Goal: Task Accomplishment & Management: Manage account settings

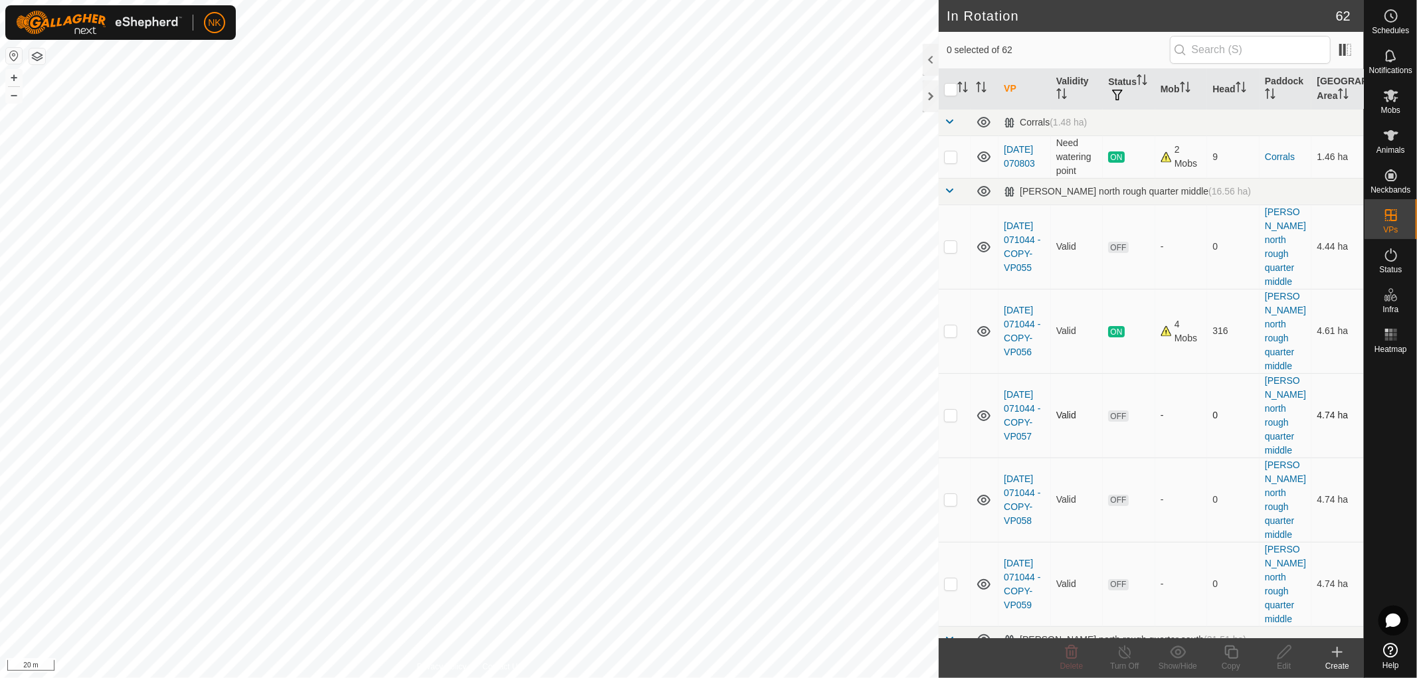
click at [950, 410] on p-checkbox at bounding box center [950, 415] width 13 height 11
checkbox input "true"
click at [1284, 654] on icon at bounding box center [1284, 652] width 17 height 16
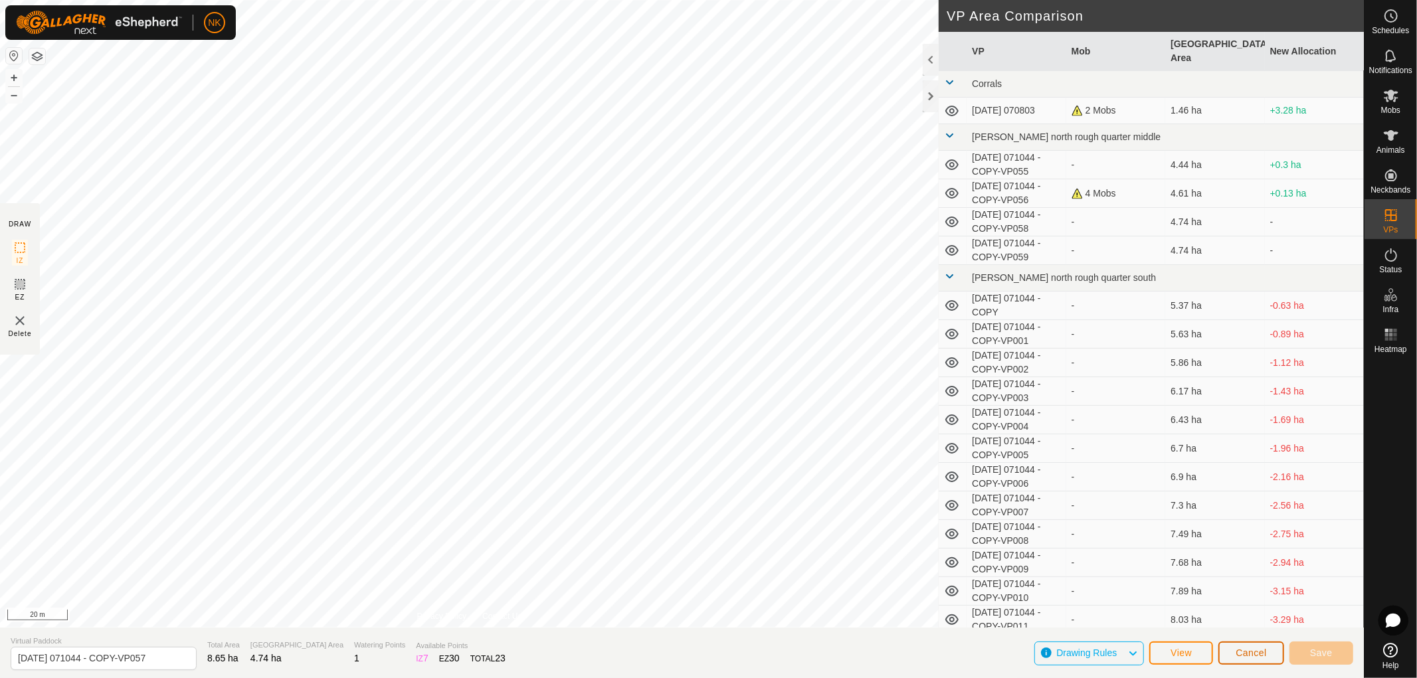
click at [1240, 652] on span "Cancel" at bounding box center [1251, 653] width 31 height 11
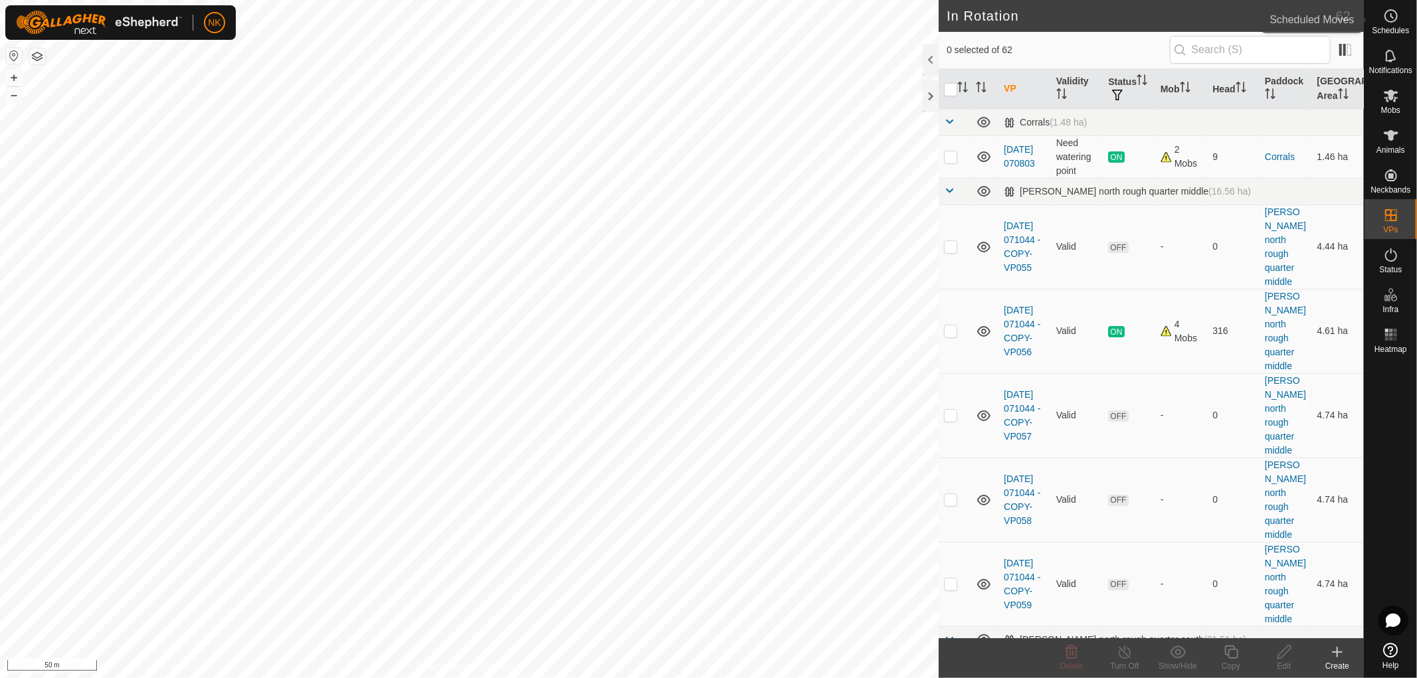
click at [1398, 30] on span "Schedules" at bounding box center [1390, 31] width 37 height 8
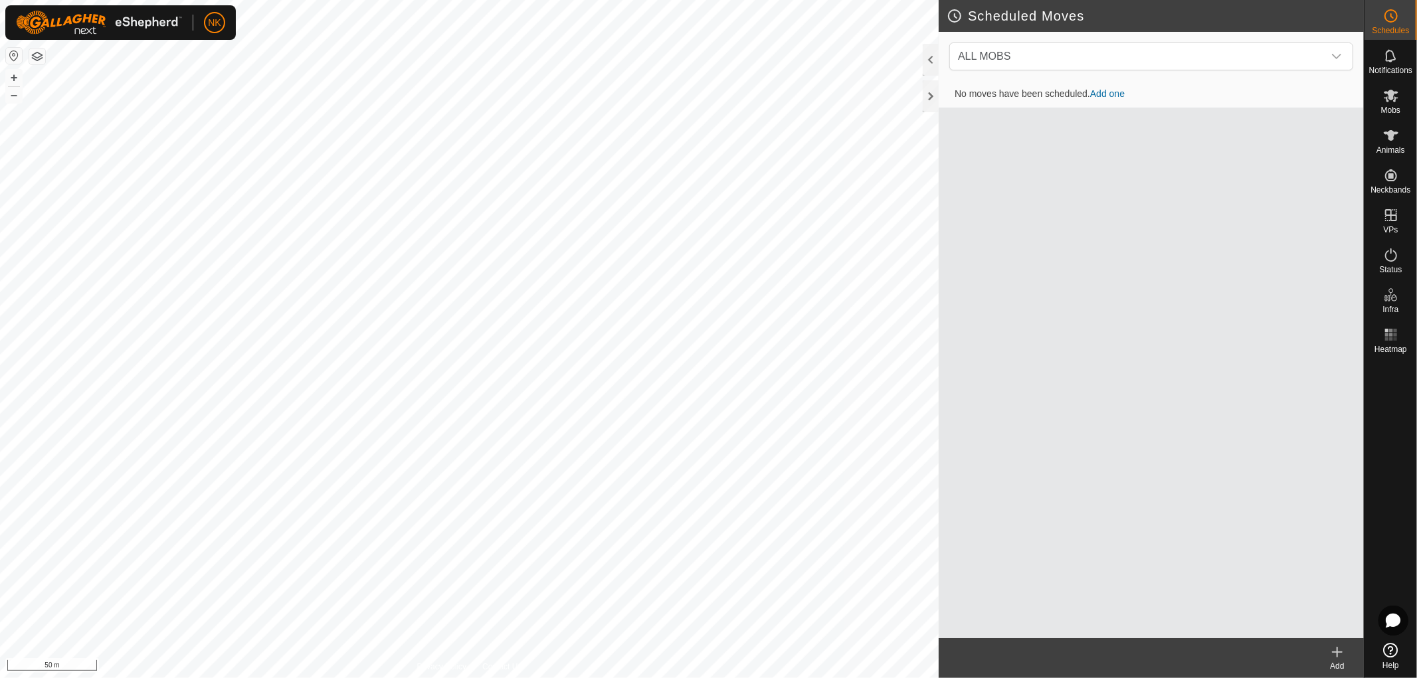
click at [1337, 654] on icon at bounding box center [1337, 652] width 0 height 9
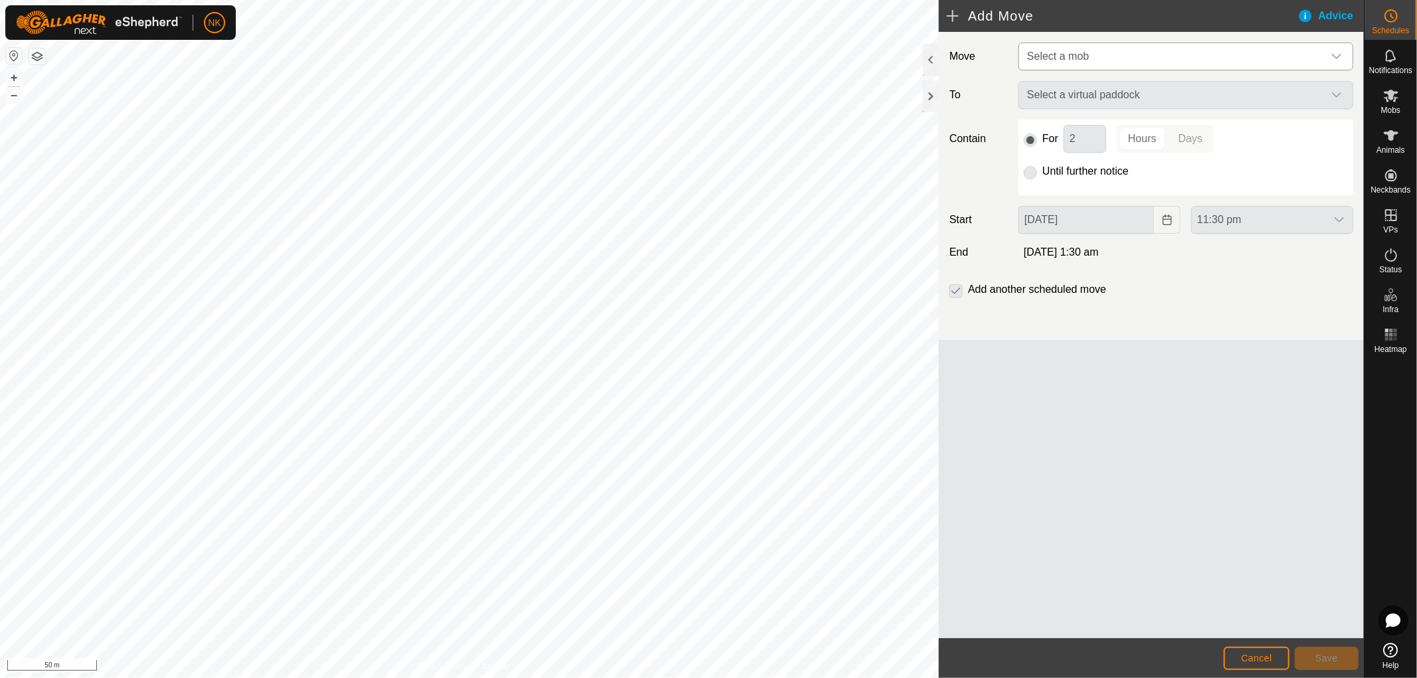
click at [1103, 64] on span "Select a mob" at bounding box center [1173, 56] width 302 height 27
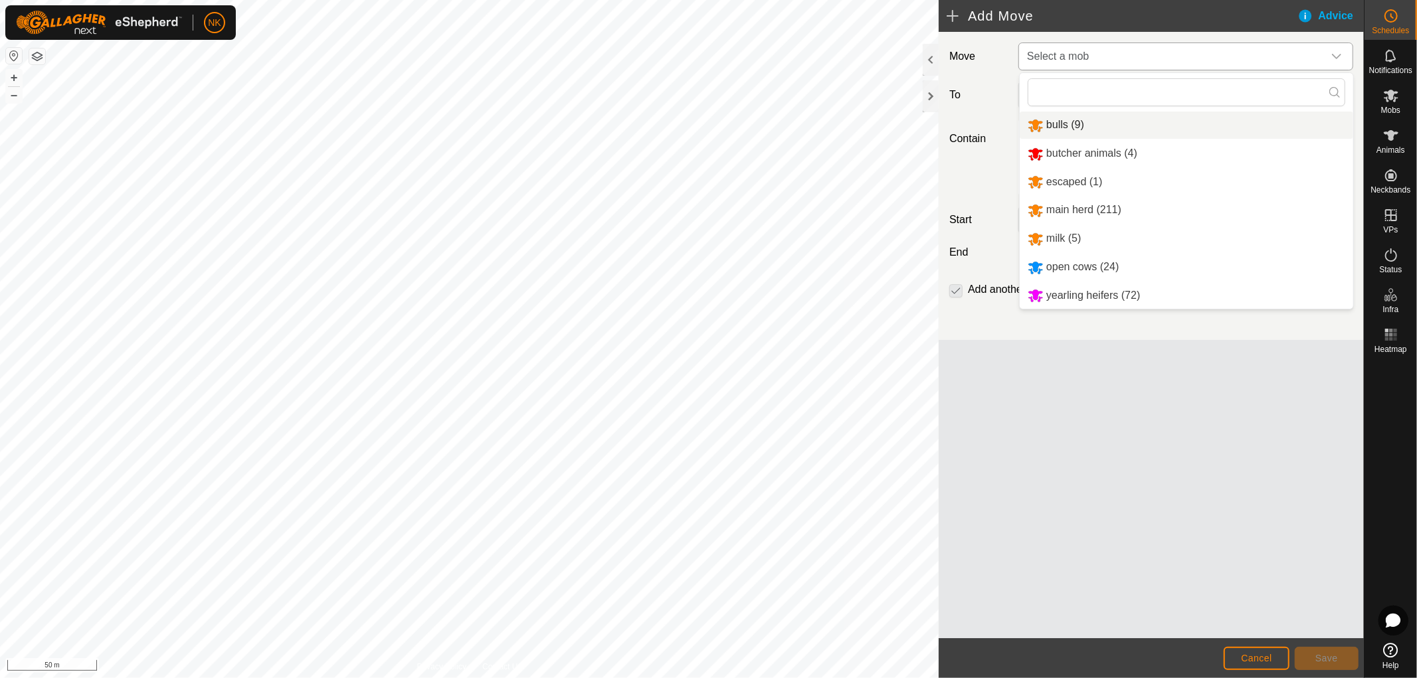
click at [1070, 126] on li "bulls (9)" at bounding box center [1186, 125] width 333 height 27
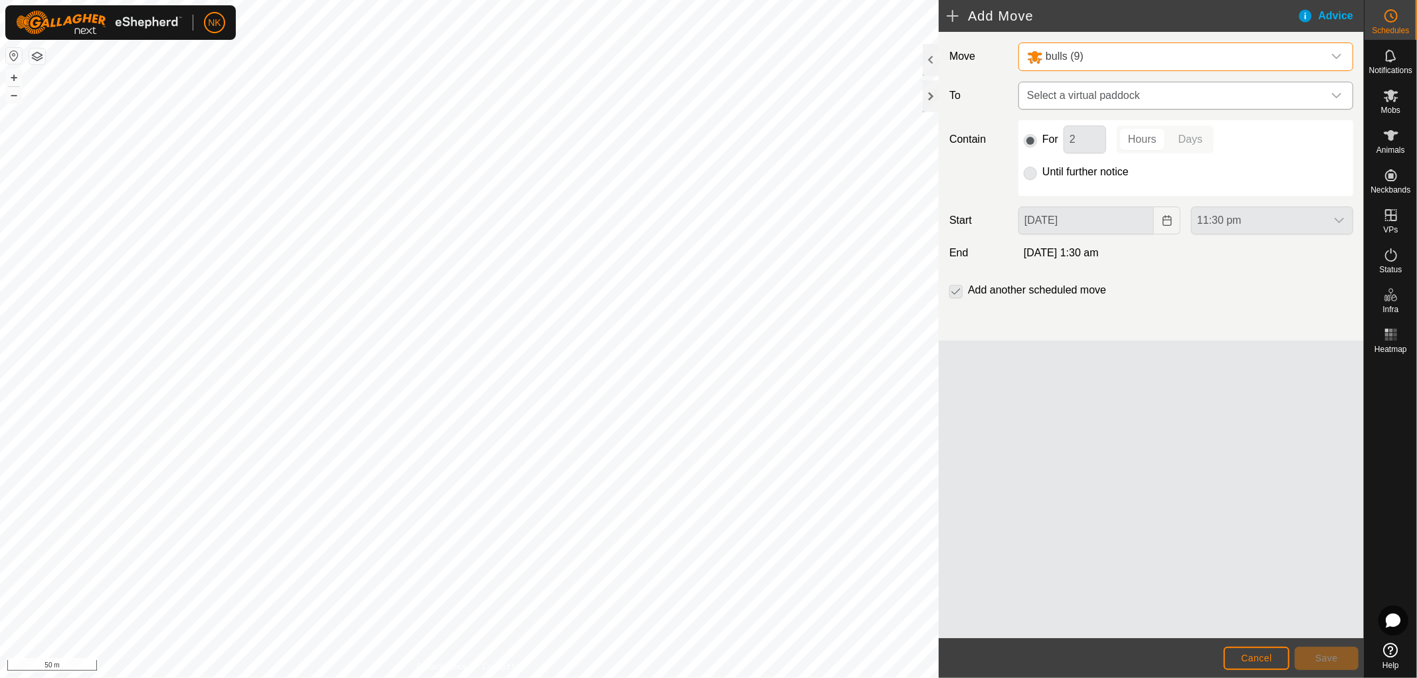
click at [1124, 97] on span "Select a virtual paddock" at bounding box center [1173, 95] width 302 height 27
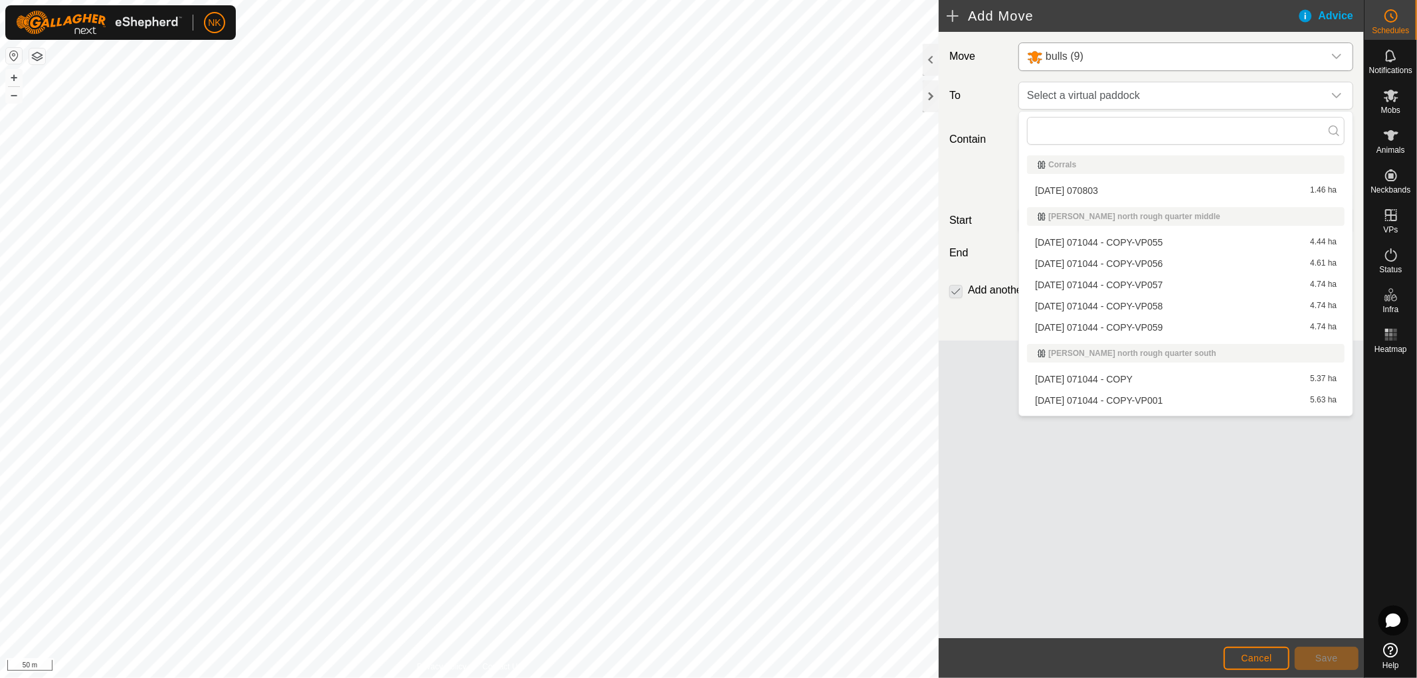
click at [1099, 286] on li "[DATE] 071044 - COPY-VP057 4.74 ha" at bounding box center [1186, 285] width 318 height 20
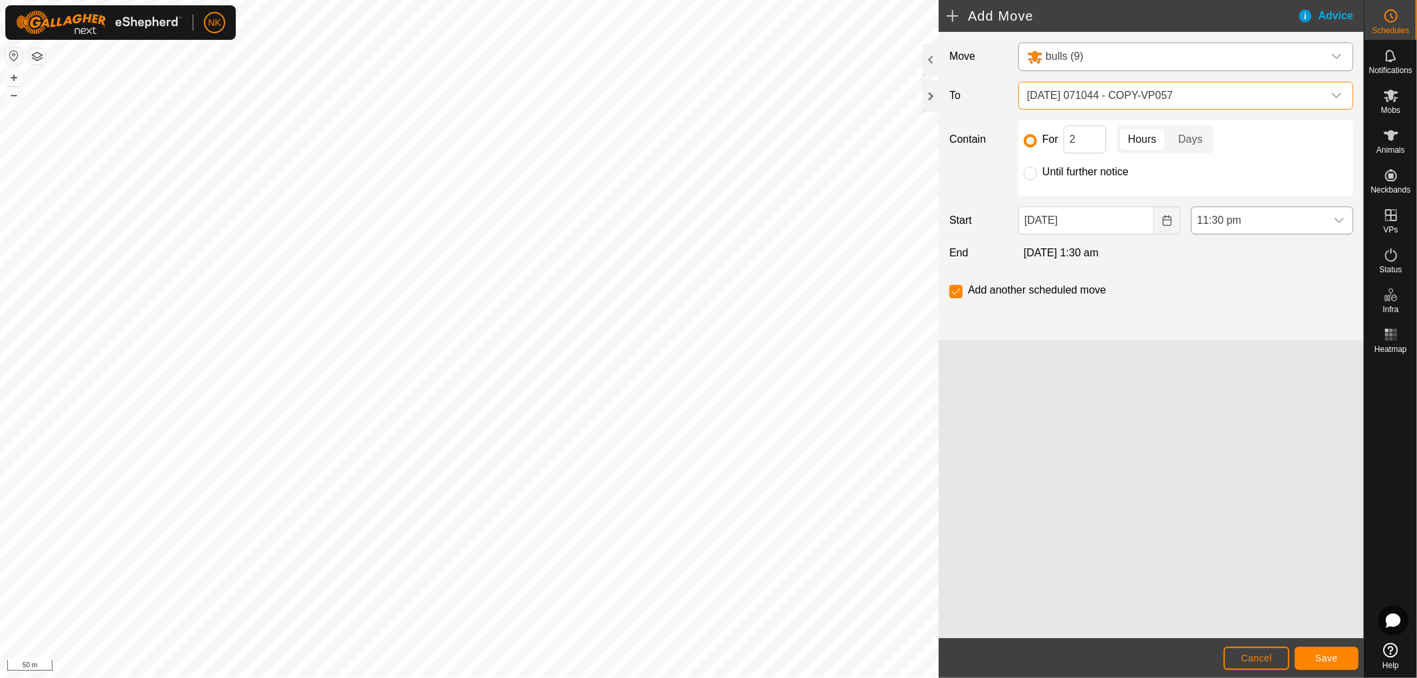
click at [1240, 215] on span "11:30 pm" at bounding box center [1259, 220] width 134 height 27
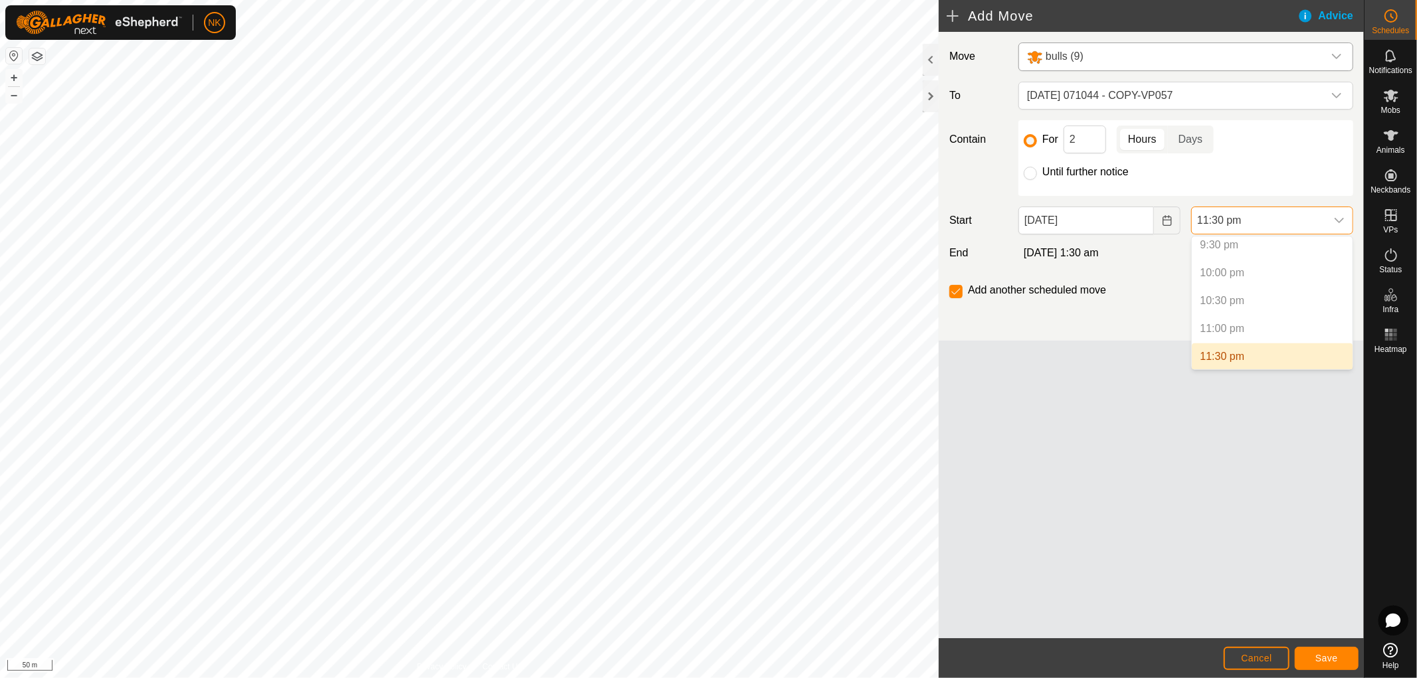
scroll to position [1204, 0]
click at [1065, 225] on input "[DATE]" at bounding box center [1086, 221] width 136 height 28
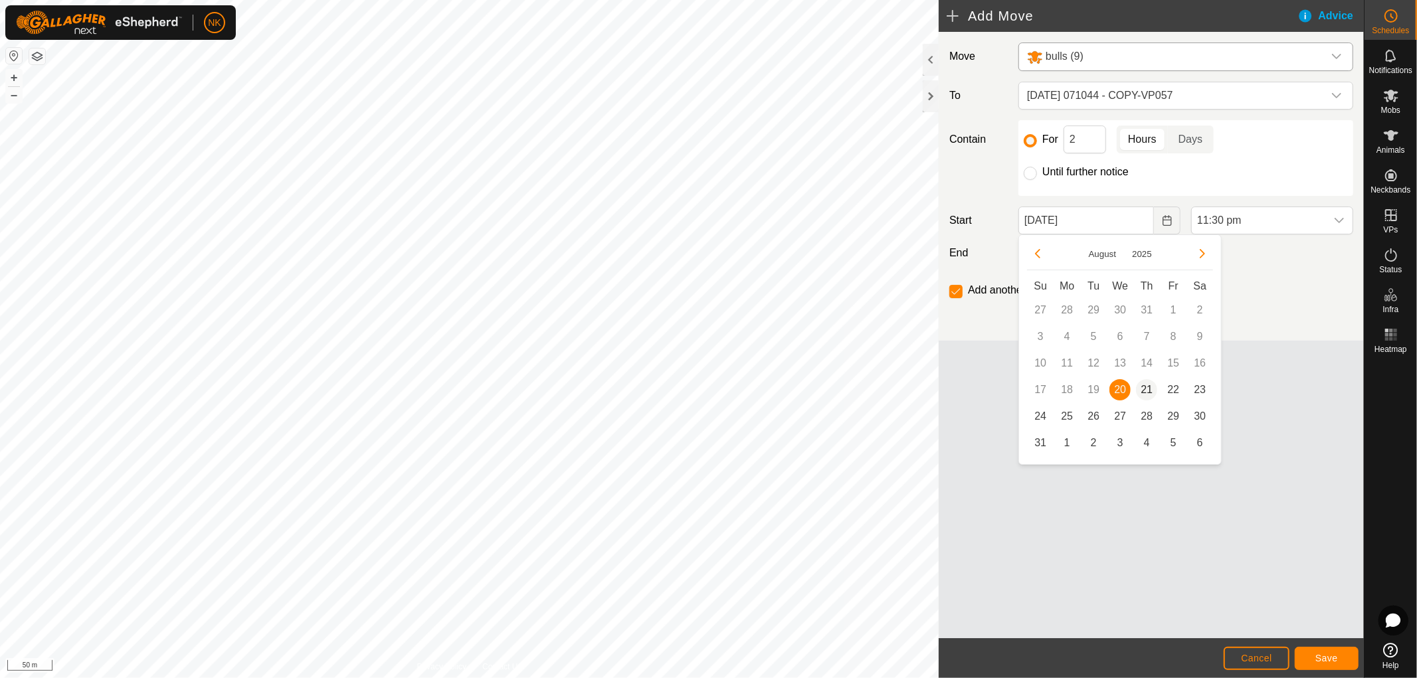
click at [1145, 384] on span "21" at bounding box center [1146, 389] width 21 height 21
type input "[DATE]"
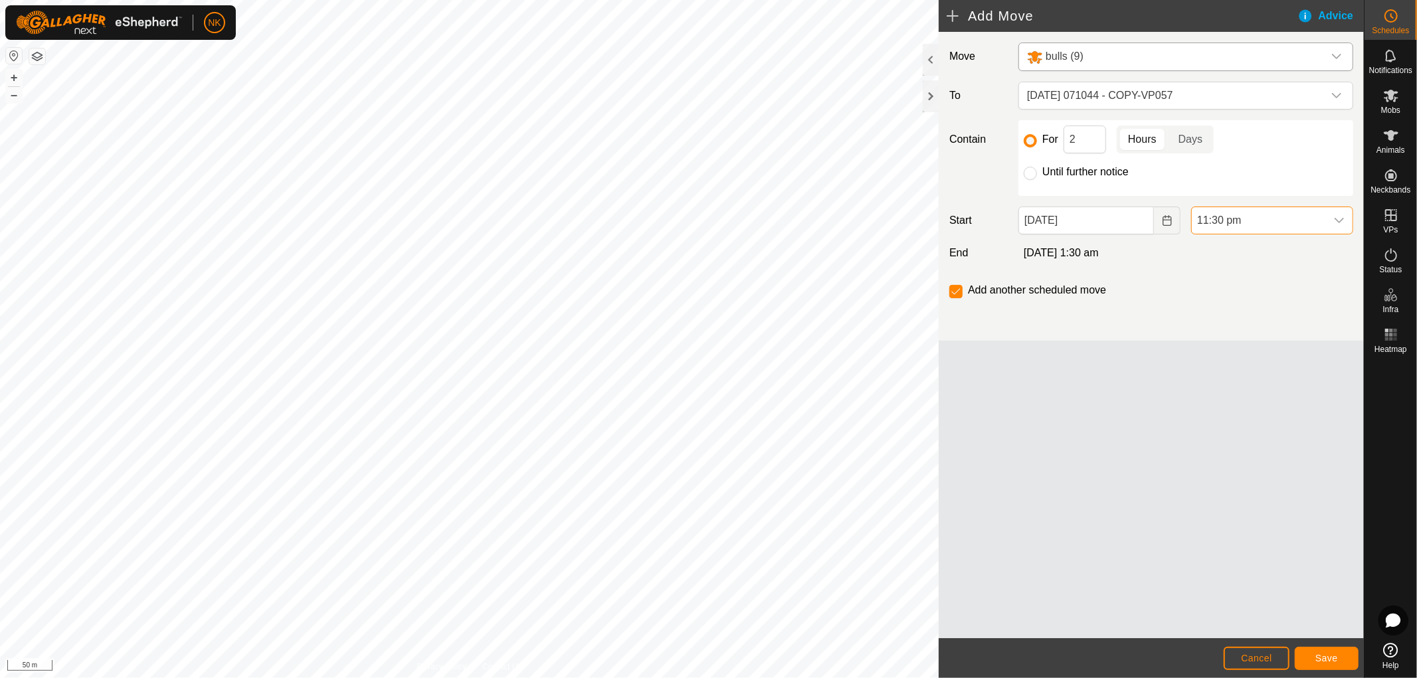
click at [1232, 217] on span "11:30 pm" at bounding box center [1259, 220] width 134 height 27
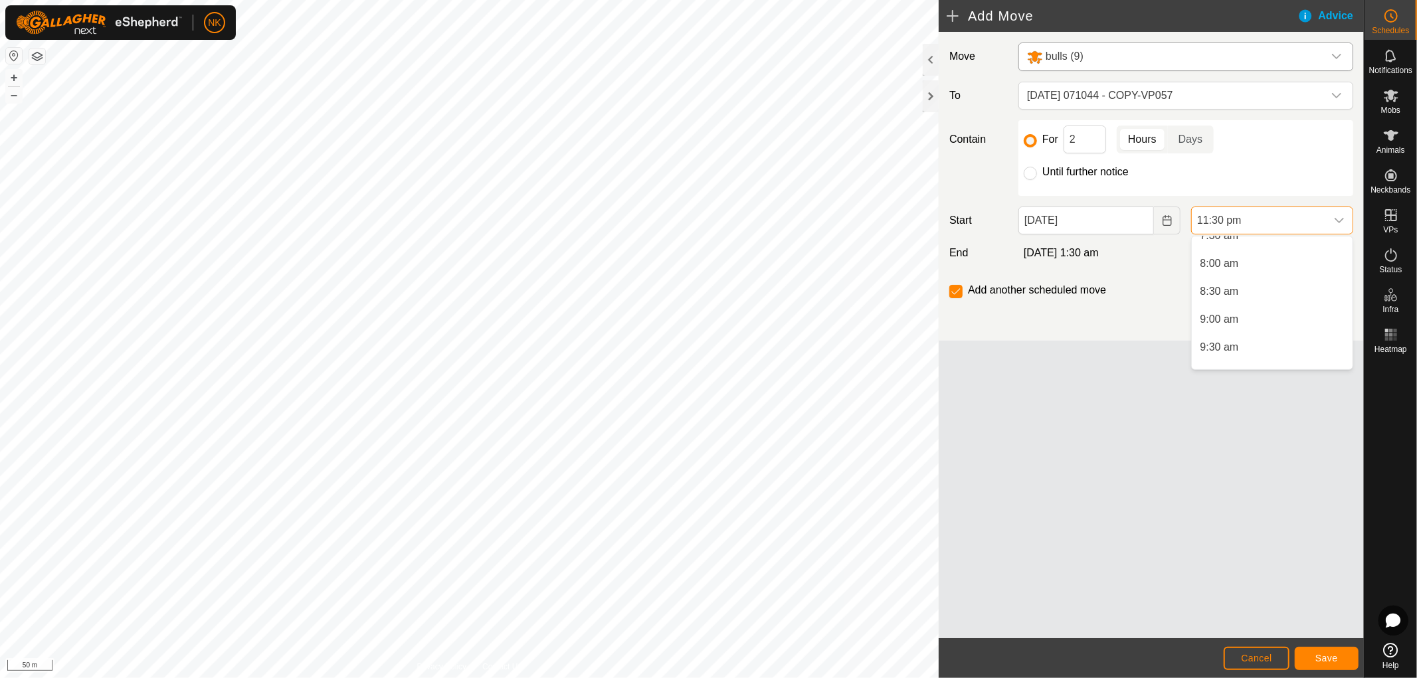
scroll to position [244, 0]
click at [1216, 272] on li "5:00 am" at bounding box center [1272, 285] width 161 height 27
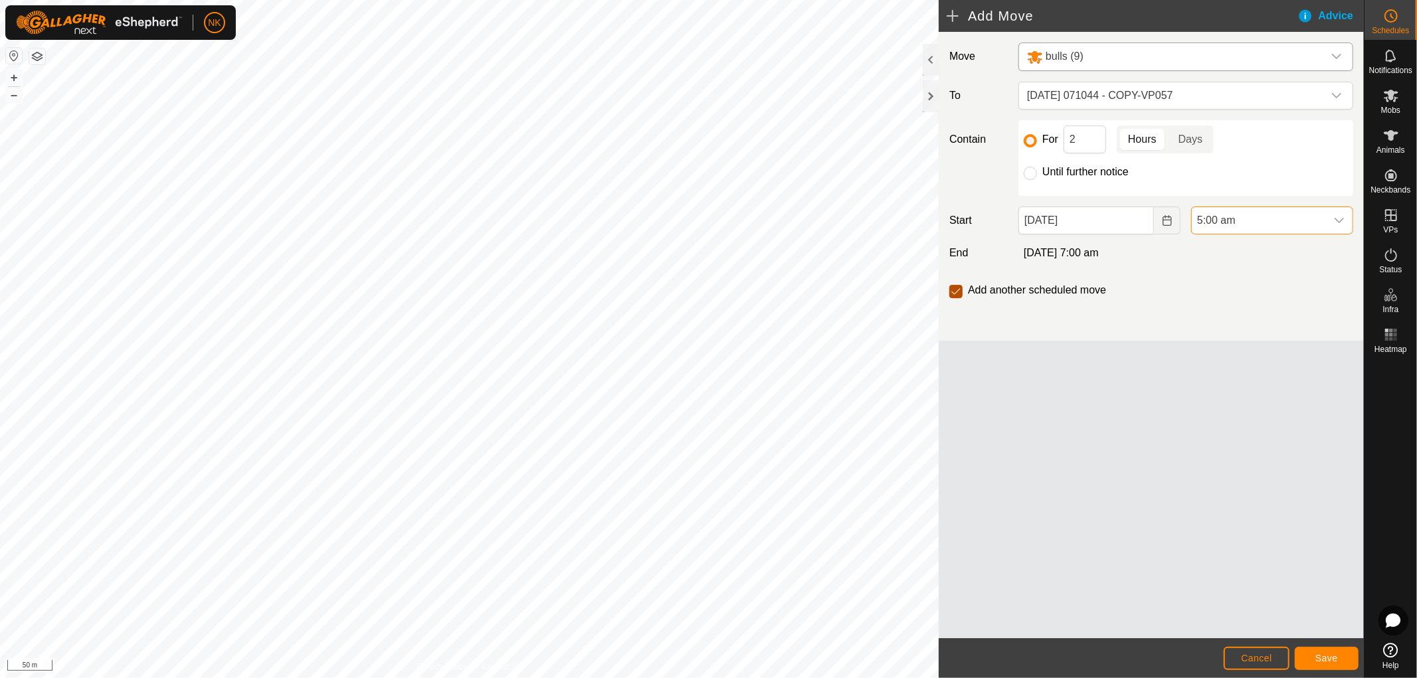
click at [959, 292] on input "checkbox" at bounding box center [955, 291] width 13 height 13
checkbox input "false"
click at [1088, 141] on input "2" at bounding box center [1084, 140] width 43 height 28
drag, startPoint x: 1092, startPoint y: 139, endPoint x: 1068, endPoint y: 137, distance: 24.0
click at [1068, 137] on input "2" at bounding box center [1084, 140] width 43 height 28
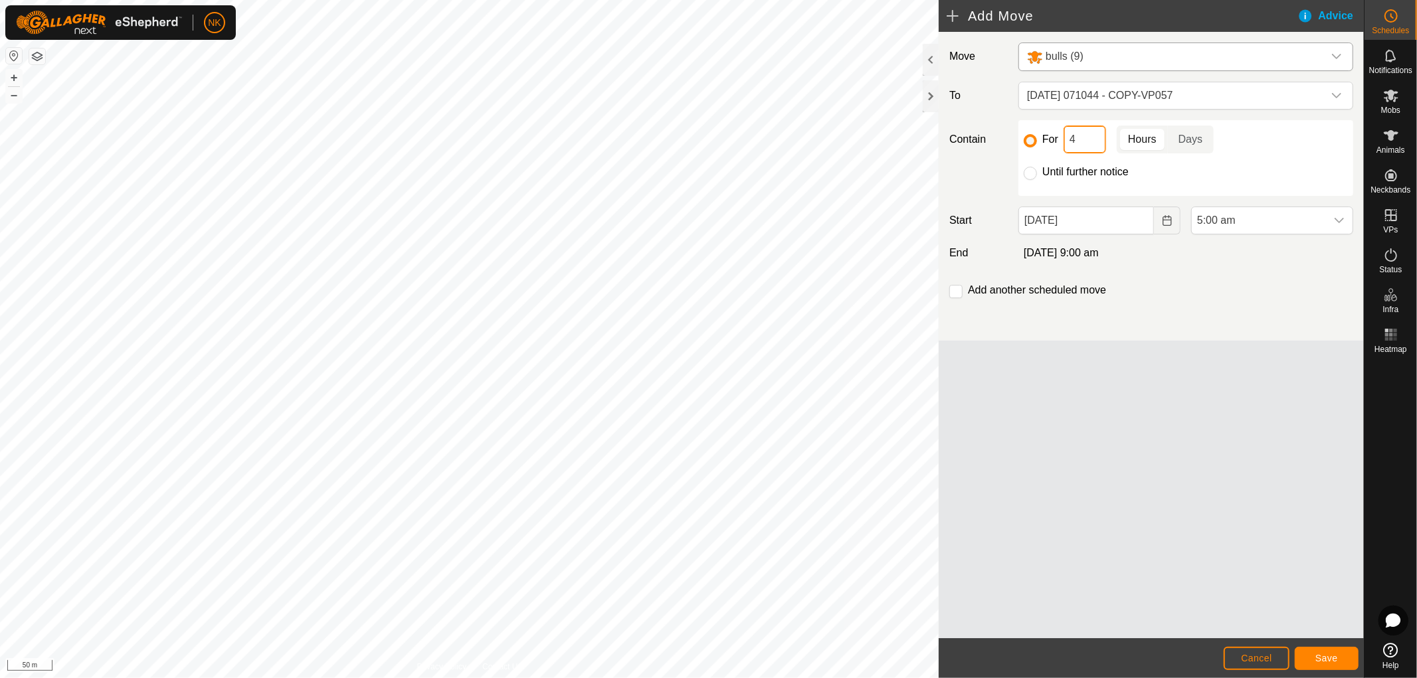
drag, startPoint x: 1099, startPoint y: 142, endPoint x: 1044, endPoint y: 142, distance: 55.1
click at [1044, 142] on div "For 4 Hours Days" at bounding box center [1186, 140] width 324 height 28
type input "3"
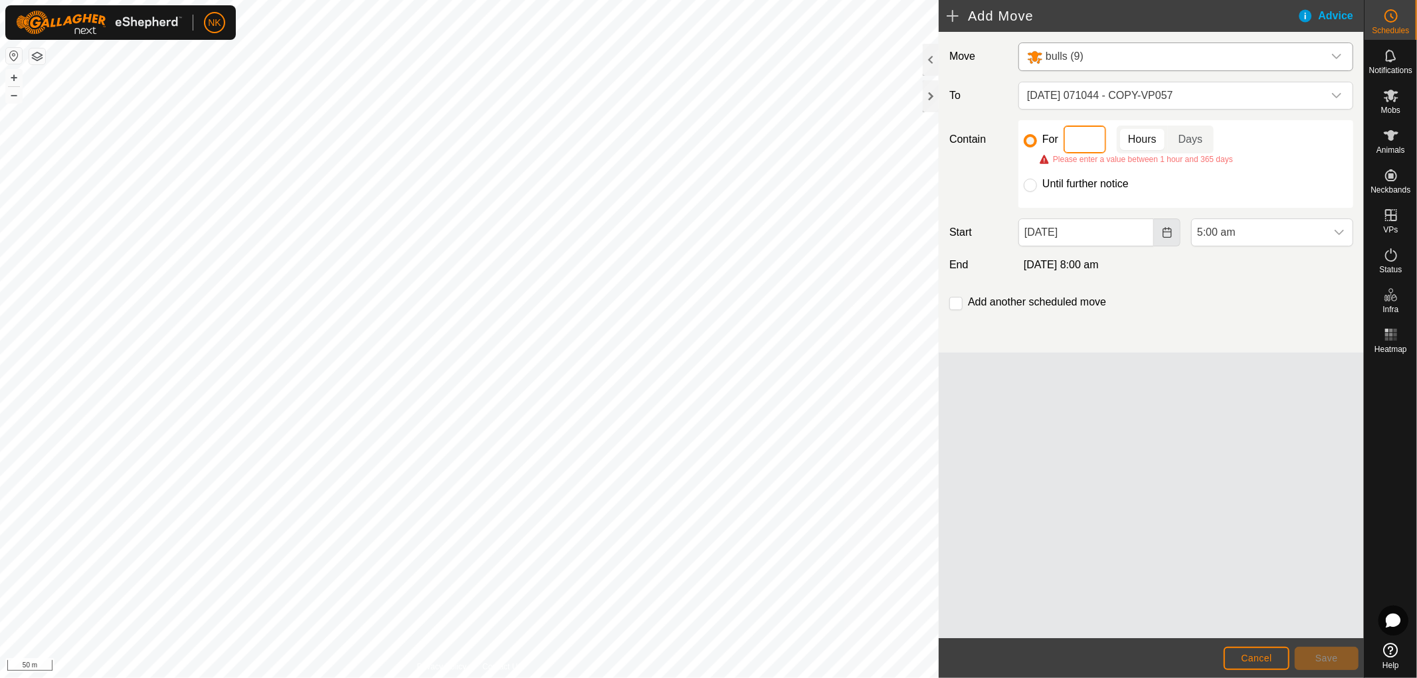
type input "3"
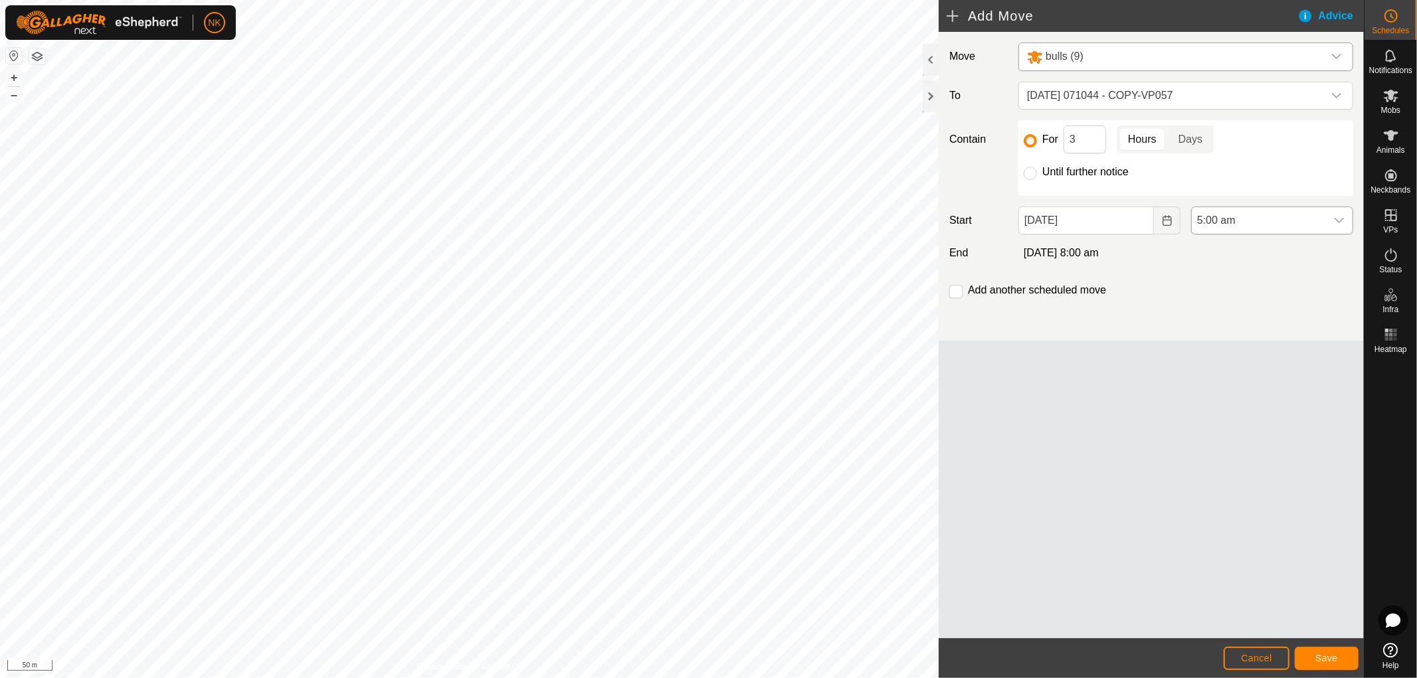
click at [1267, 223] on span "5:00 am" at bounding box center [1259, 220] width 134 height 27
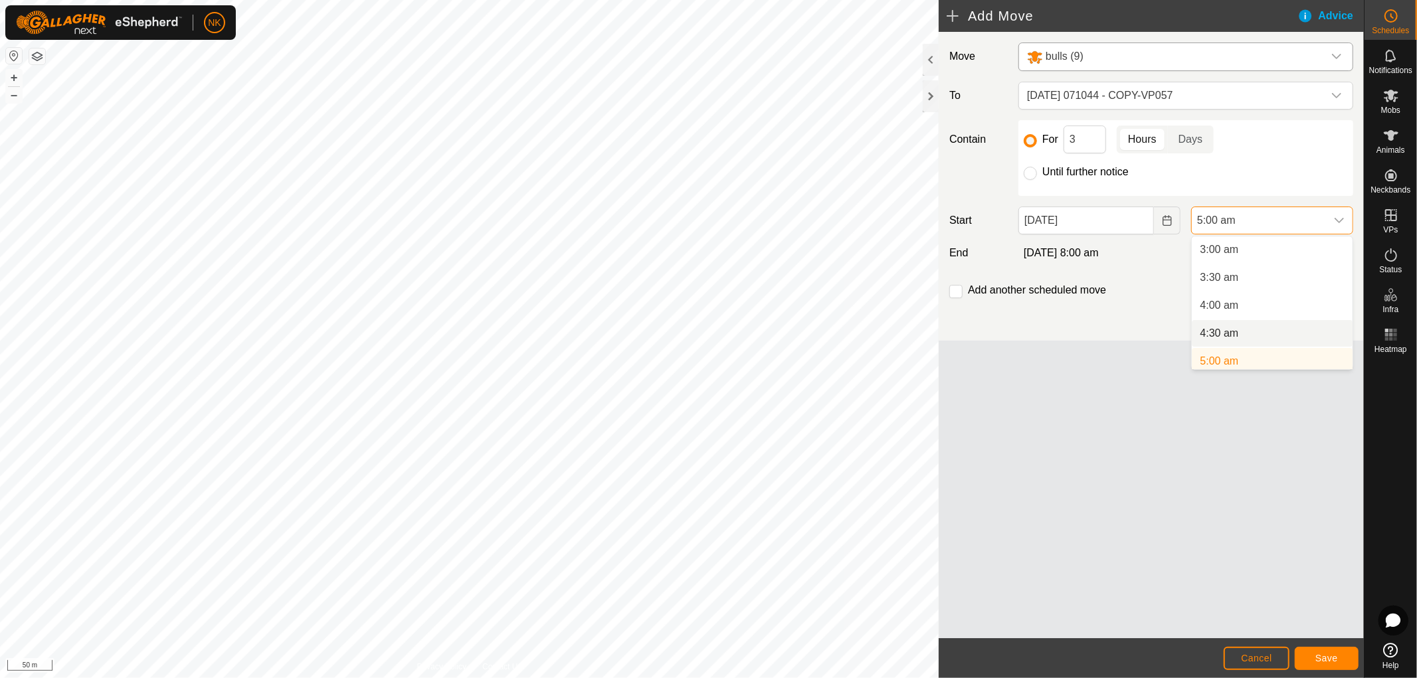
scroll to position [241, 0]
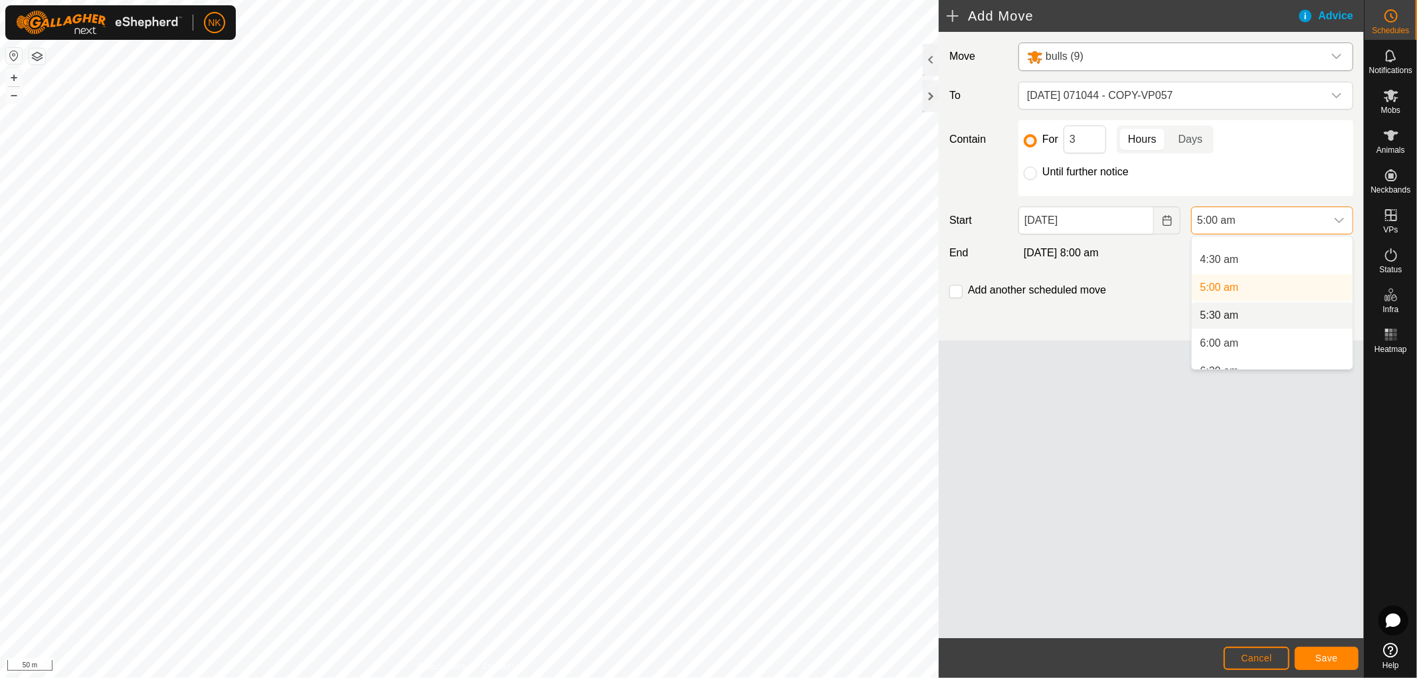
click at [1226, 318] on li "5:30 am" at bounding box center [1272, 315] width 161 height 27
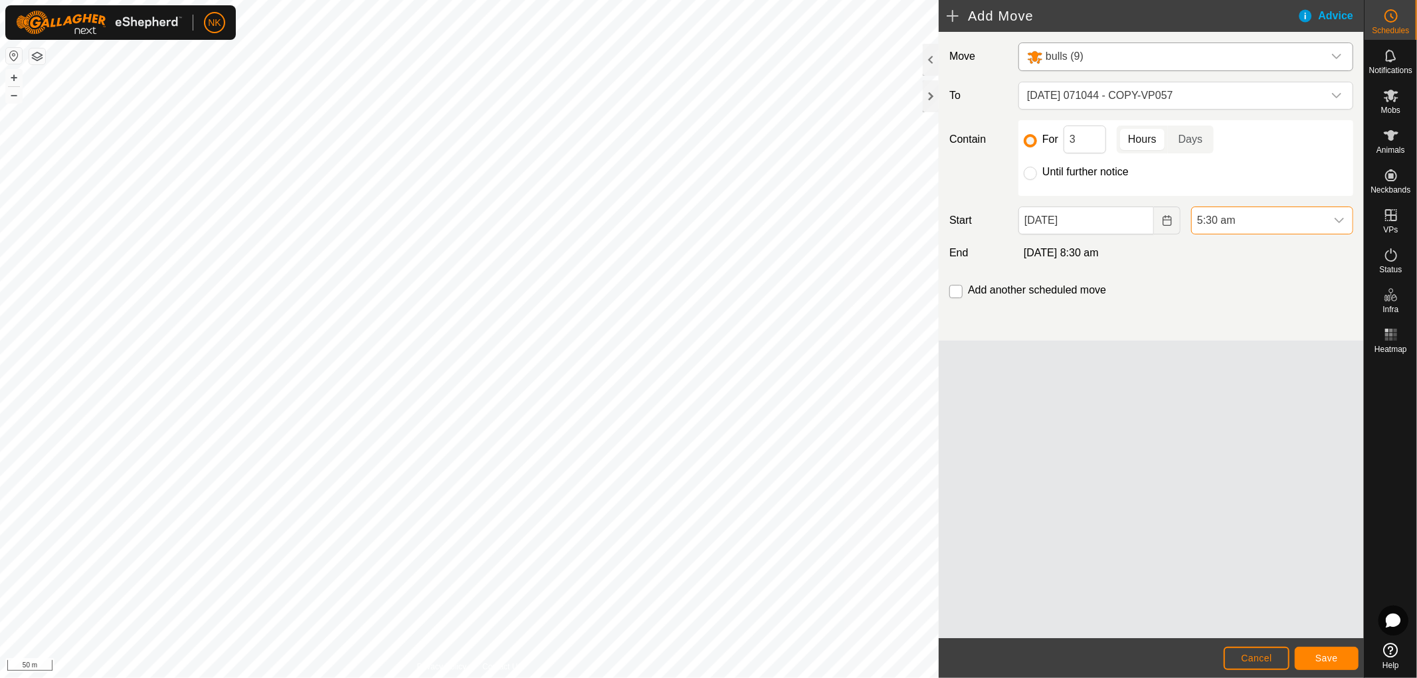
click at [959, 291] on input "checkbox" at bounding box center [955, 291] width 13 height 13
click at [1325, 662] on span "Save" at bounding box center [1326, 658] width 23 height 11
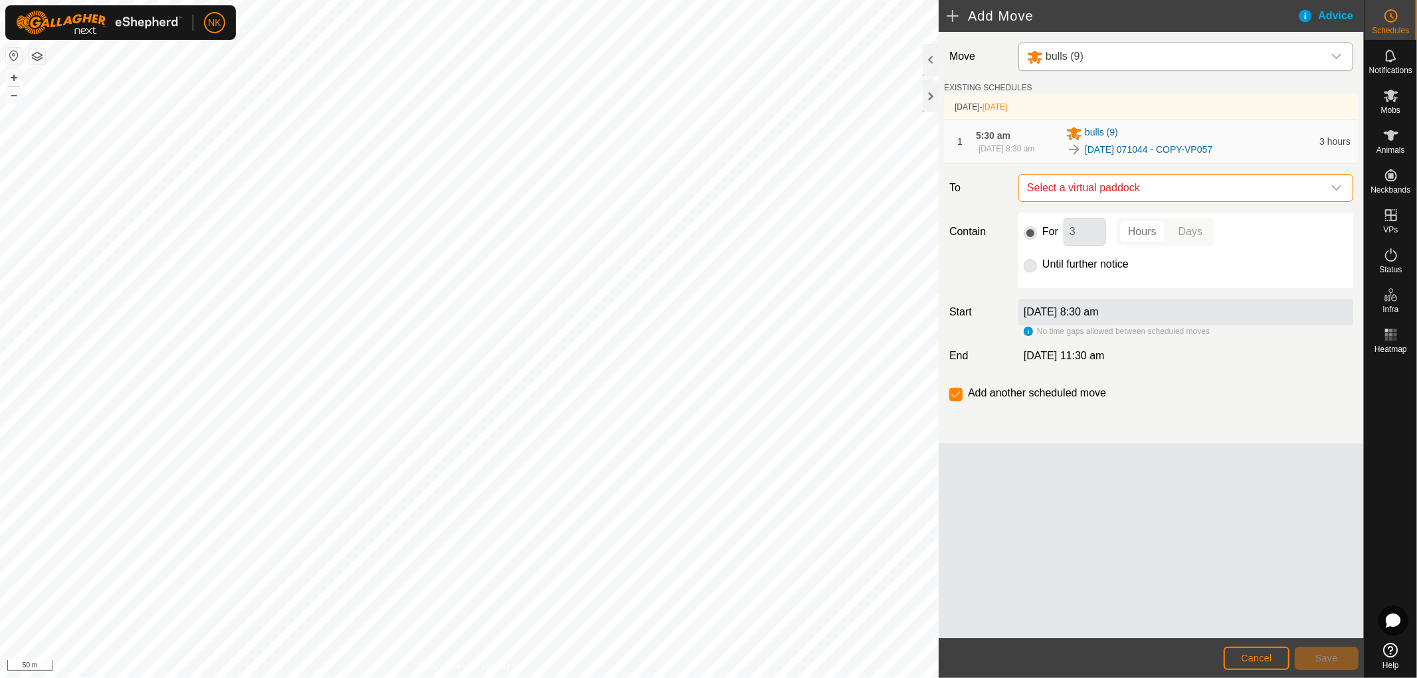
click at [1141, 195] on span "Select a virtual paddock" at bounding box center [1173, 188] width 302 height 27
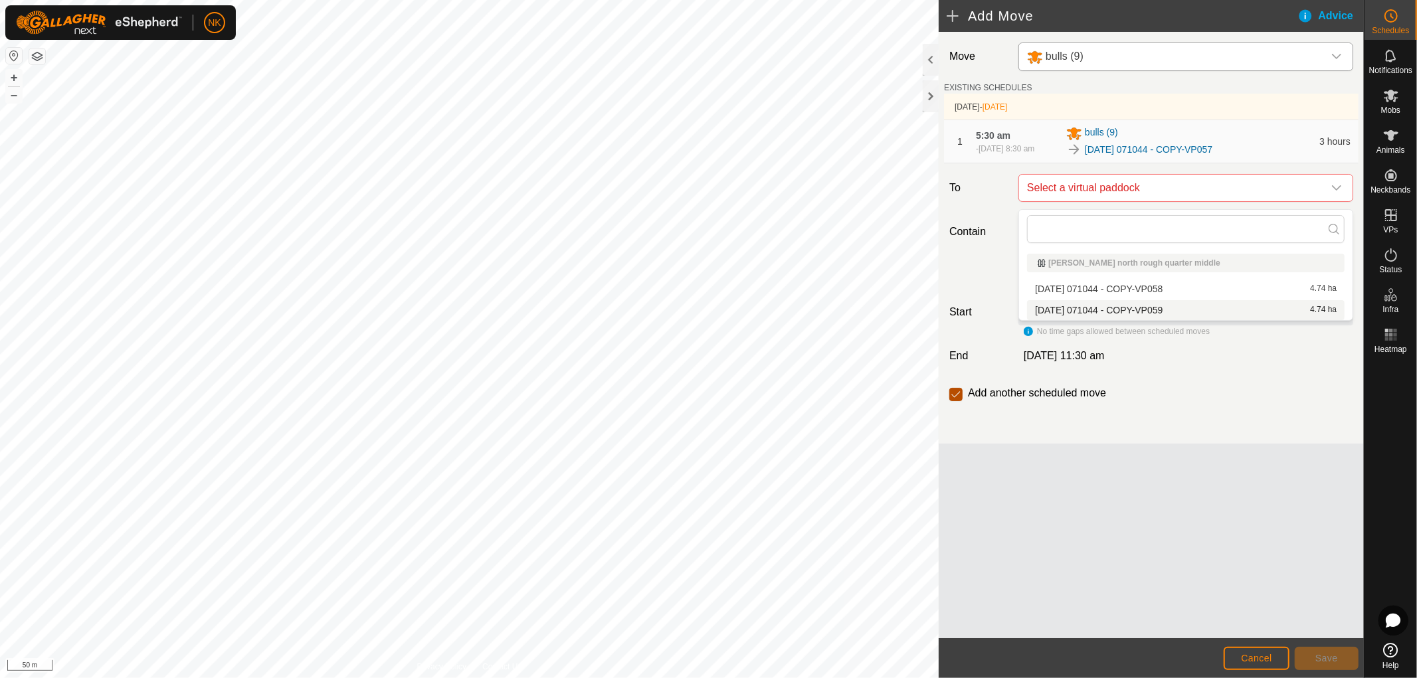
click at [961, 401] on input "checkbox" at bounding box center [955, 394] width 13 height 13
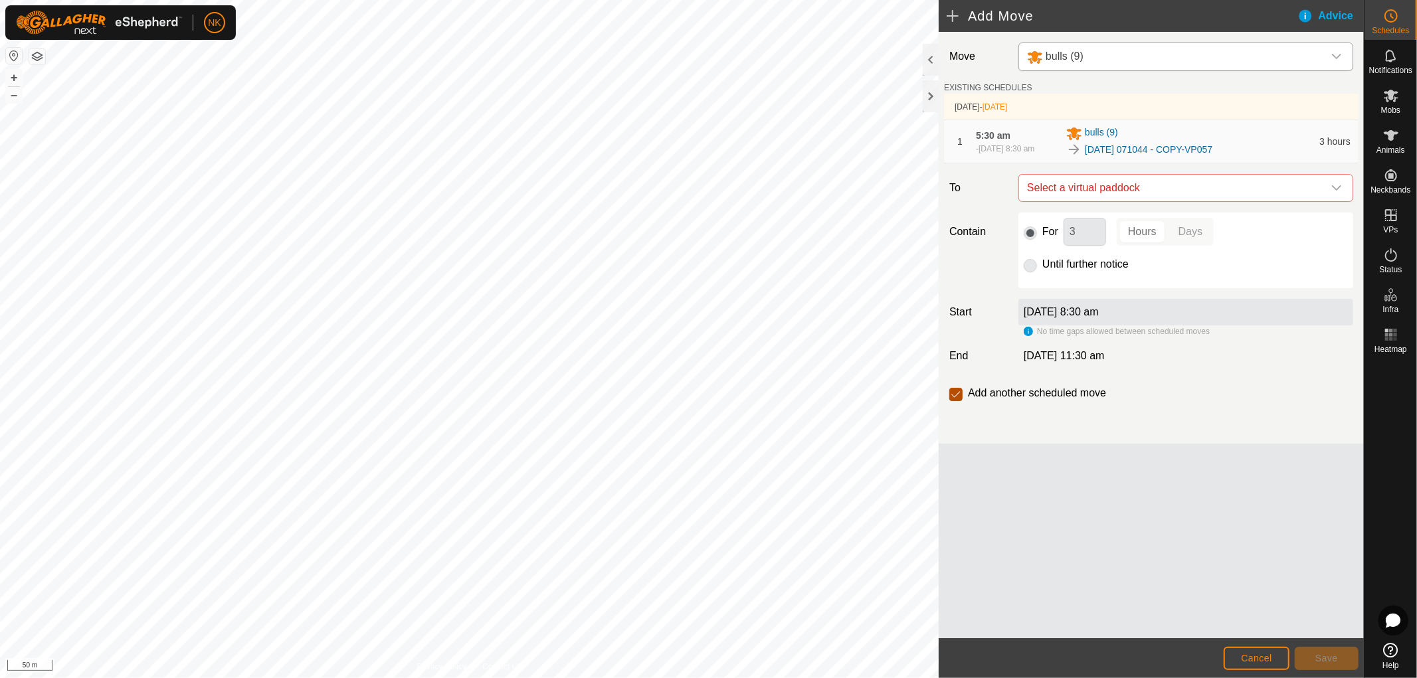
checkbox input "false"
click at [1249, 648] on button "Cancel" at bounding box center [1257, 658] width 66 height 23
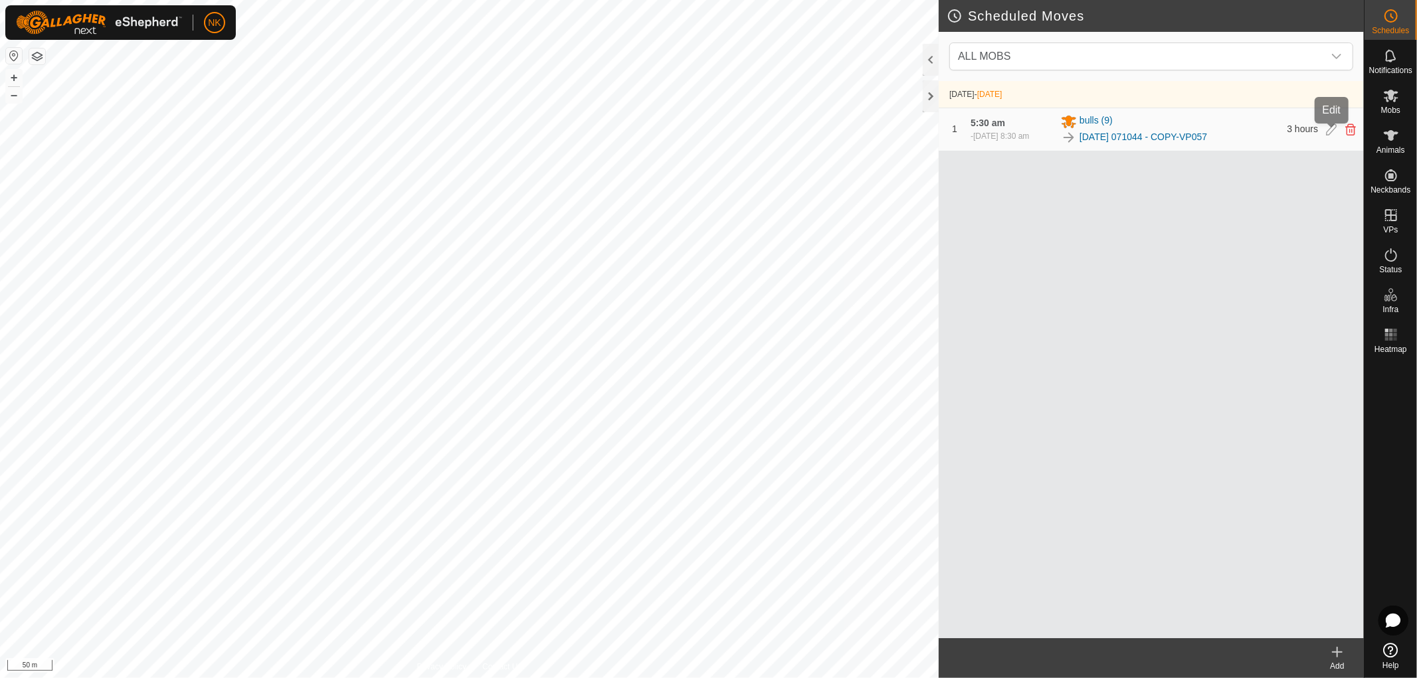
click at [1327, 133] on icon at bounding box center [1331, 130] width 11 height 12
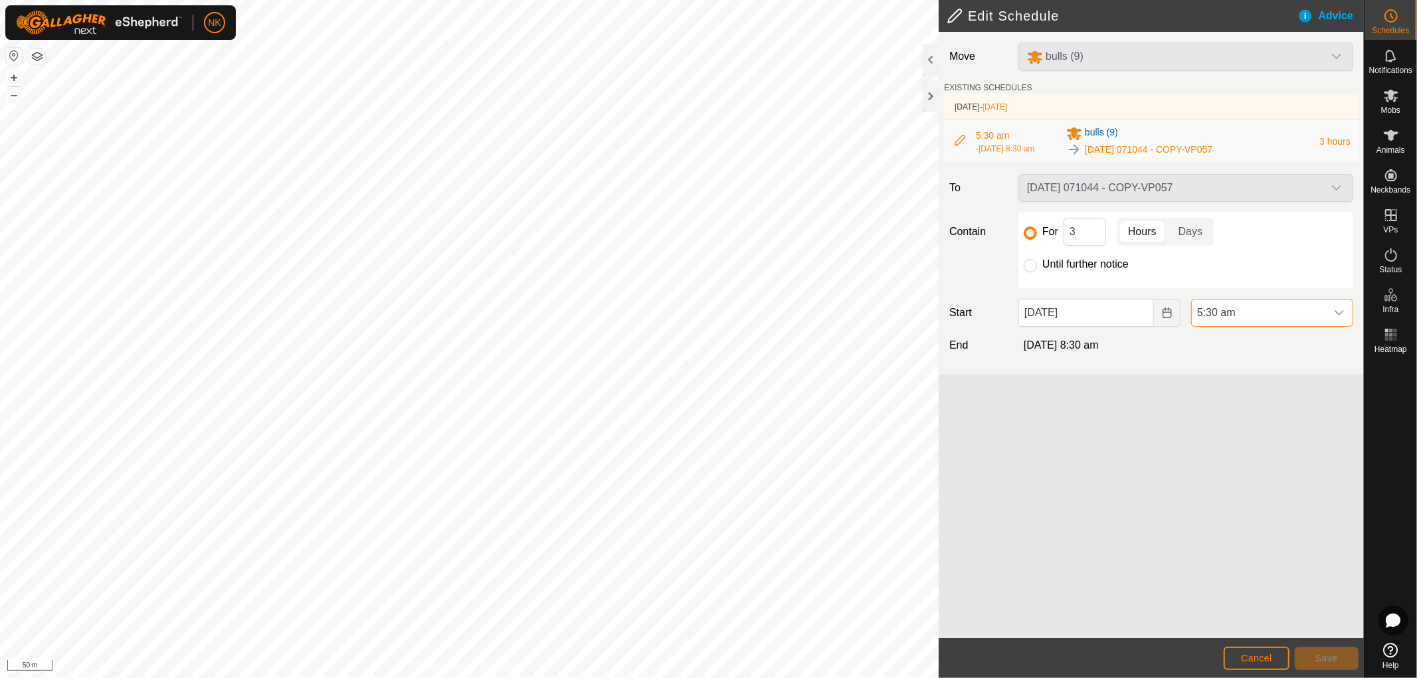
click at [1261, 318] on span "5:30 am" at bounding box center [1259, 313] width 134 height 27
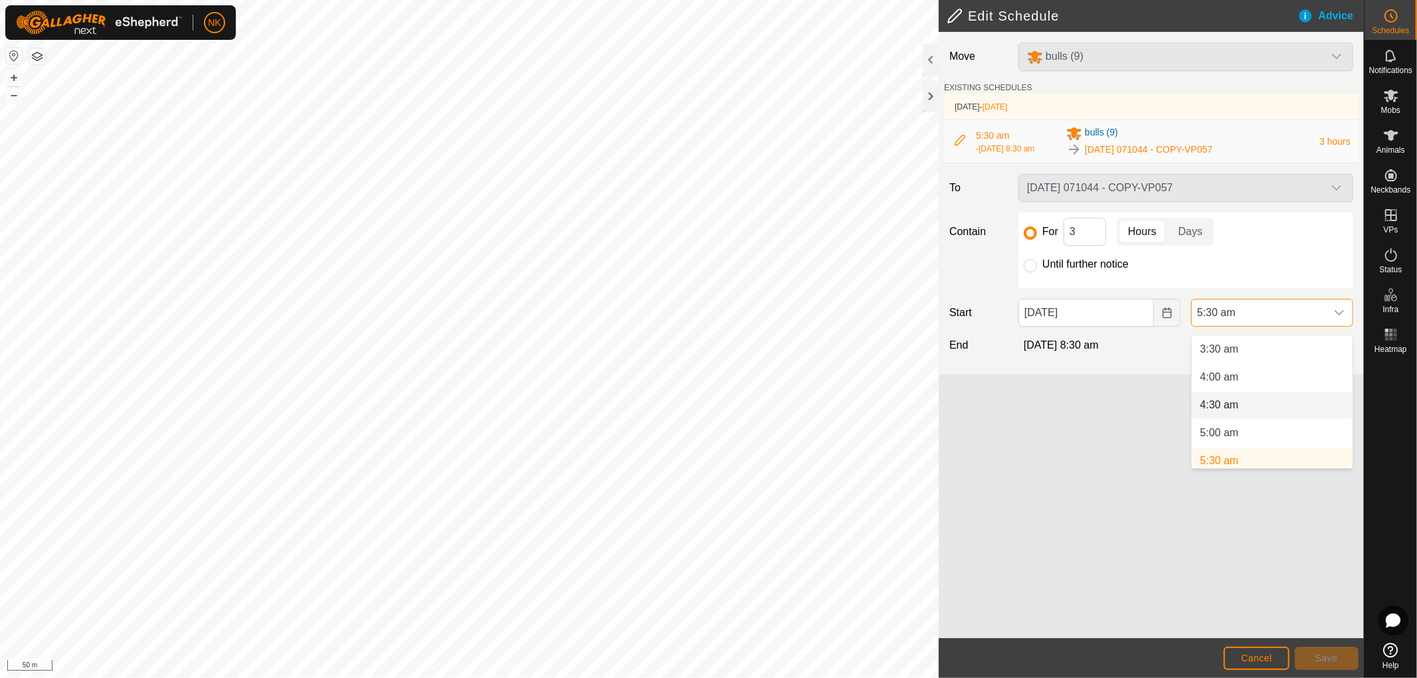
scroll to position [268, 0]
click at [1224, 412] on li "6:00 am" at bounding box center [1272, 415] width 161 height 27
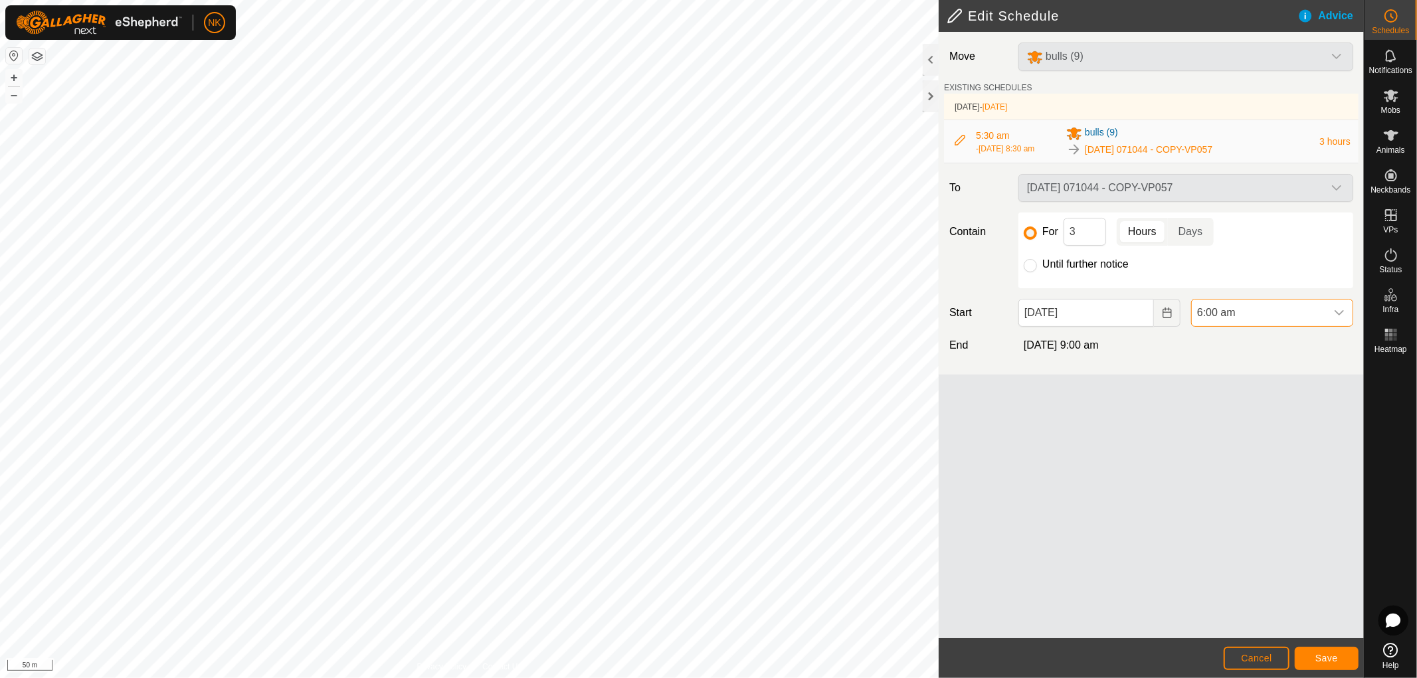
click at [1255, 318] on span "6:00 am" at bounding box center [1259, 313] width 134 height 27
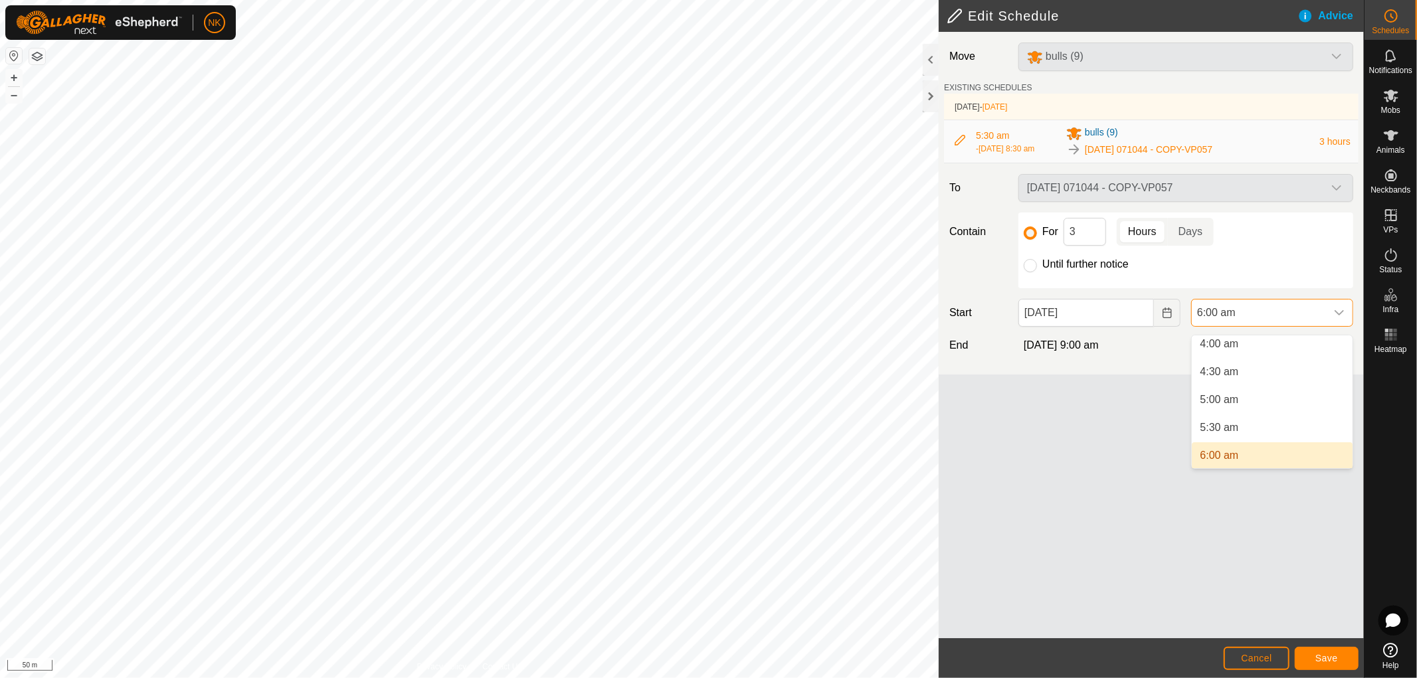
scroll to position [223, 0]
click at [1220, 405] on li "5:00 am" at bounding box center [1272, 405] width 161 height 27
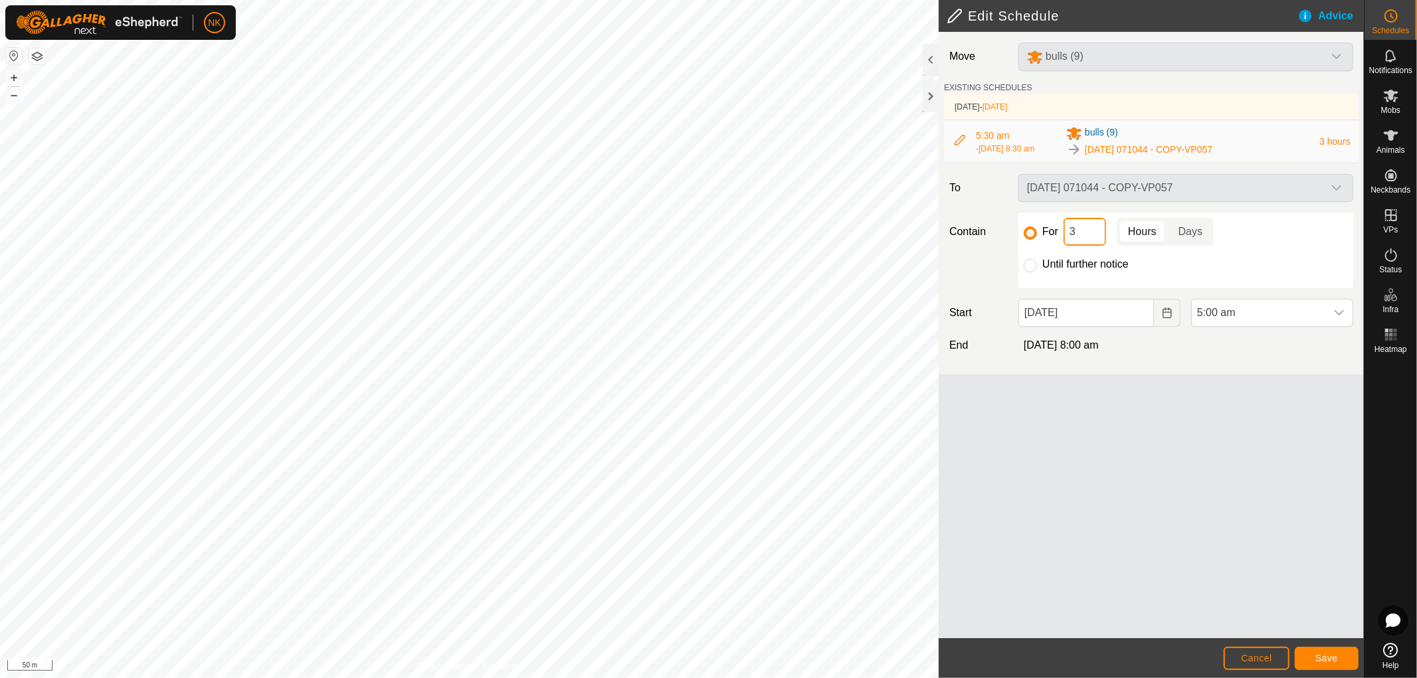
click at [1065, 235] on input "3" at bounding box center [1084, 232] width 43 height 28
click at [1073, 234] on input "3" at bounding box center [1084, 232] width 43 height 28
click at [1071, 236] on input "3" at bounding box center [1084, 232] width 43 height 28
type input "4"
click at [1028, 240] on input "For" at bounding box center [1030, 233] width 13 height 13
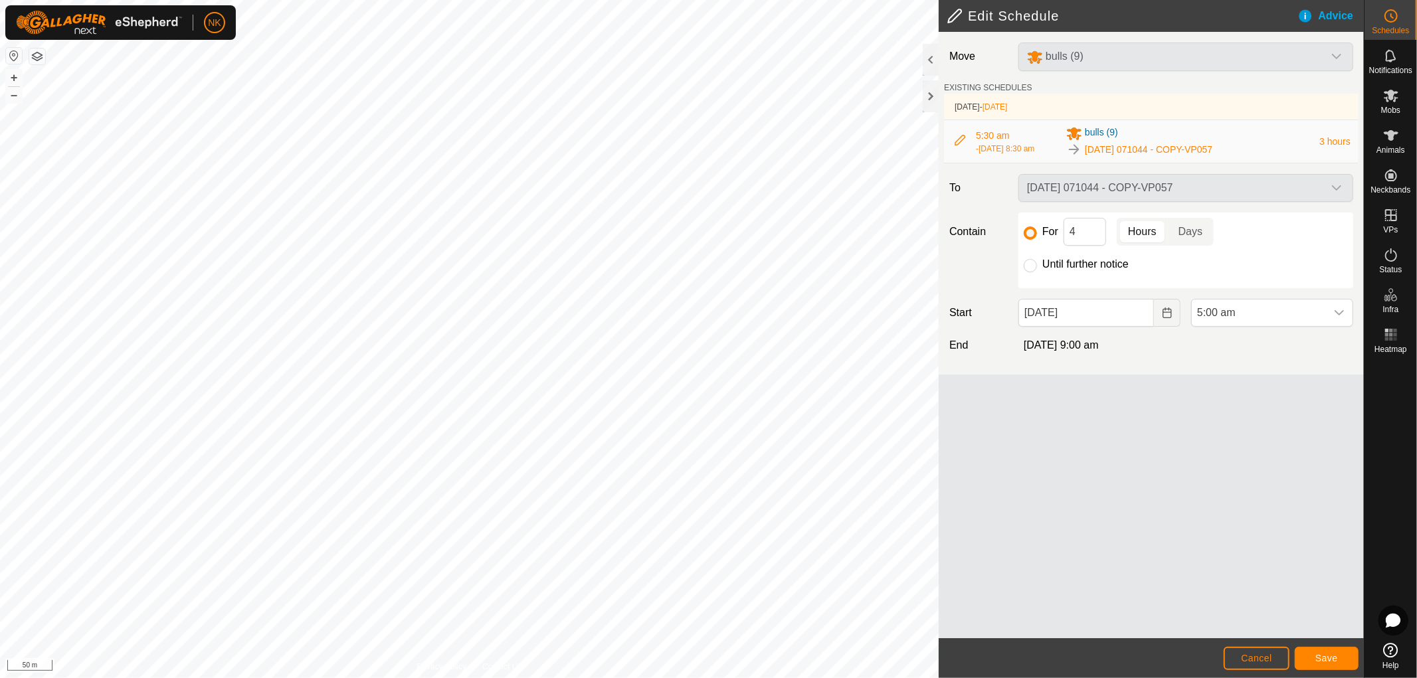
click at [1305, 618] on div "Move bulls (9) EXISTING SCHEDULES [DATE] - [DATE] 5:30 am [DATE], 8:30 am bulls…" at bounding box center [1151, 335] width 425 height 606
click at [1327, 654] on span "Save" at bounding box center [1326, 658] width 23 height 11
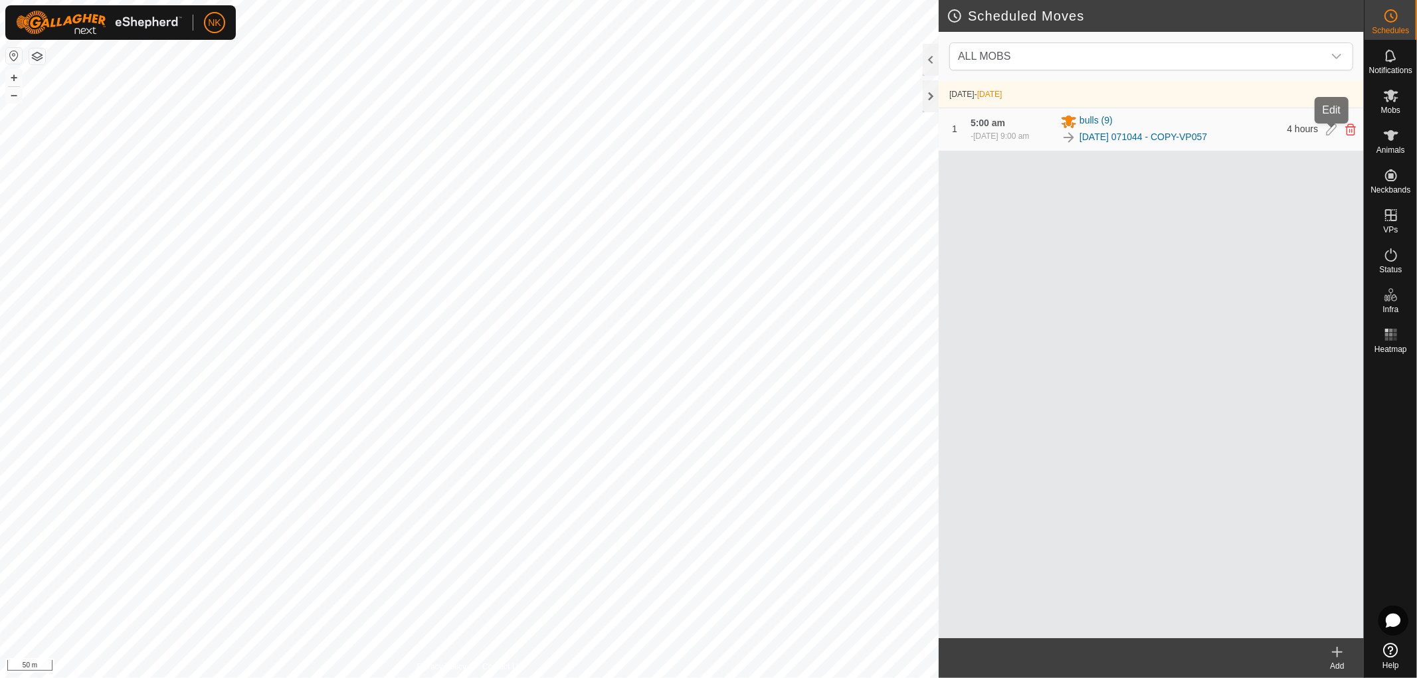
click at [1329, 134] on icon at bounding box center [1331, 130] width 11 height 12
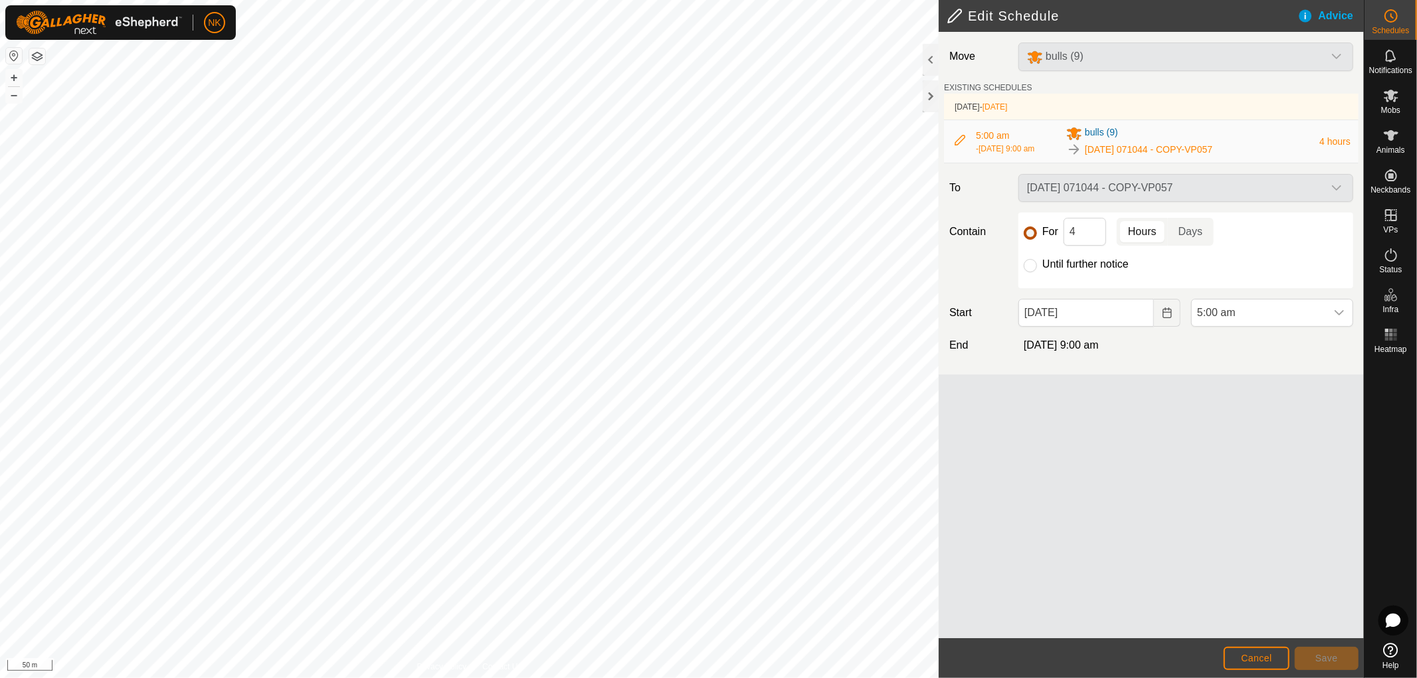
click at [1030, 240] on input "For" at bounding box center [1030, 233] width 13 height 13
click at [1256, 659] on span "Cancel" at bounding box center [1256, 658] width 31 height 11
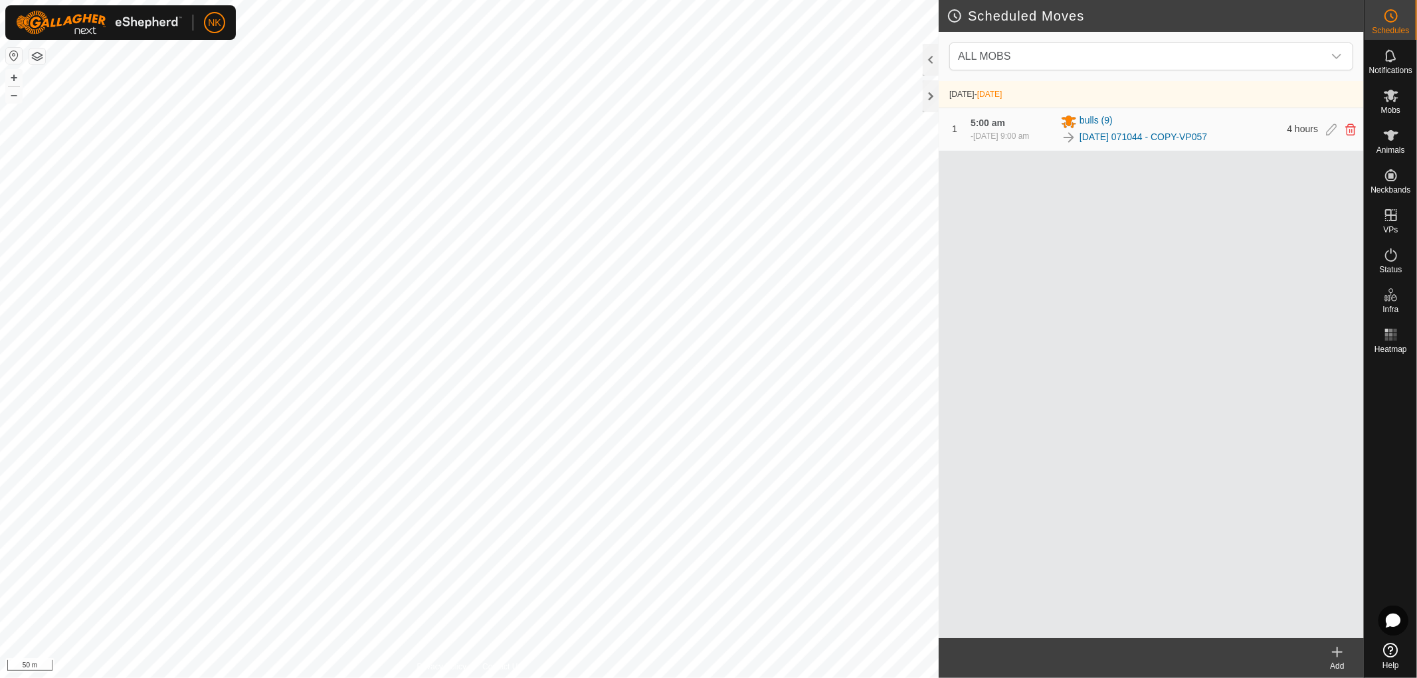
click at [1334, 650] on icon at bounding box center [1337, 652] width 16 height 16
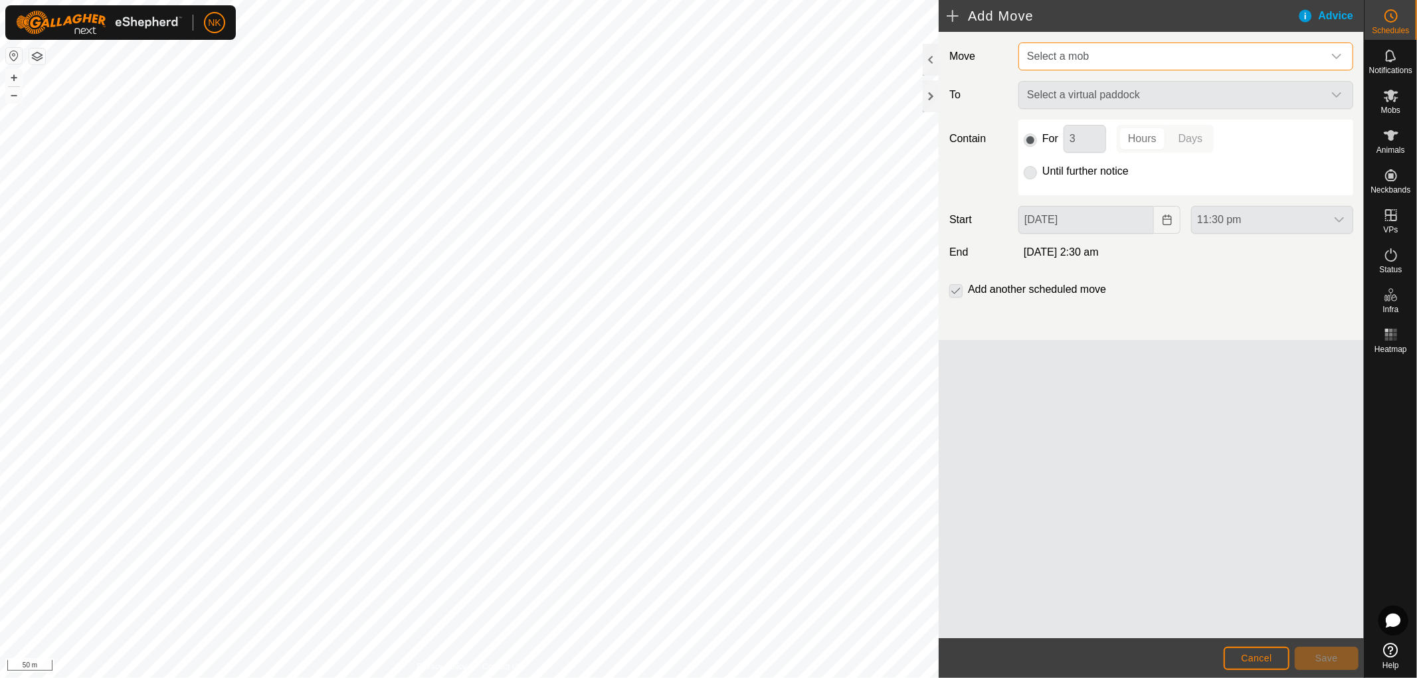
click at [1127, 54] on span "Select a mob" at bounding box center [1173, 56] width 302 height 27
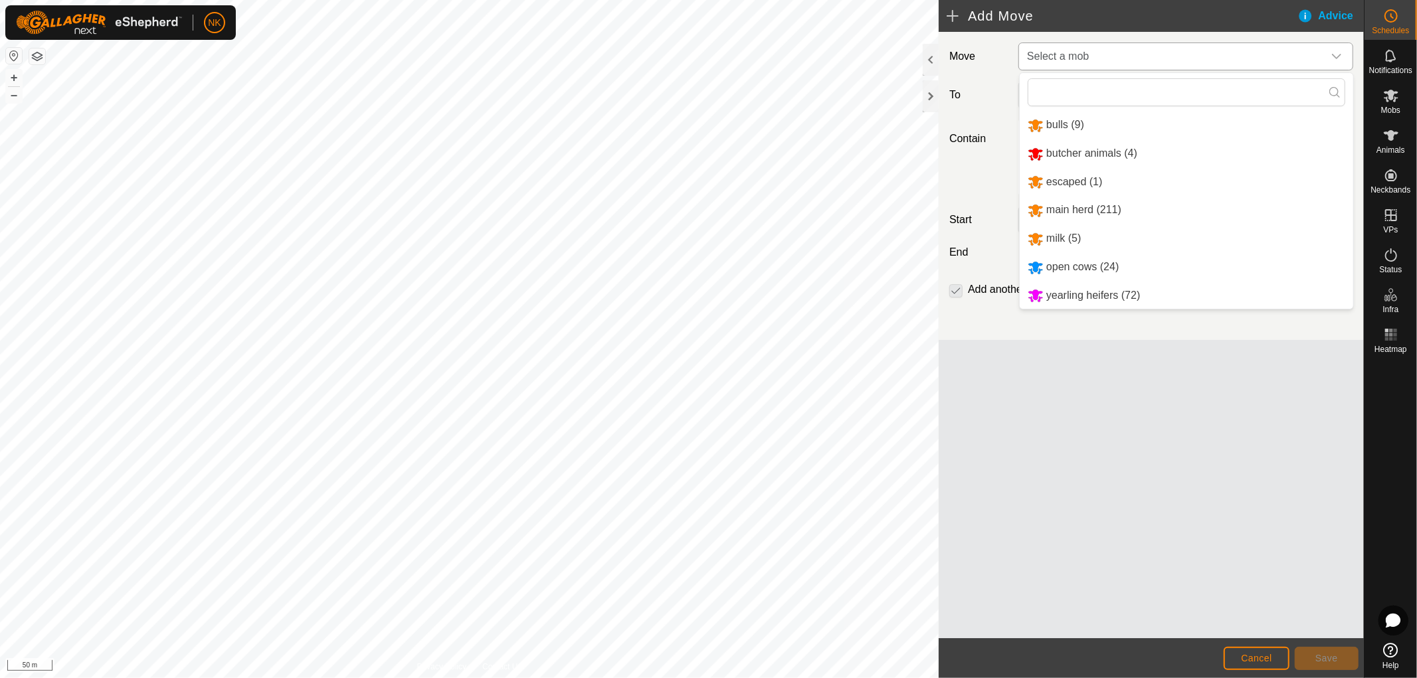
click at [1074, 117] on li "bulls (9)" at bounding box center [1186, 125] width 333 height 27
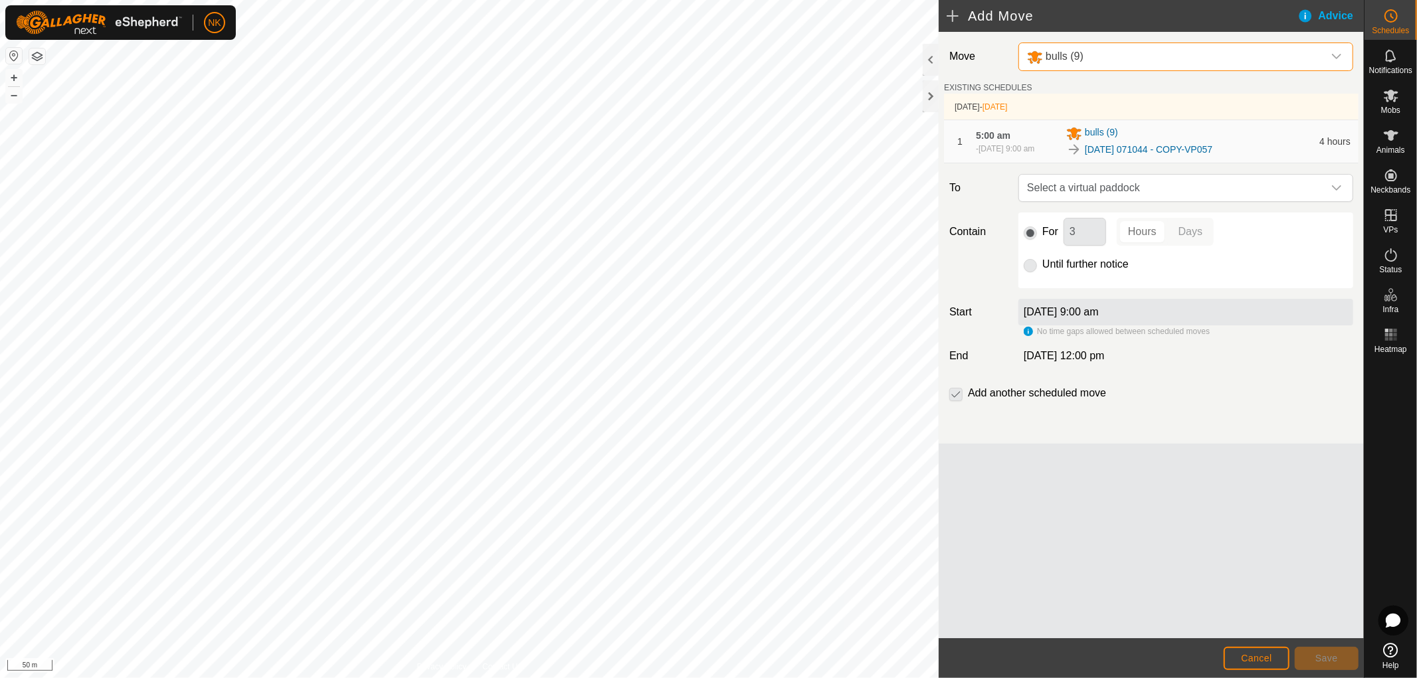
click at [1036, 272] on p-radiobutton at bounding box center [1030, 264] width 13 height 16
click at [1031, 272] on p-radiobutton at bounding box center [1030, 264] width 13 height 16
click at [1030, 272] on p-radiobutton at bounding box center [1030, 264] width 13 height 16
click at [1078, 201] on span "Select a virtual paddock" at bounding box center [1173, 188] width 302 height 27
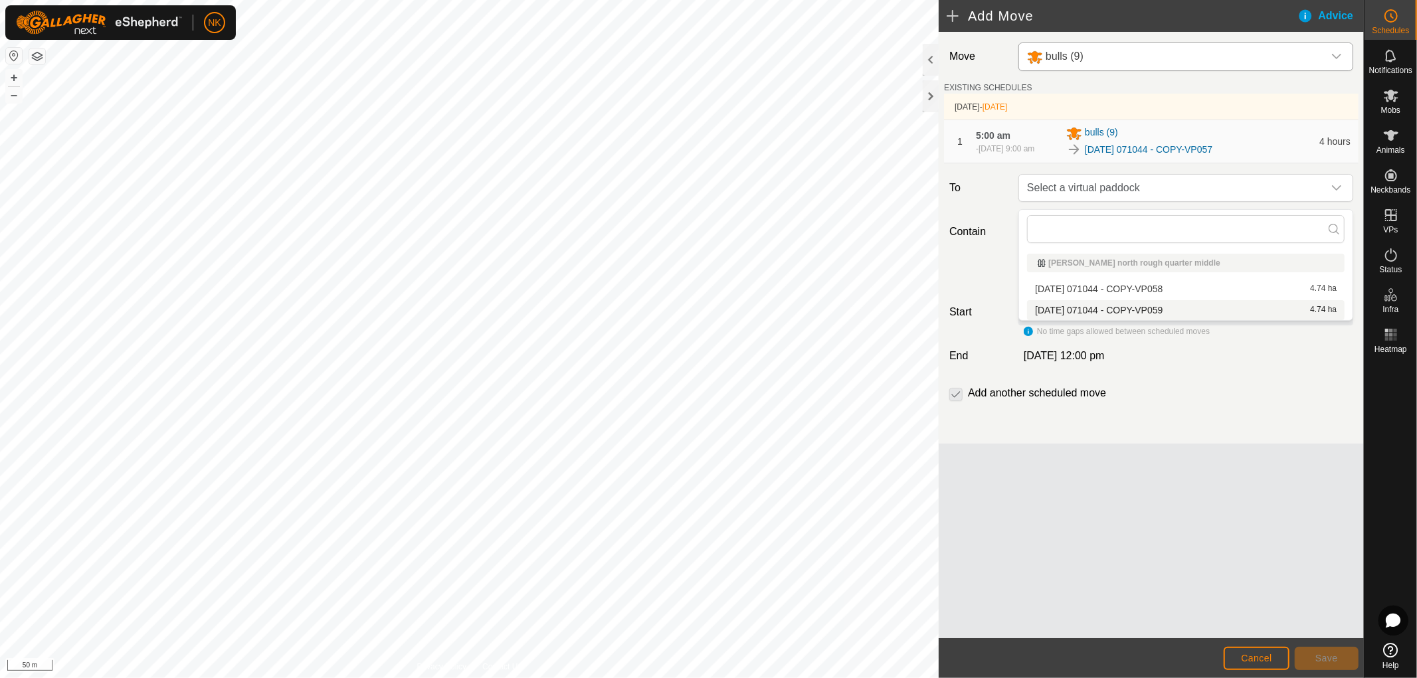
click at [1083, 308] on li "[DATE] 071044 - COPY-VP059 4.74 ha" at bounding box center [1186, 310] width 318 height 20
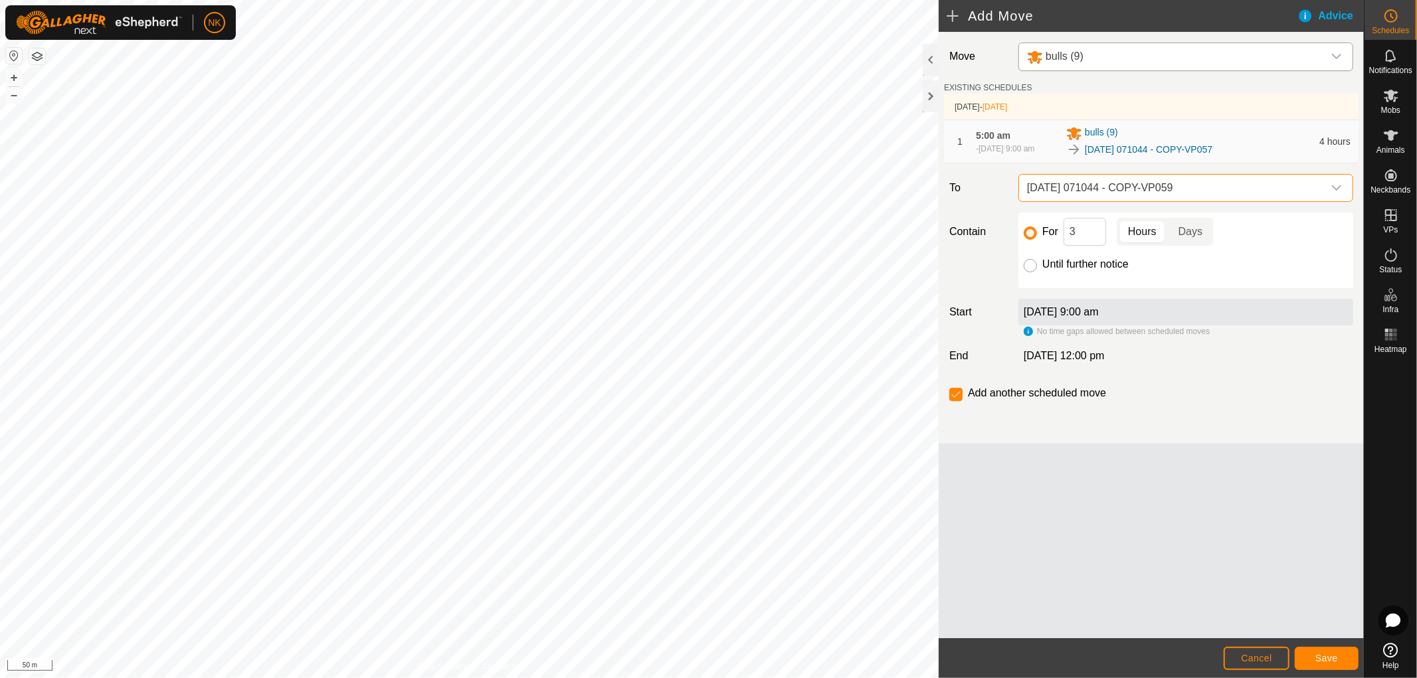
click at [1035, 272] on input "Until further notice" at bounding box center [1030, 265] width 13 height 13
radio input "true"
checkbox input "false"
click at [1343, 658] on button "Save" at bounding box center [1327, 658] width 64 height 23
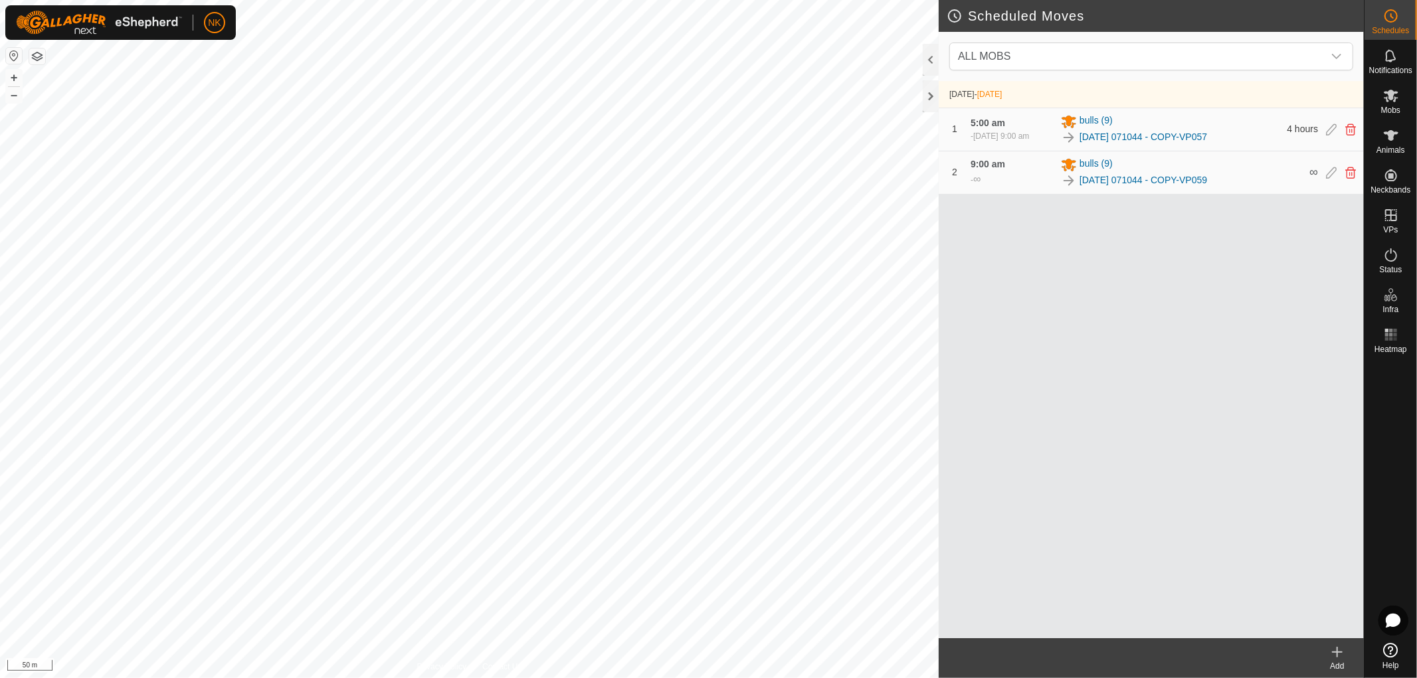
click at [1336, 656] on icon at bounding box center [1337, 652] width 16 height 16
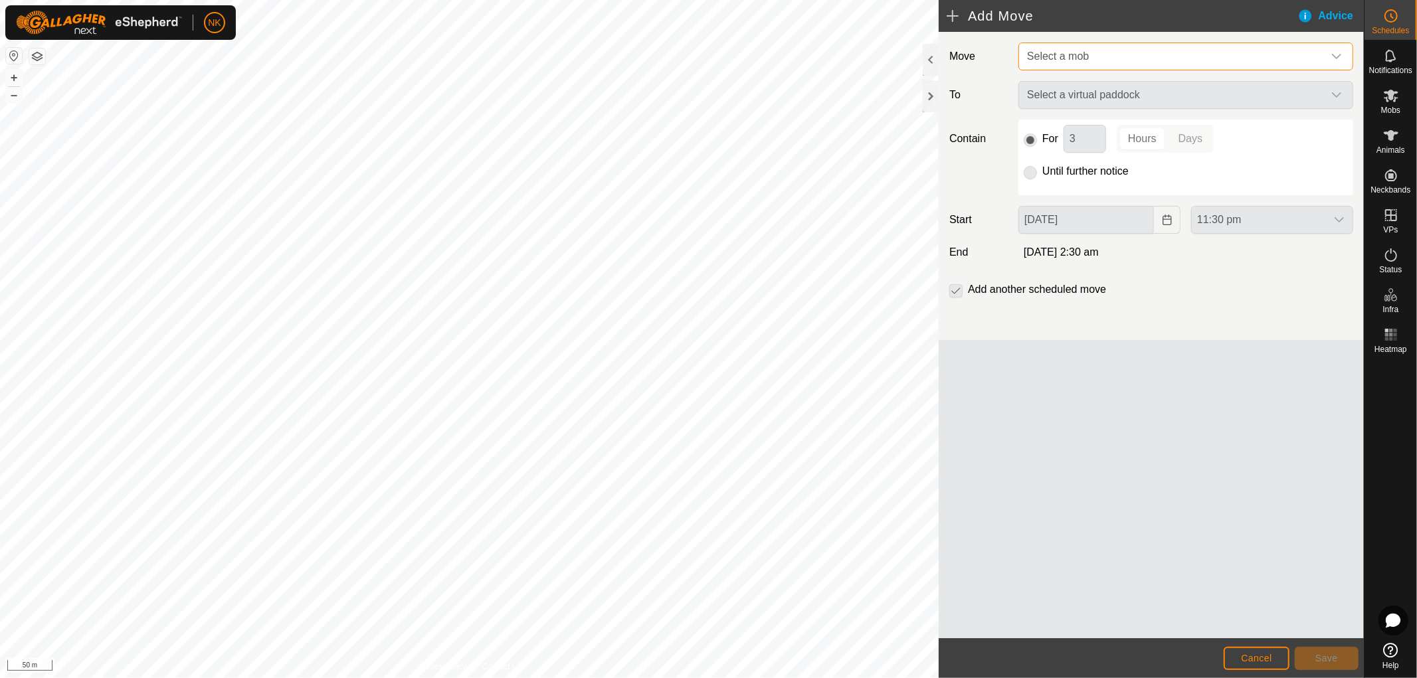
click at [1099, 60] on span "Select a mob" at bounding box center [1173, 56] width 302 height 27
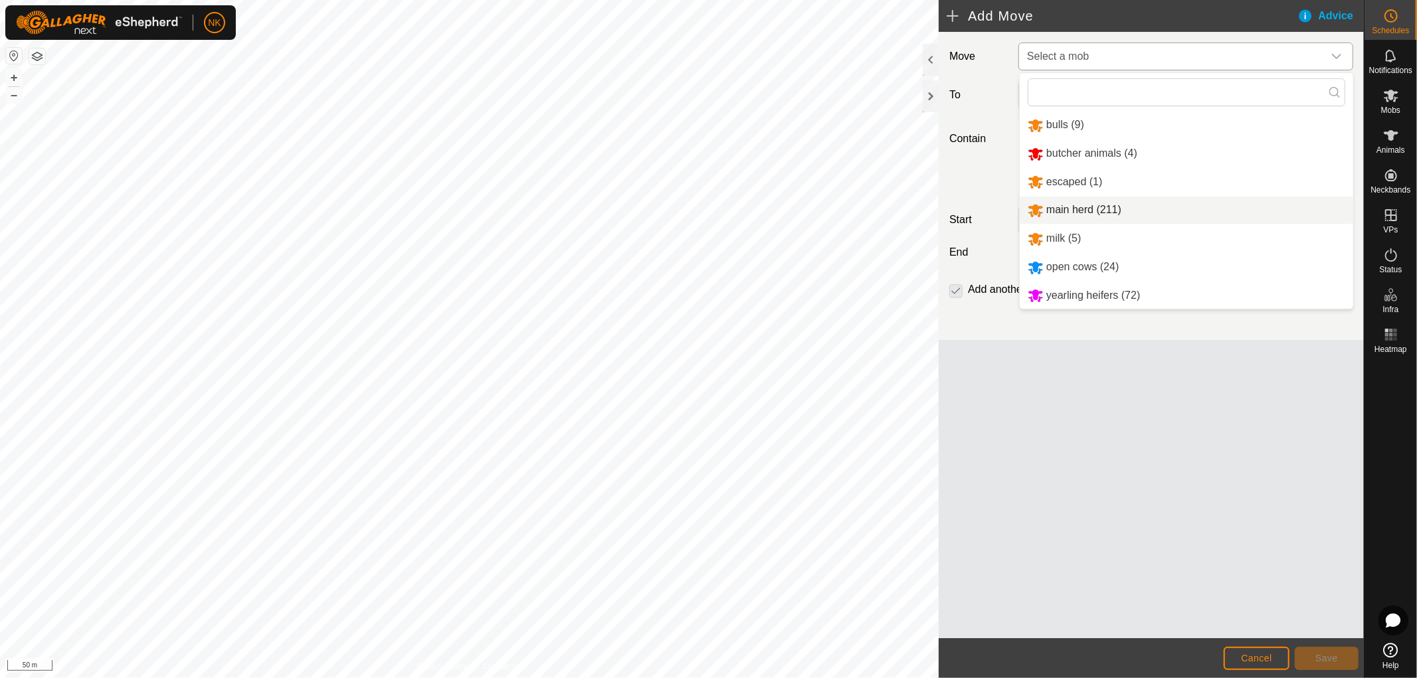
click at [1083, 213] on li "main herd (211)" at bounding box center [1186, 210] width 333 height 27
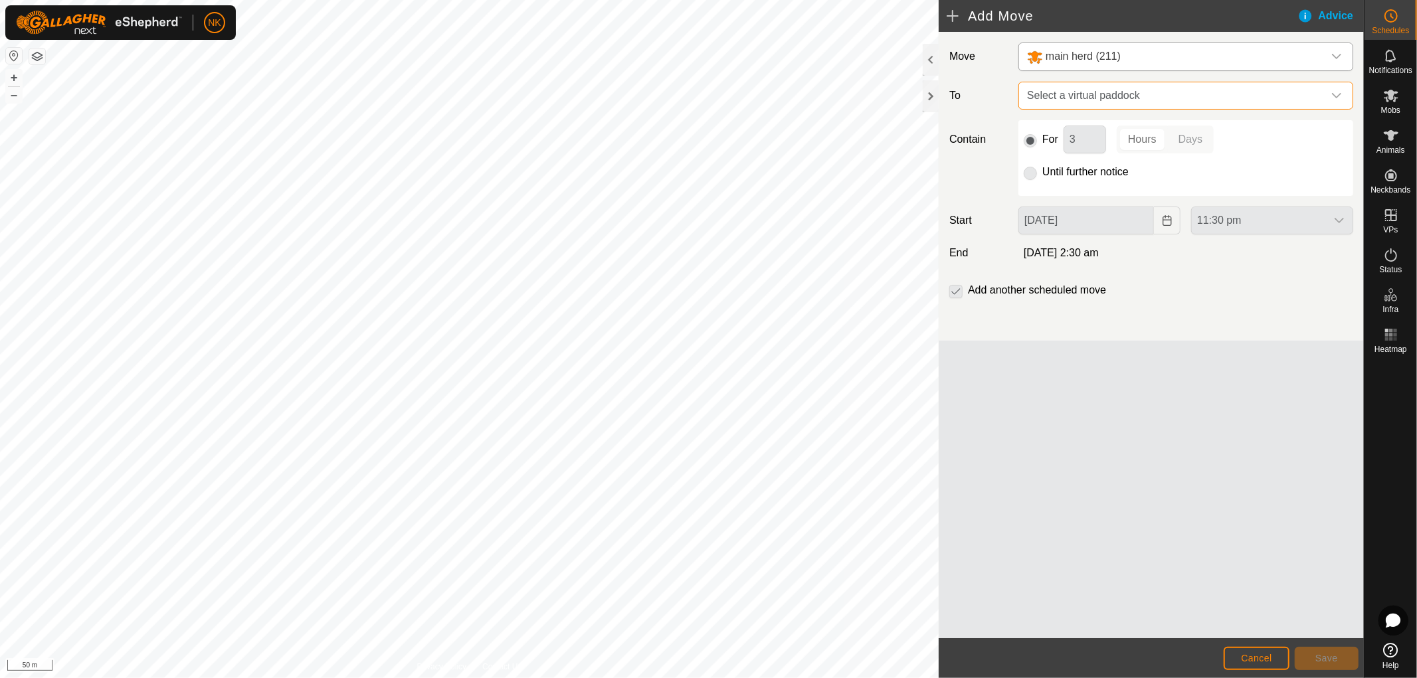
click at [1171, 96] on span "Select a virtual paddock" at bounding box center [1173, 95] width 302 height 27
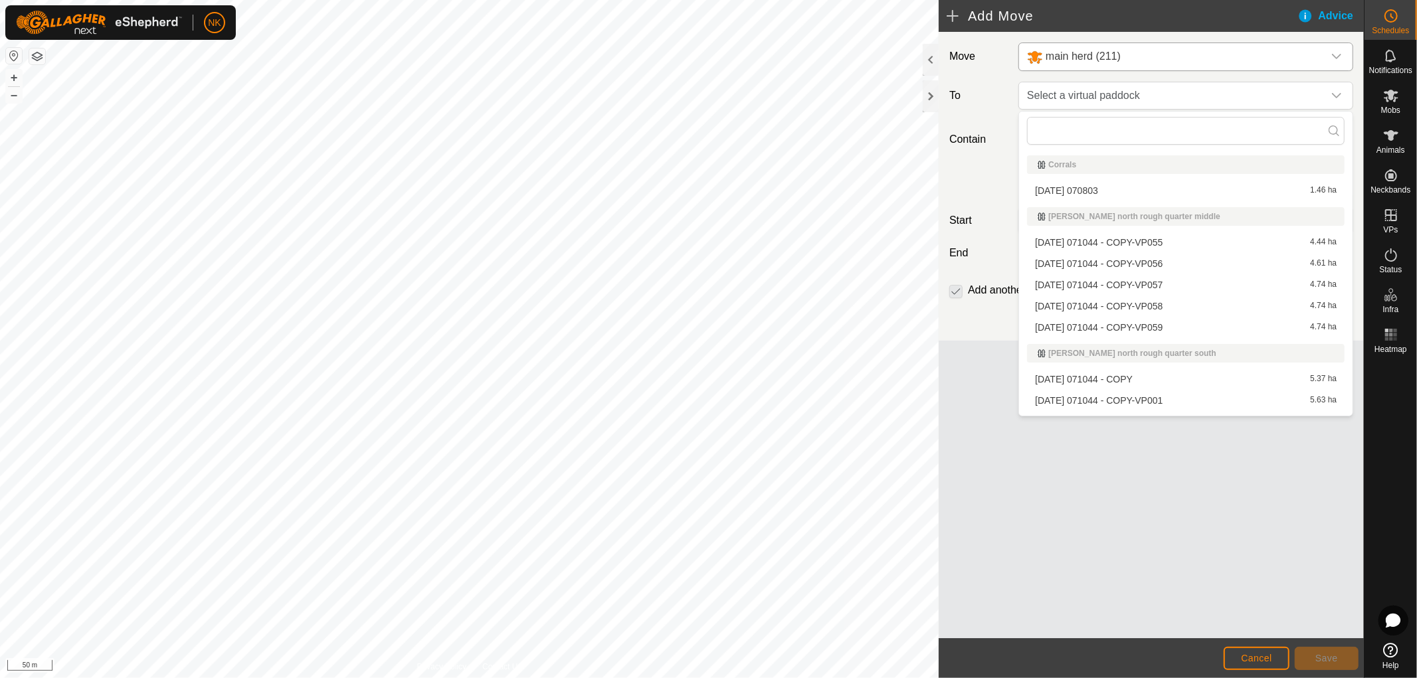
click at [1130, 283] on li "[DATE] 071044 - COPY-VP057 4.74 ha" at bounding box center [1186, 285] width 318 height 20
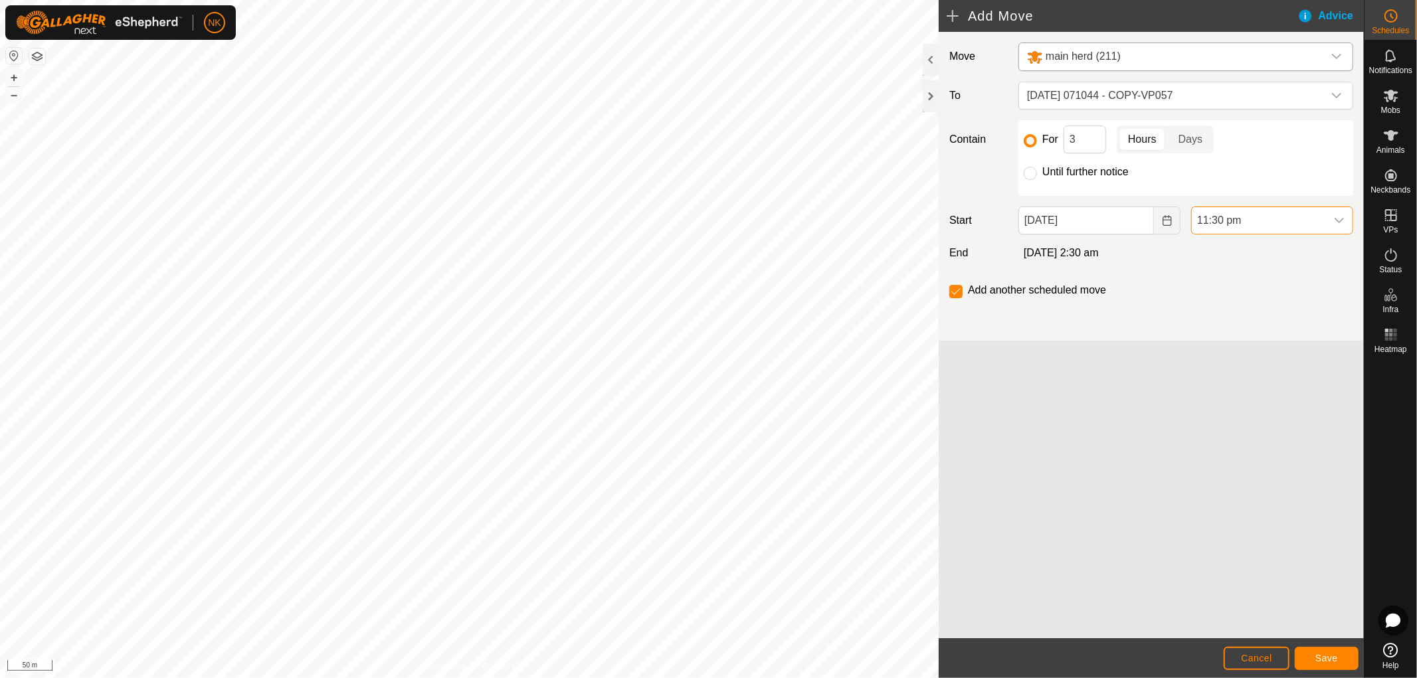
click at [1247, 211] on span "11:30 pm" at bounding box center [1259, 220] width 134 height 27
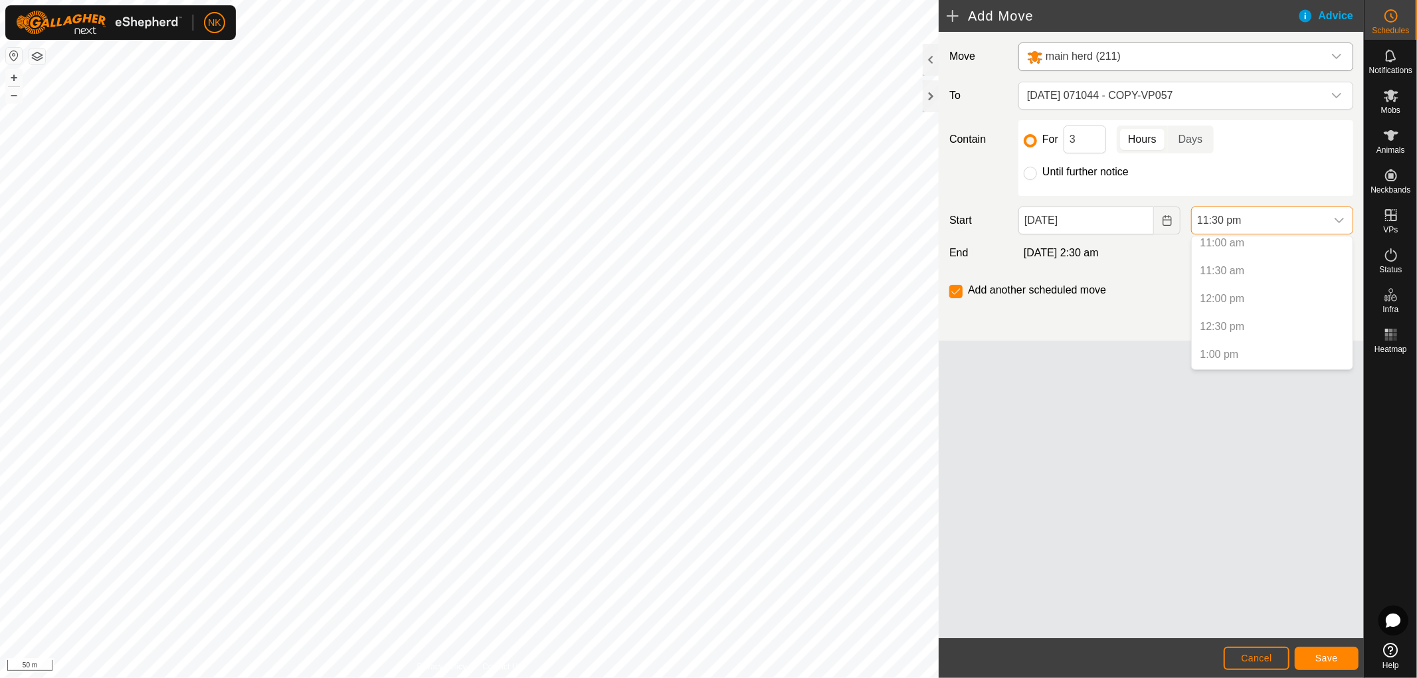
scroll to position [614, 0]
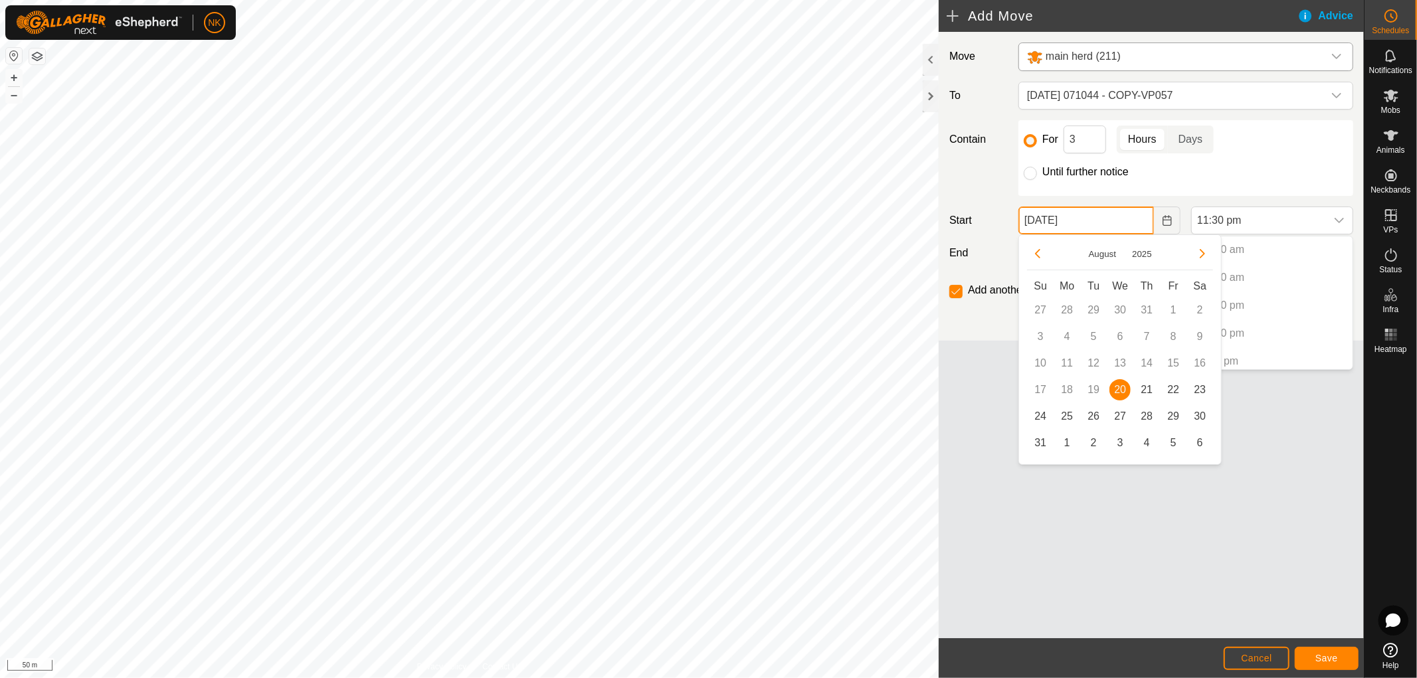
click at [1117, 215] on input "[DATE]" at bounding box center [1086, 221] width 136 height 28
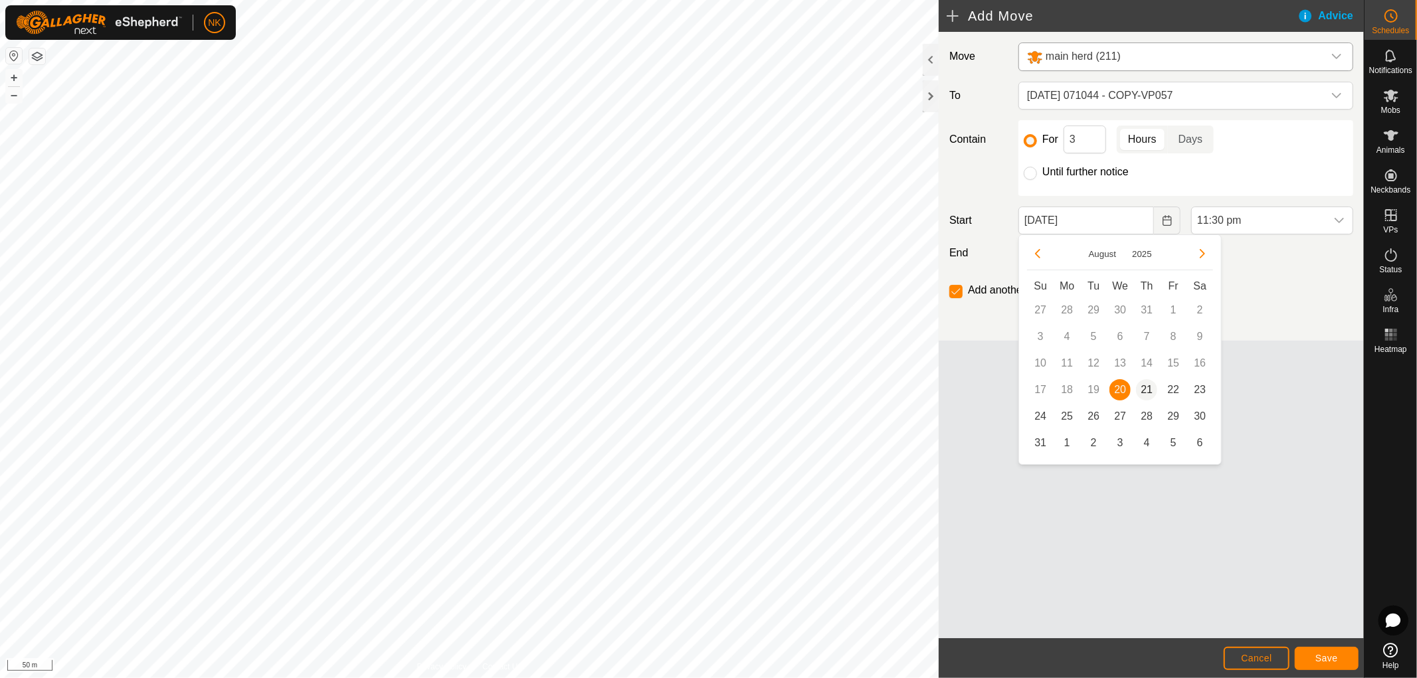
click at [1143, 384] on span "21" at bounding box center [1146, 389] width 21 height 21
type input "[DATE]"
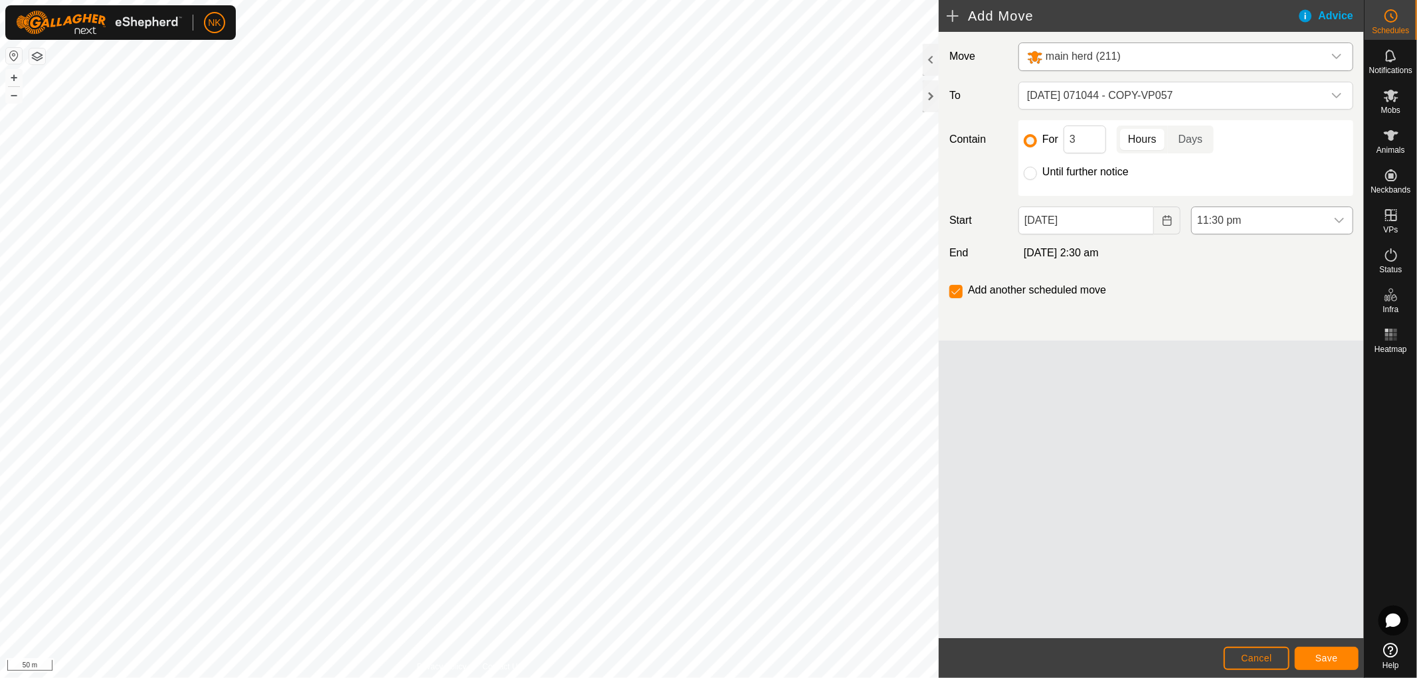
click at [1217, 230] on span "11:30 pm" at bounding box center [1259, 220] width 134 height 27
click at [1220, 302] on li "5:00 am" at bounding box center [1272, 306] width 161 height 27
drag, startPoint x: 1088, startPoint y: 140, endPoint x: 1057, endPoint y: 137, distance: 30.7
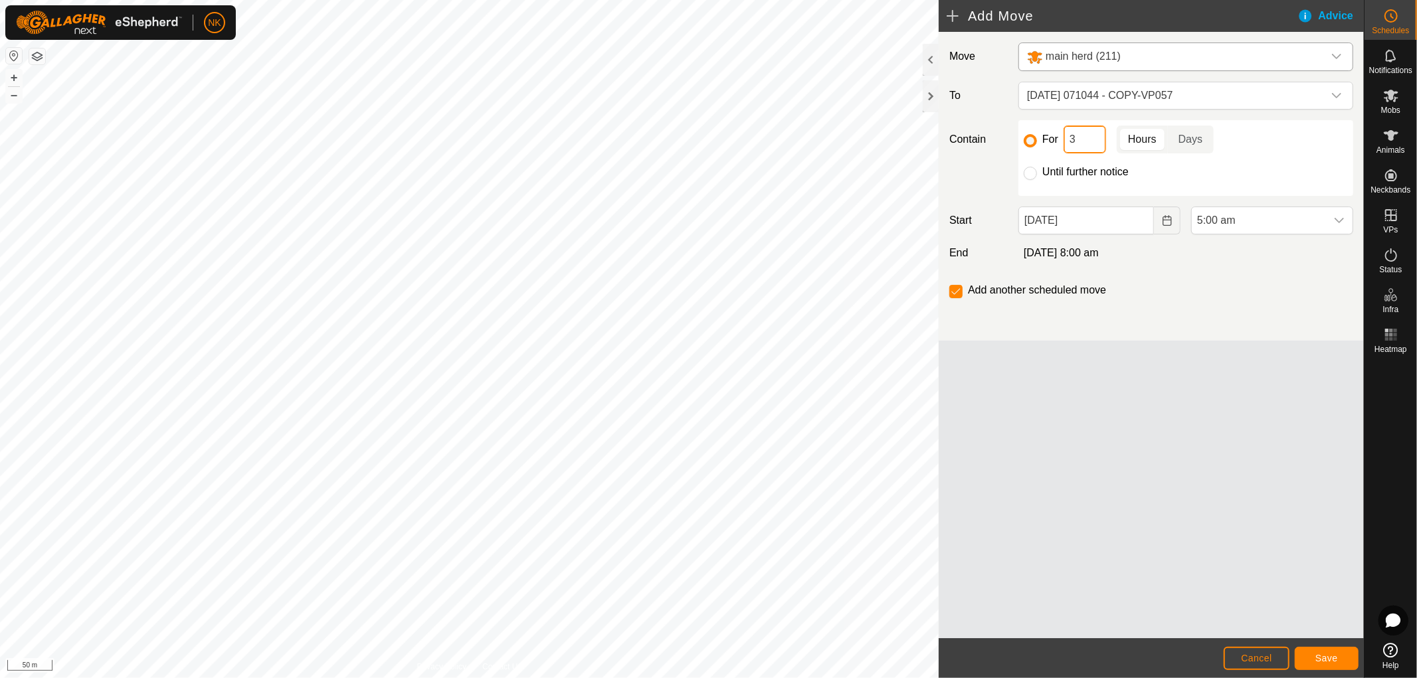
click at [1057, 137] on div "For 3 Hours Days" at bounding box center [1186, 140] width 324 height 28
type input "4"
click at [1314, 653] on button "Save" at bounding box center [1327, 658] width 64 height 23
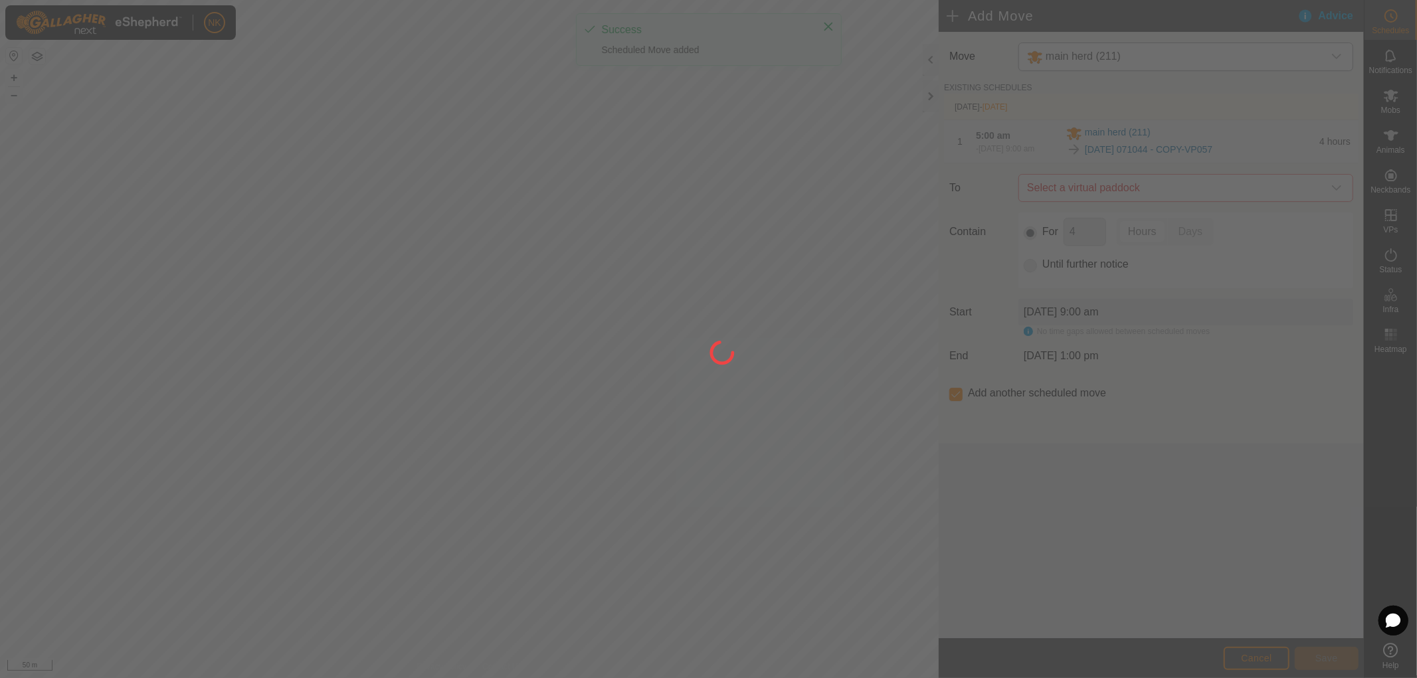
click at [1158, 195] on span "Select a virtual paddock" at bounding box center [1173, 188] width 302 height 27
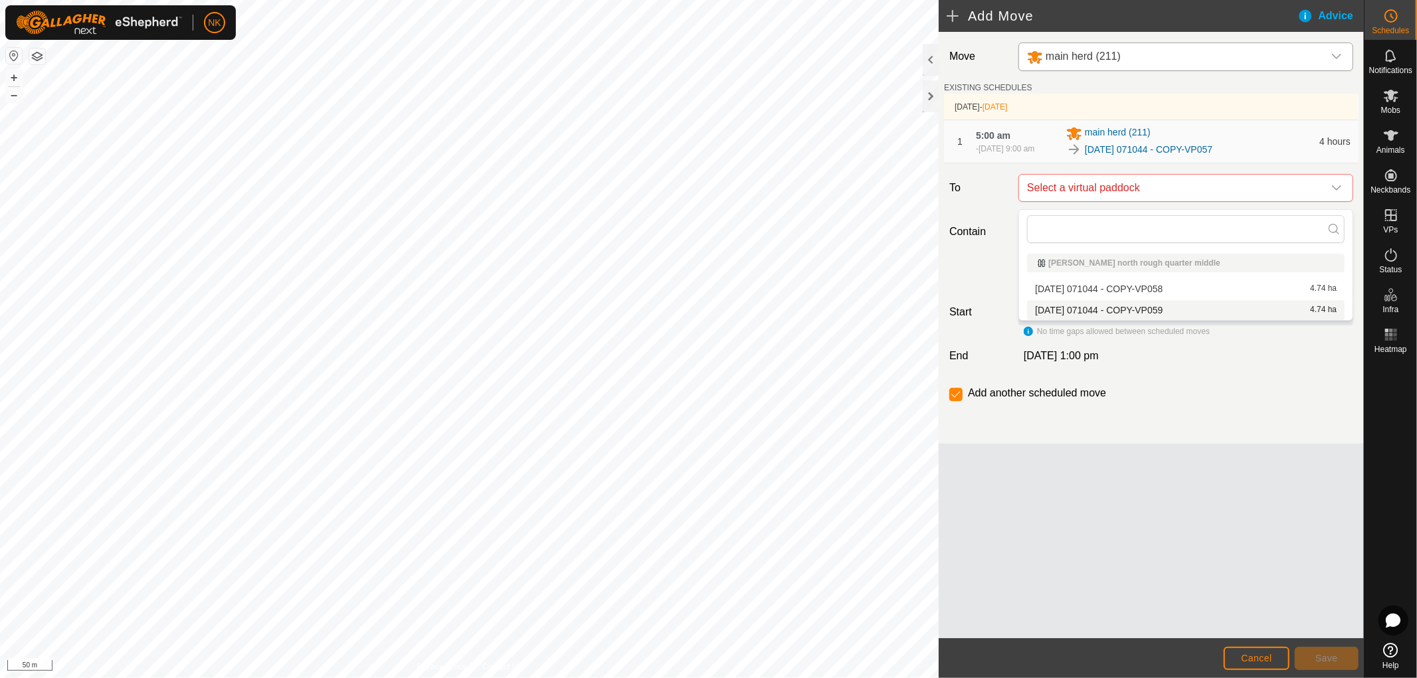
click at [1135, 306] on li "[DATE] 071044 - COPY-VP059 4.74 ha" at bounding box center [1186, 310] width 318 height 20
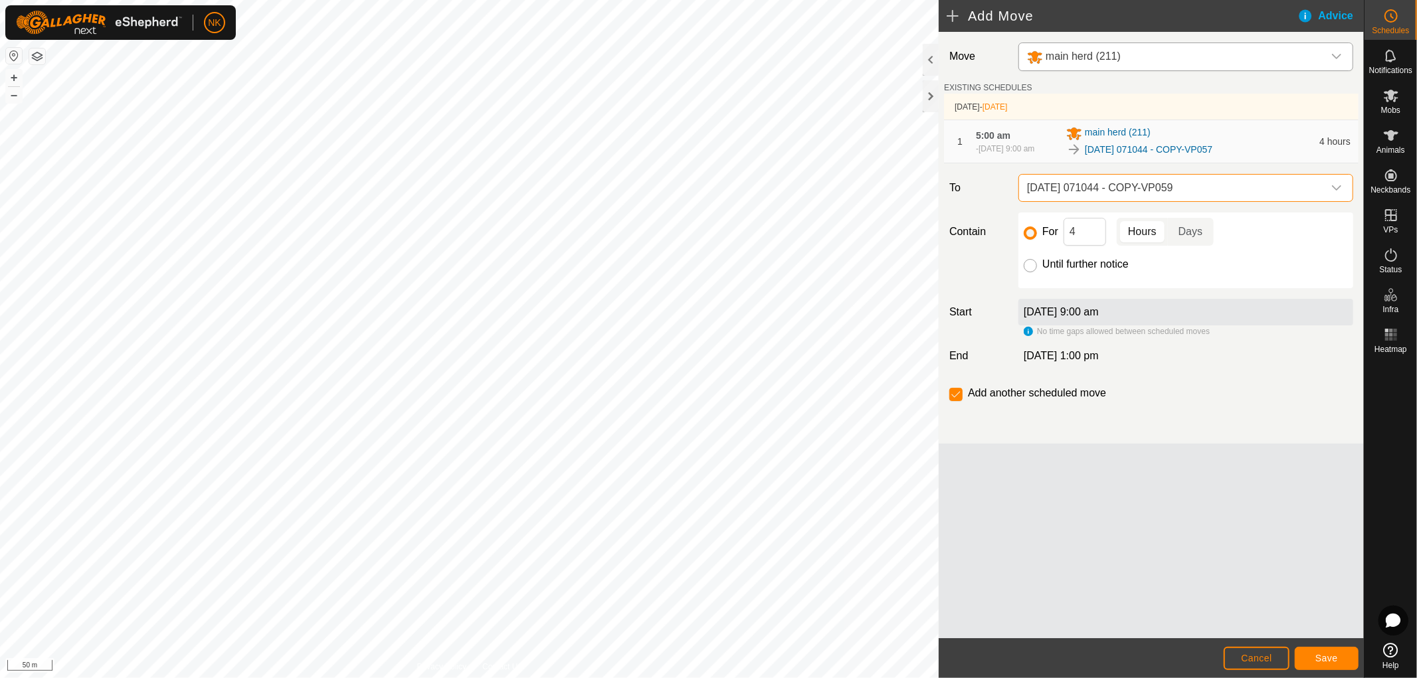
click at [1028, 272] on input "Until further notice" at bounding box center [1030, 265] width 13 height 13
radio input "true"
checkbox input "false"
click at [1335, 662] on span "Save" at bounding box center [1326, 658] width 23 height 11
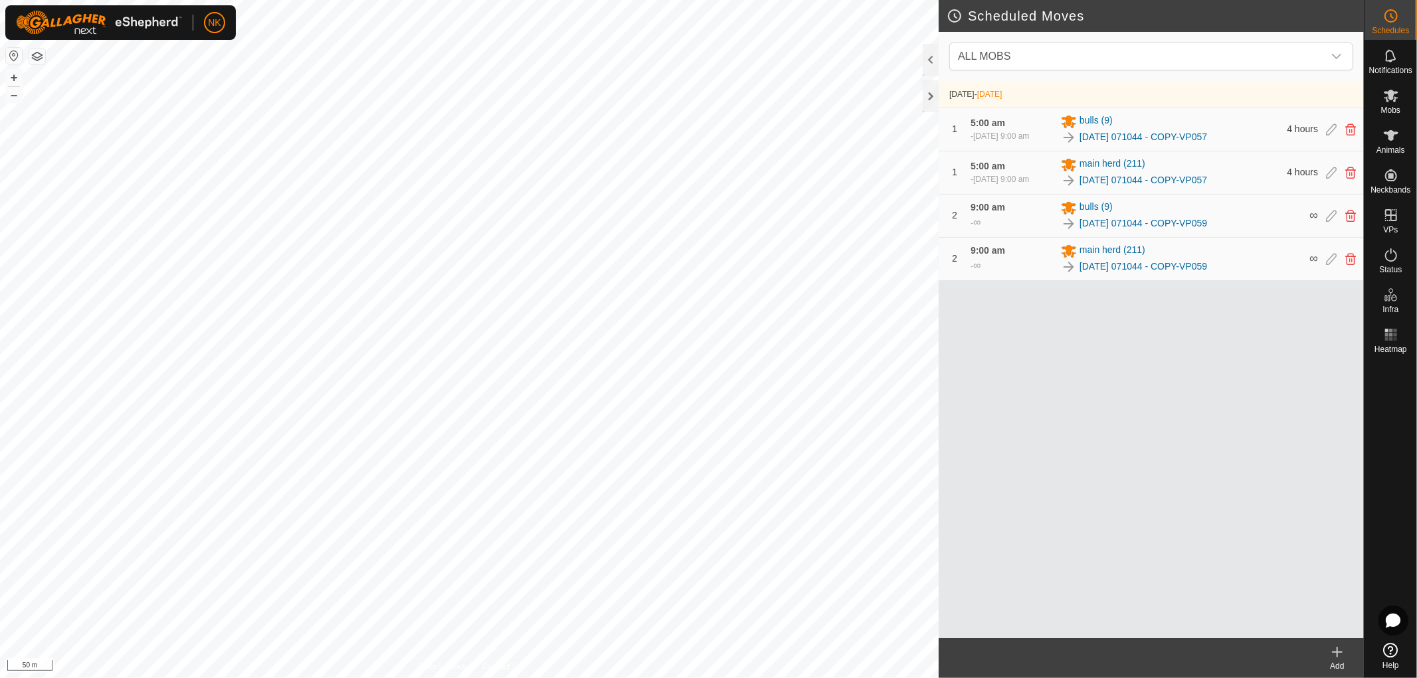
click at [1336, 645] on icon at bounding box center [1337, 652] width 16 height 16
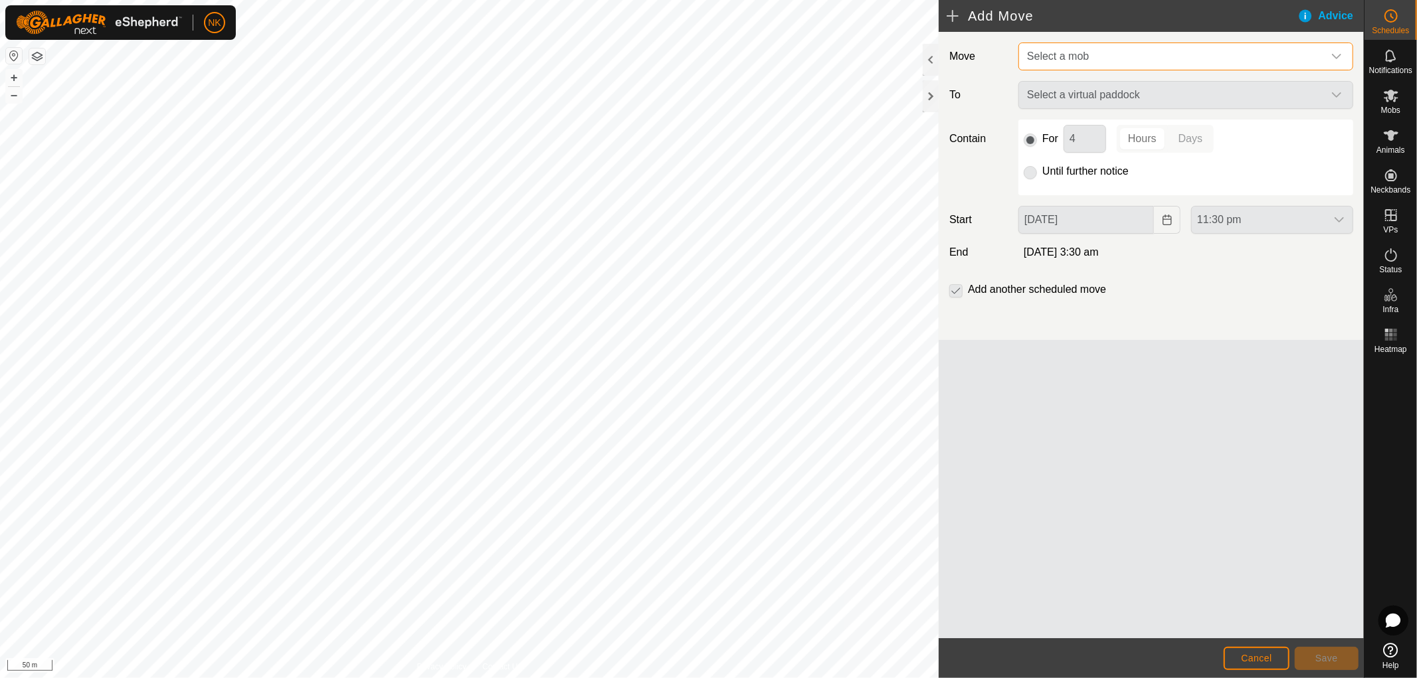
click at [1172, 48] on span "Select a mob" at bounding box center [1173, 56] width 302 height 27
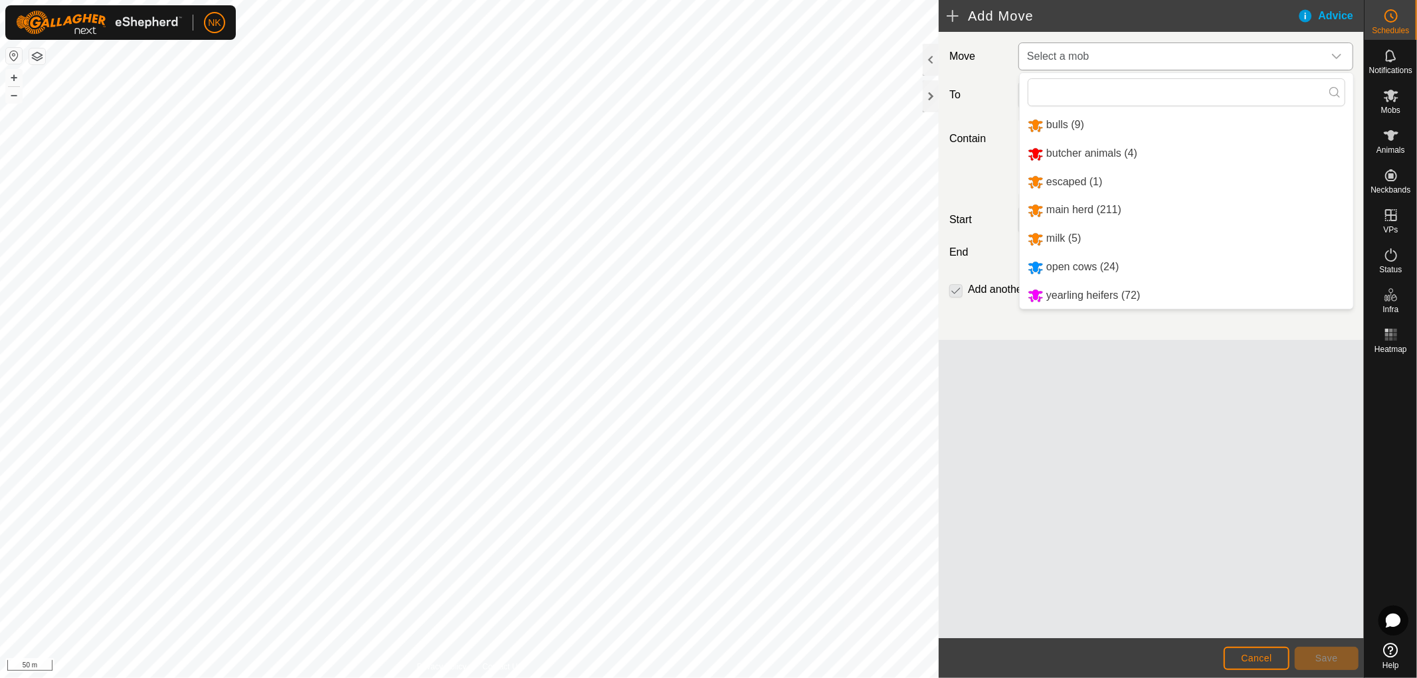
click at [1054, 262] on li "open cows (24)" at bounding box center [1186, 267] width 333 height 27
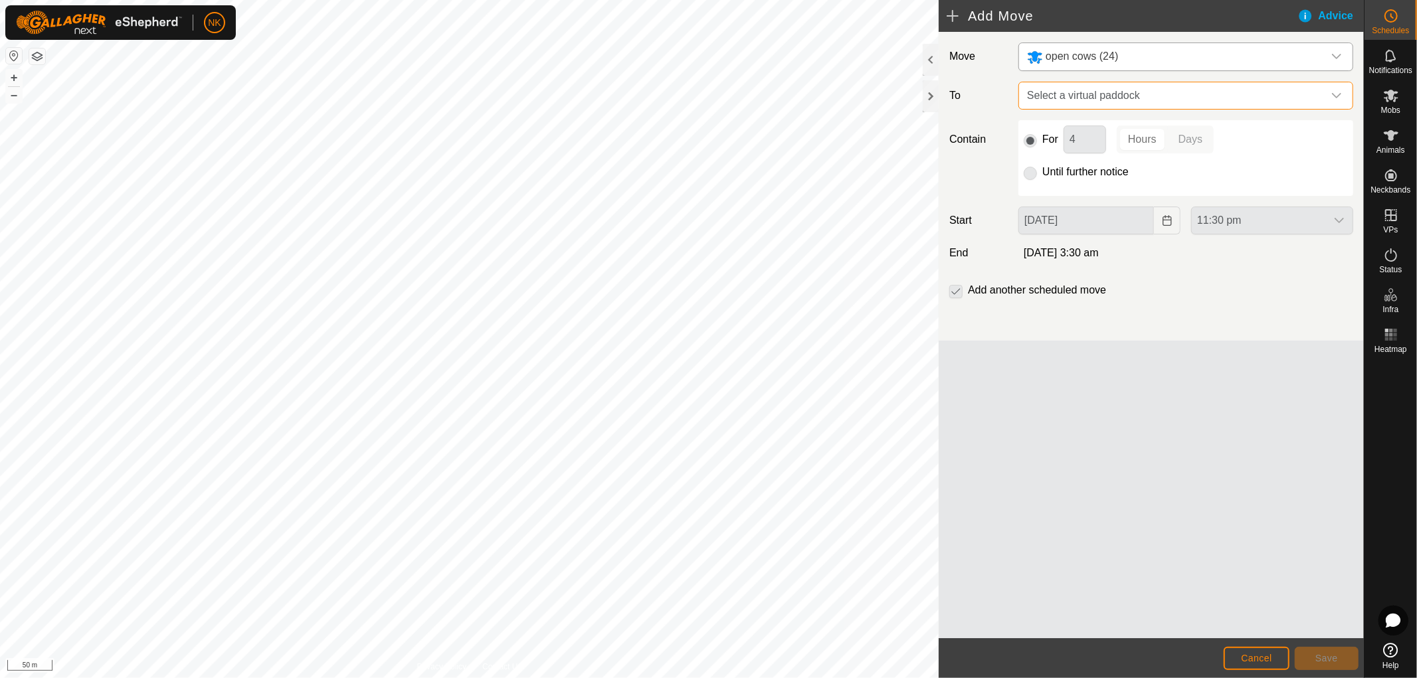
click at [1156, 104] on span "Select a virtual paddock" at bounding box center [1173, 95] width 302 height 27
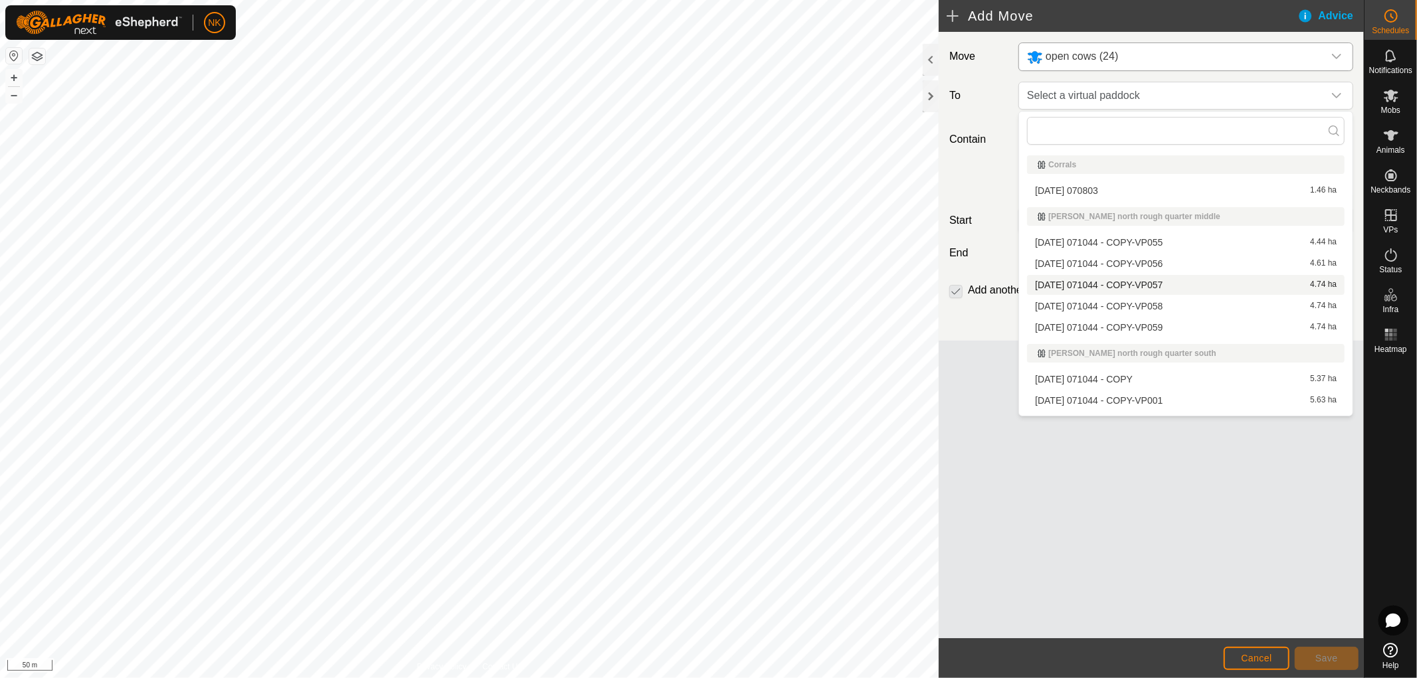
click at [1127, 286] on li "[DATE] 071044 - COPY-VP057 4.74 ha" at bounding box center [1186, 285] width 318 height 20
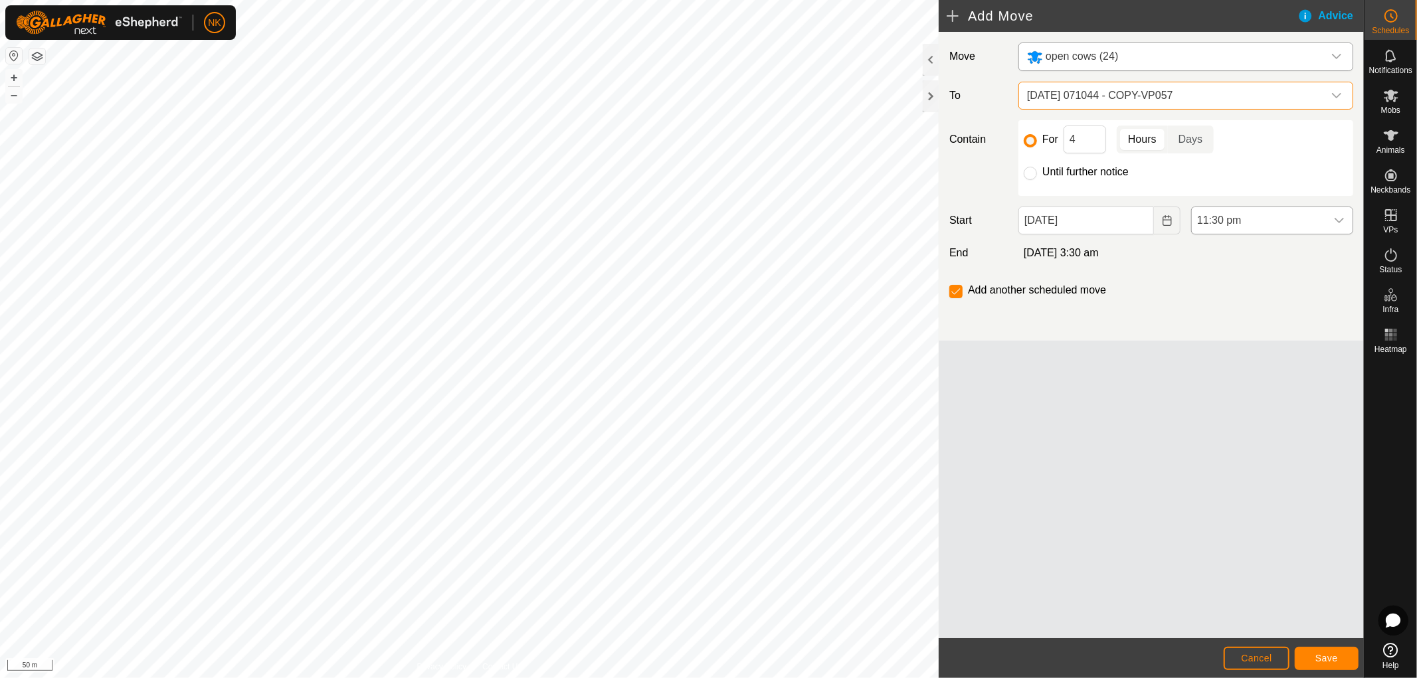
click at [1254, 222] on span "11:30 pm" at bounding box center [1259, 220] width 134 height 27
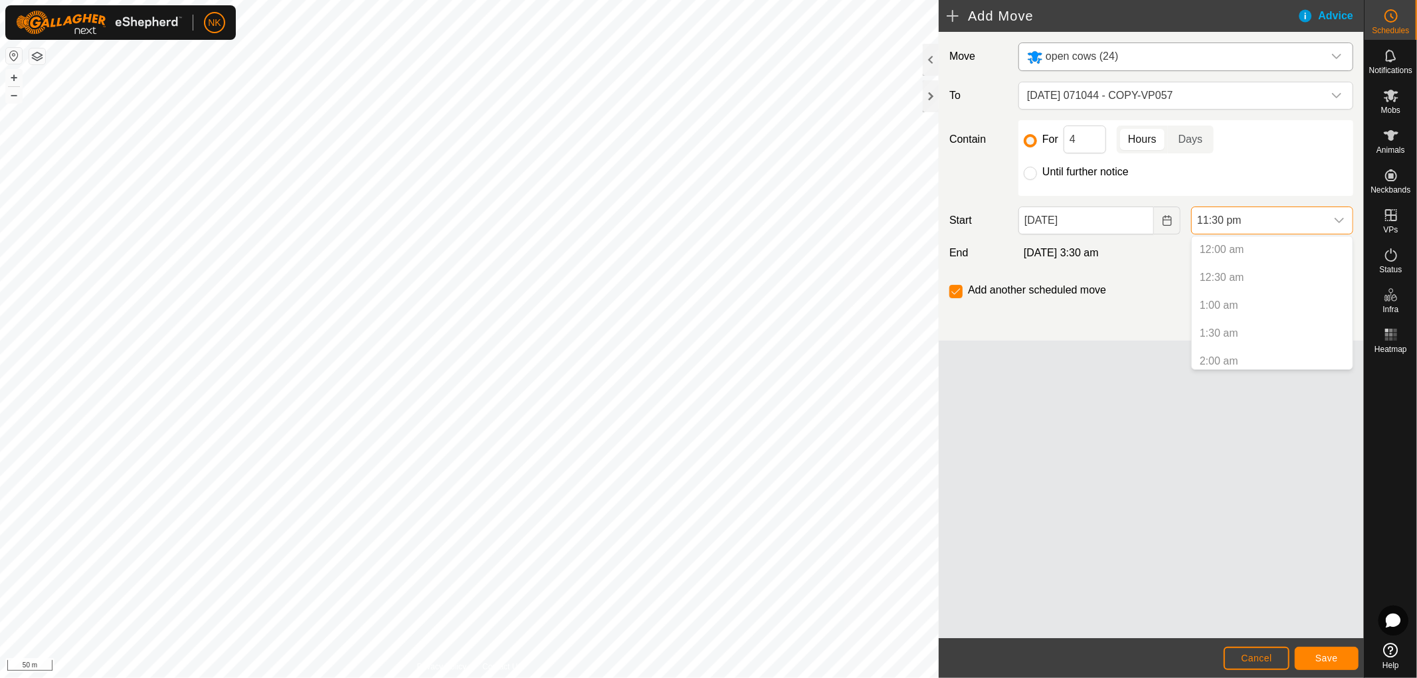
scroll to position [1204, 0]
click at [1117, 229] on input "[DATE]" at bounding box center [1086, 221] width 136 height 28
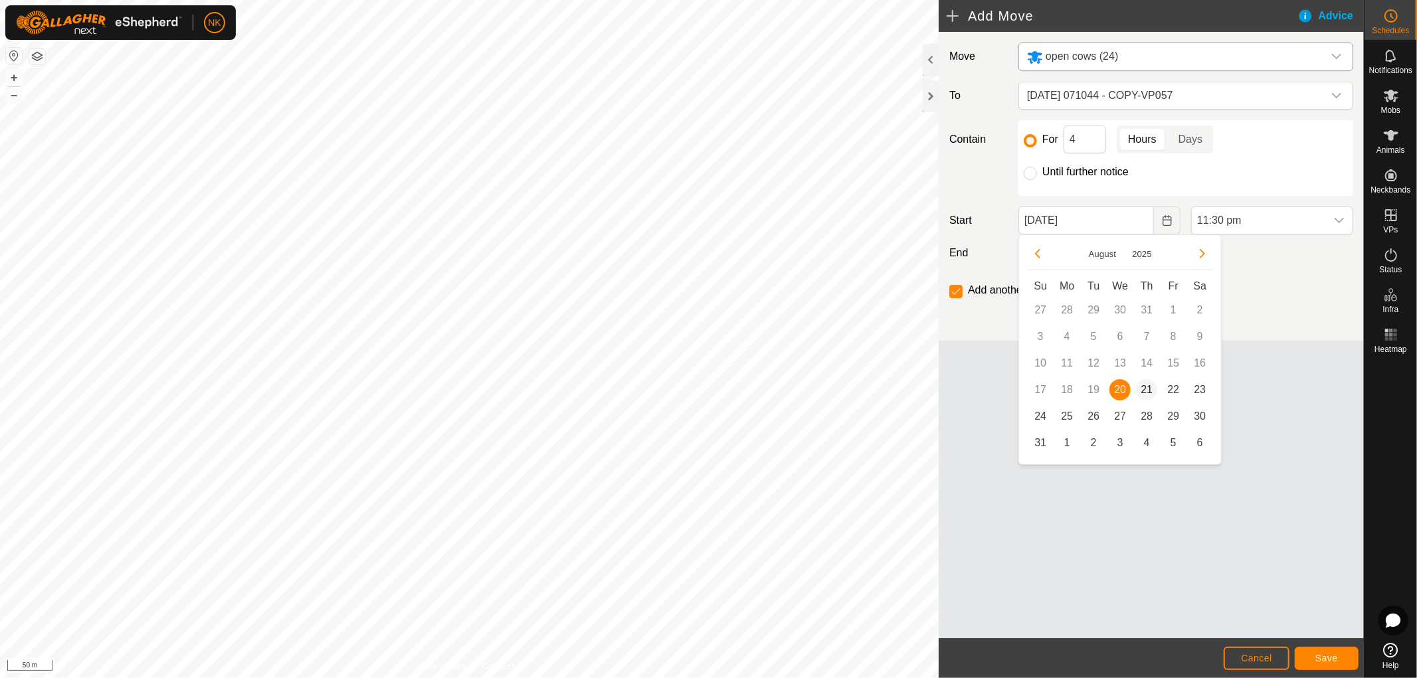
click at [1143, 391] on span "21" at bounding box center [1146, 389] width 21 height 21
type input "[DATE]"
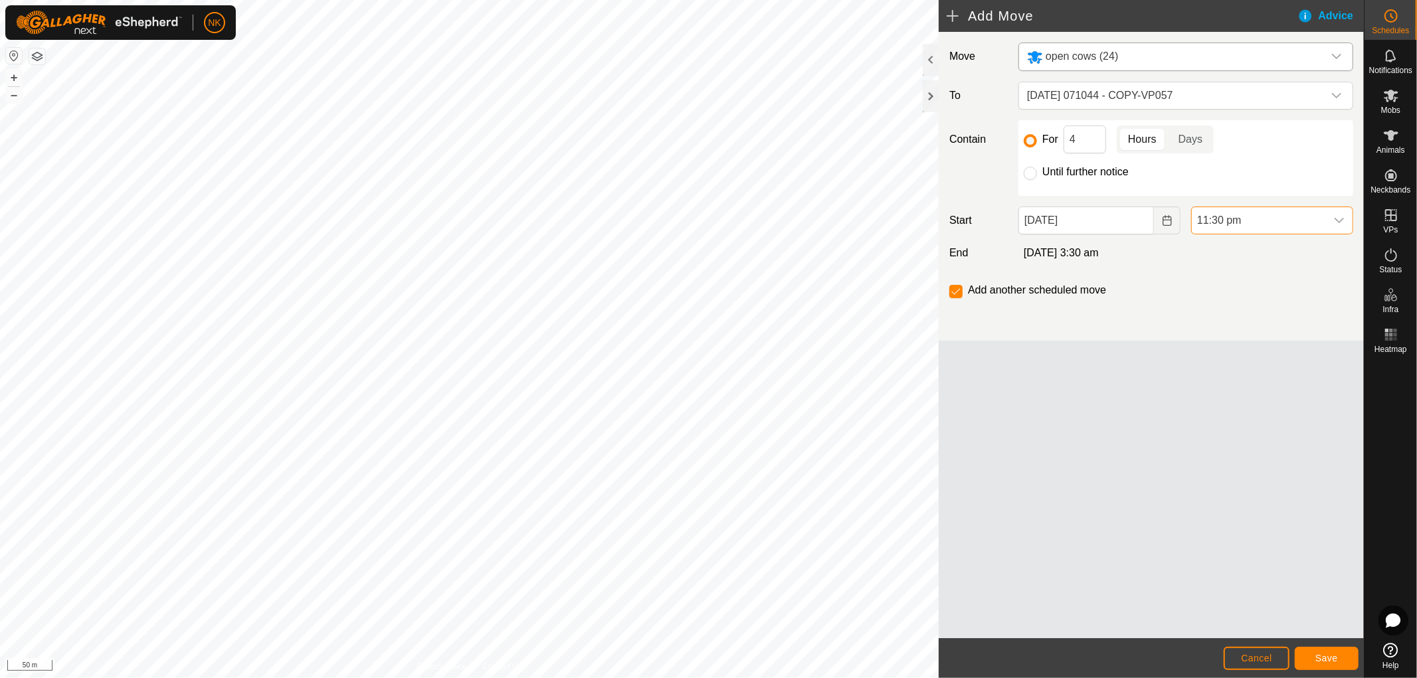
click at [1265, 232] on span "11:30 pm" at bounding box center [1259, 220] width 134 height 27
click at [1226, 288] on li "5:00 am" at bounding box center [1272, 285] width 161 height 27
click at [1338, 659] on button "Save" at bounding box center [1327, 658] width 64 height 23
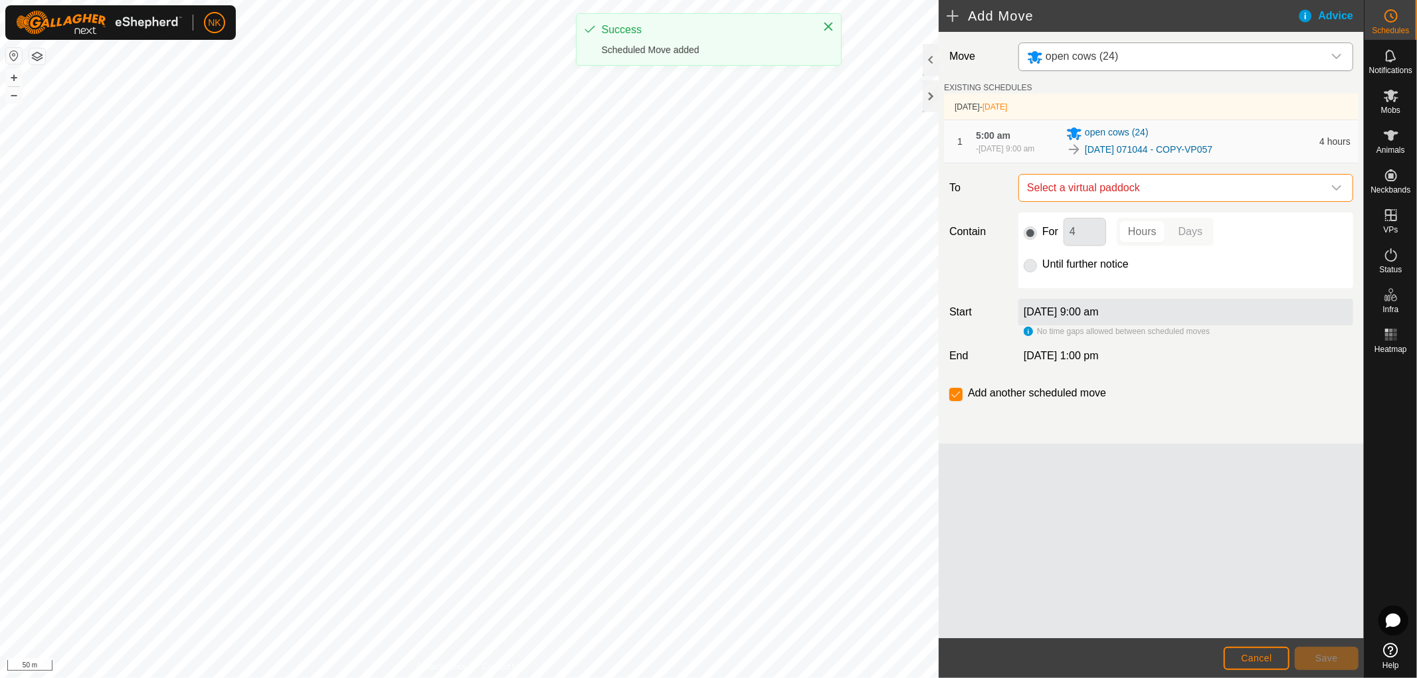
click at [1154, 190] on span "Select a virtual paddock" at bounding box center [1173, 188] width 302 height 27
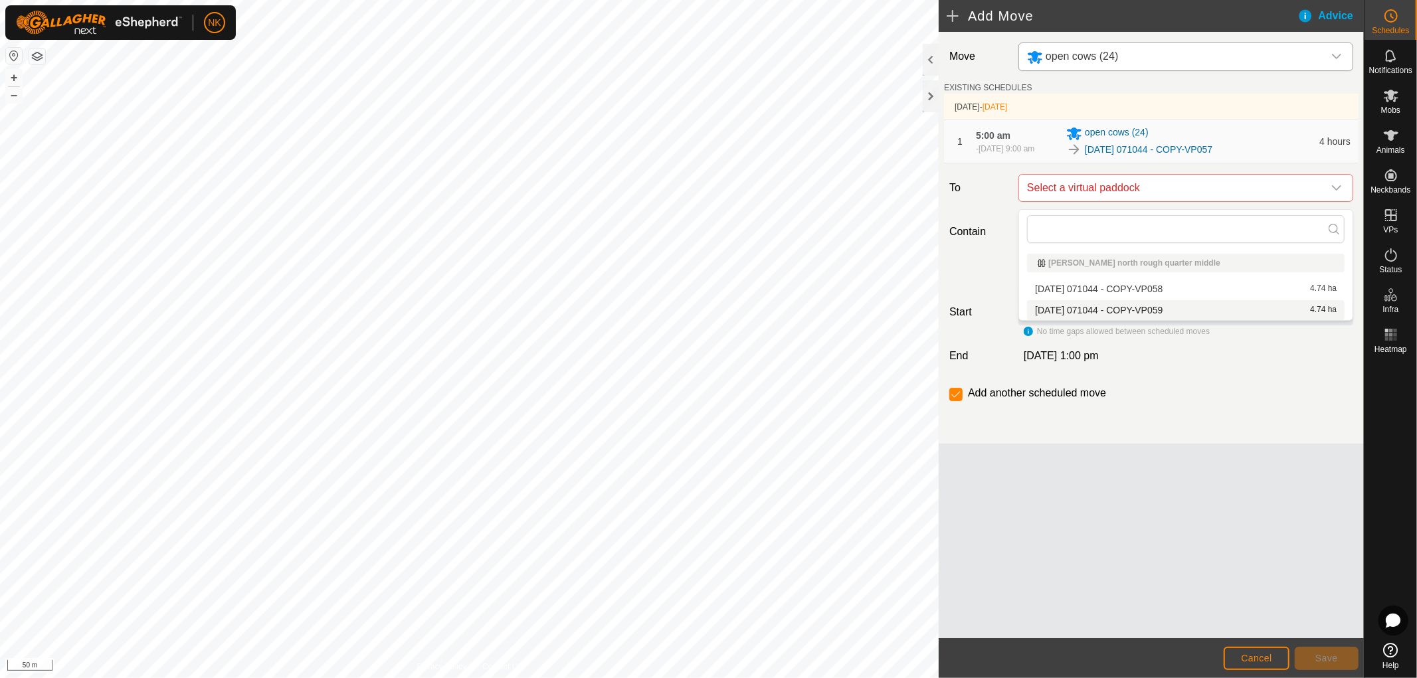
click at [1154, 304] on li "[DATE] 071044 - COPY-VP059 4.74 ha" at bounding box center [1186, 310] width 318 height 20
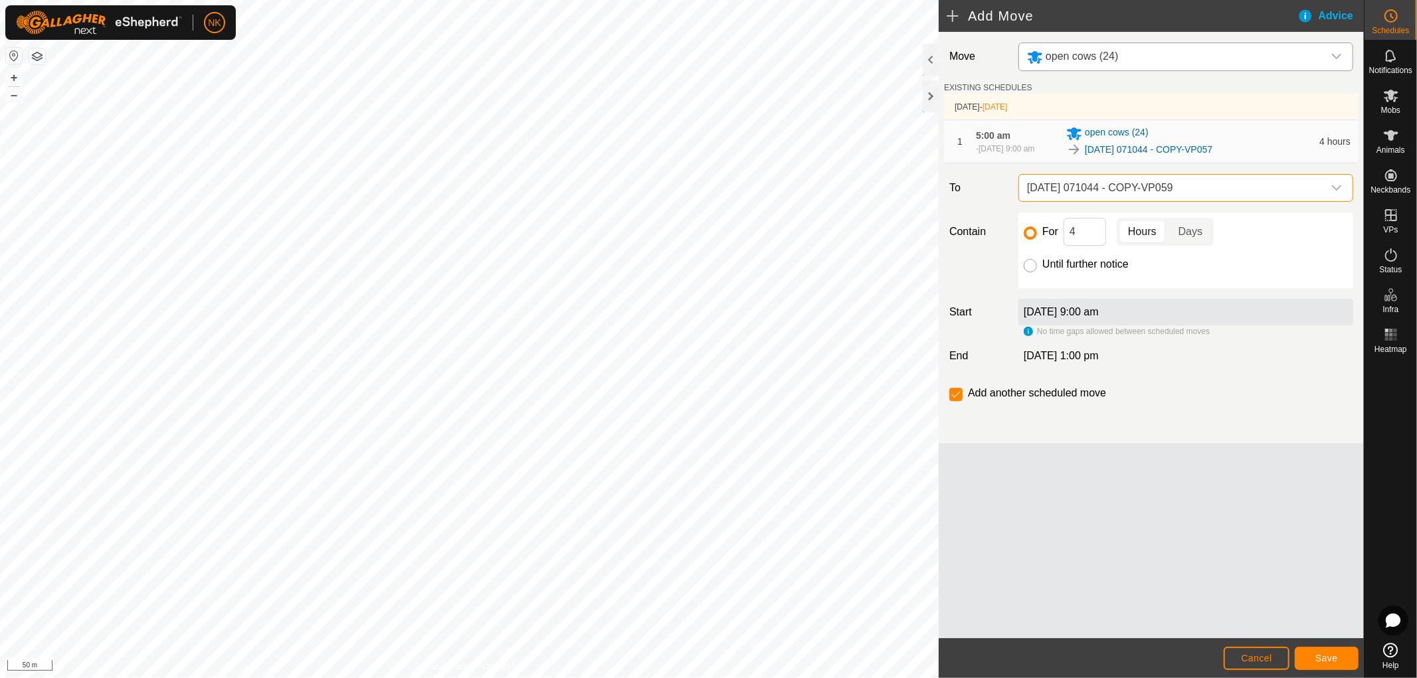
click at [1032, 271] on input "Until further notice" at bounding box center [1030, 265] width 13 height 13
radio input "true"
checkbox input "false"
click at [1323, 668] on button "Save" at bounding box center [1327, 658] width 64 height 23
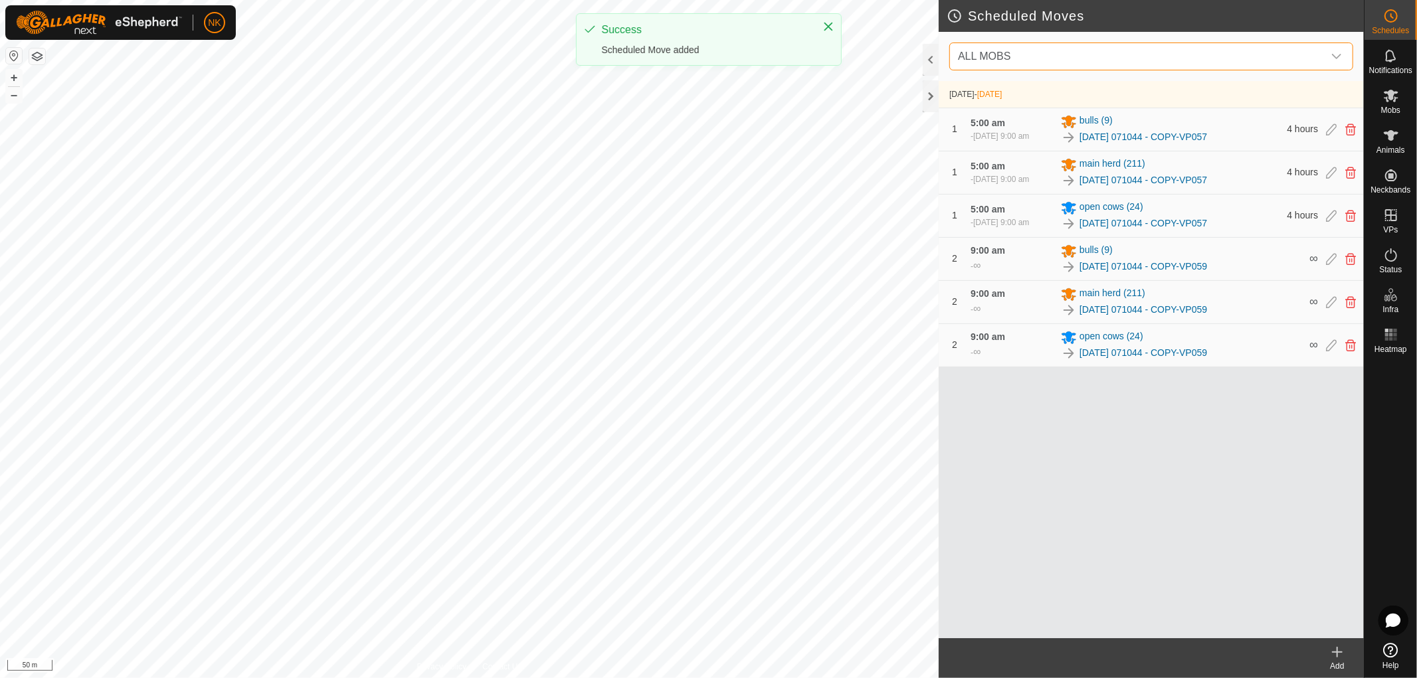
click at [1250, 54] on span "ALL MOBS" at bounding box center [1138, 56] width 371 height 27
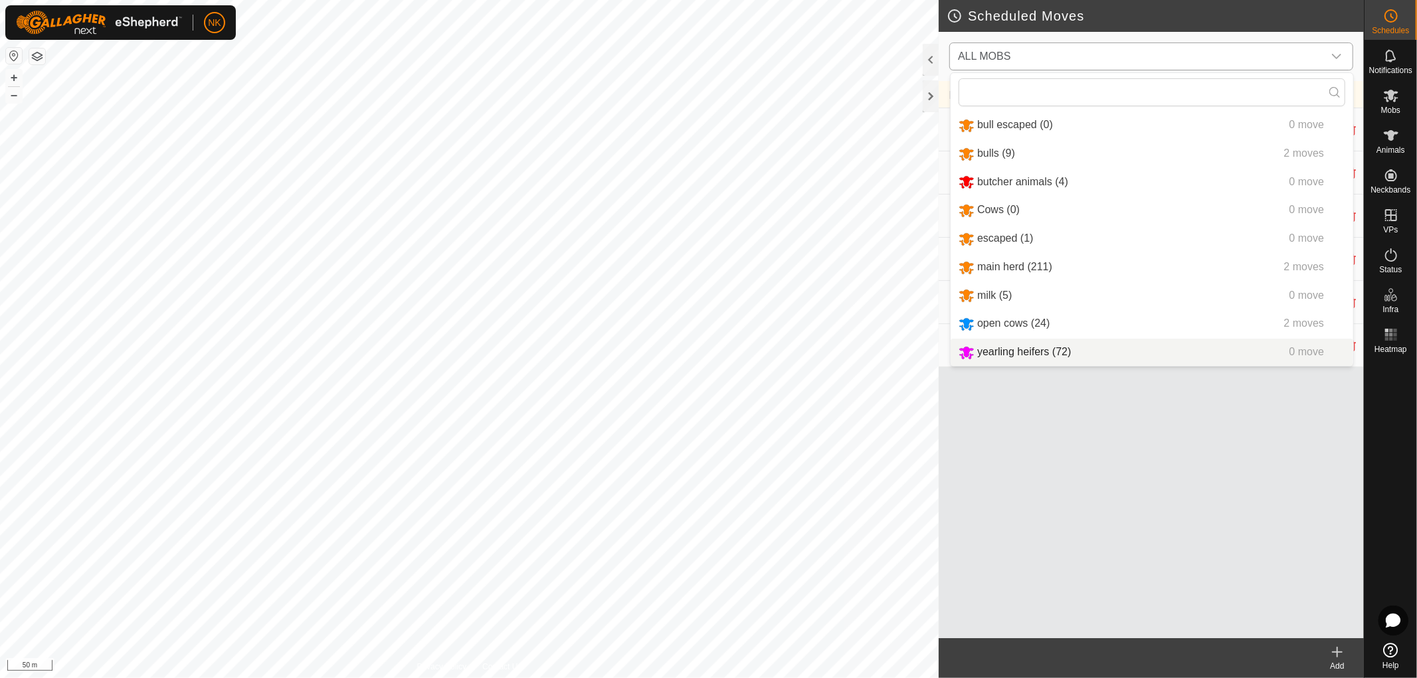
click at [1028, 349] on li "yearling heifers (72) 0 move" at bounding box center [1152, 352] width 403 height 27
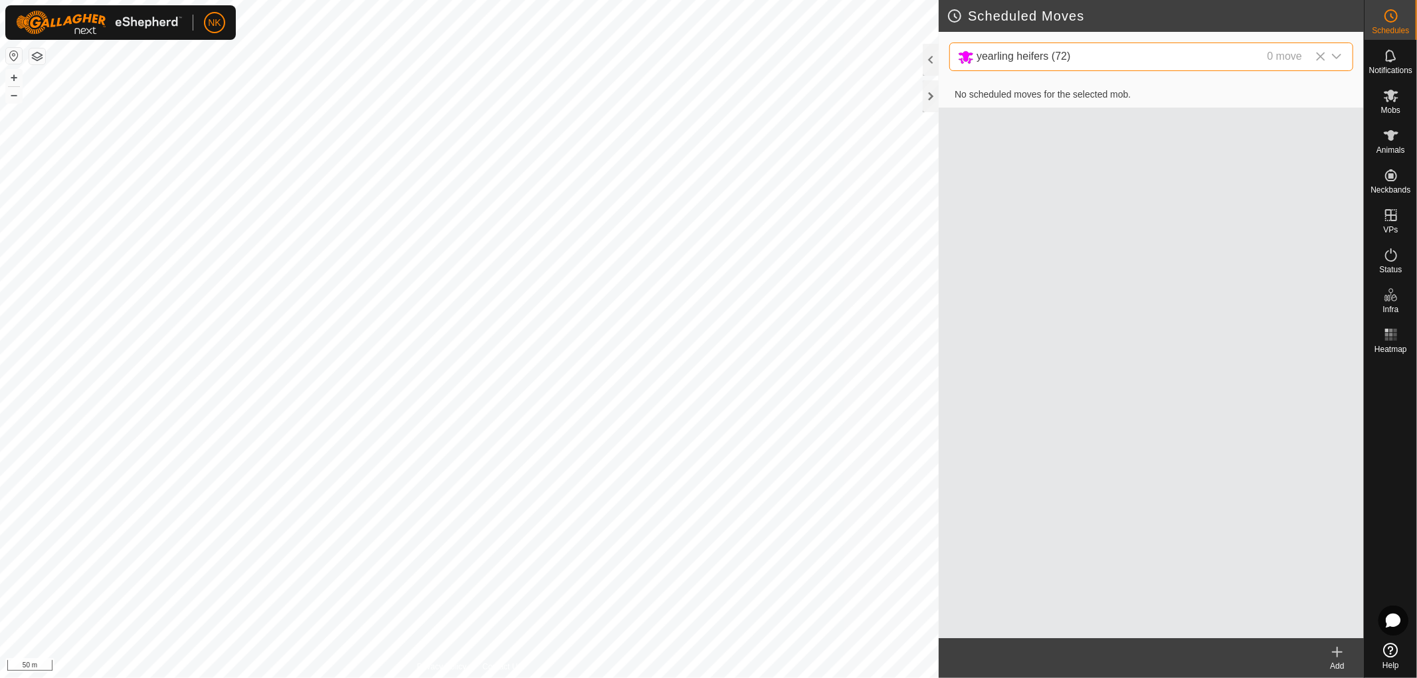
click at [1332, 660] on div "Add" at bounding box center [1337, 666] width 53 height 12
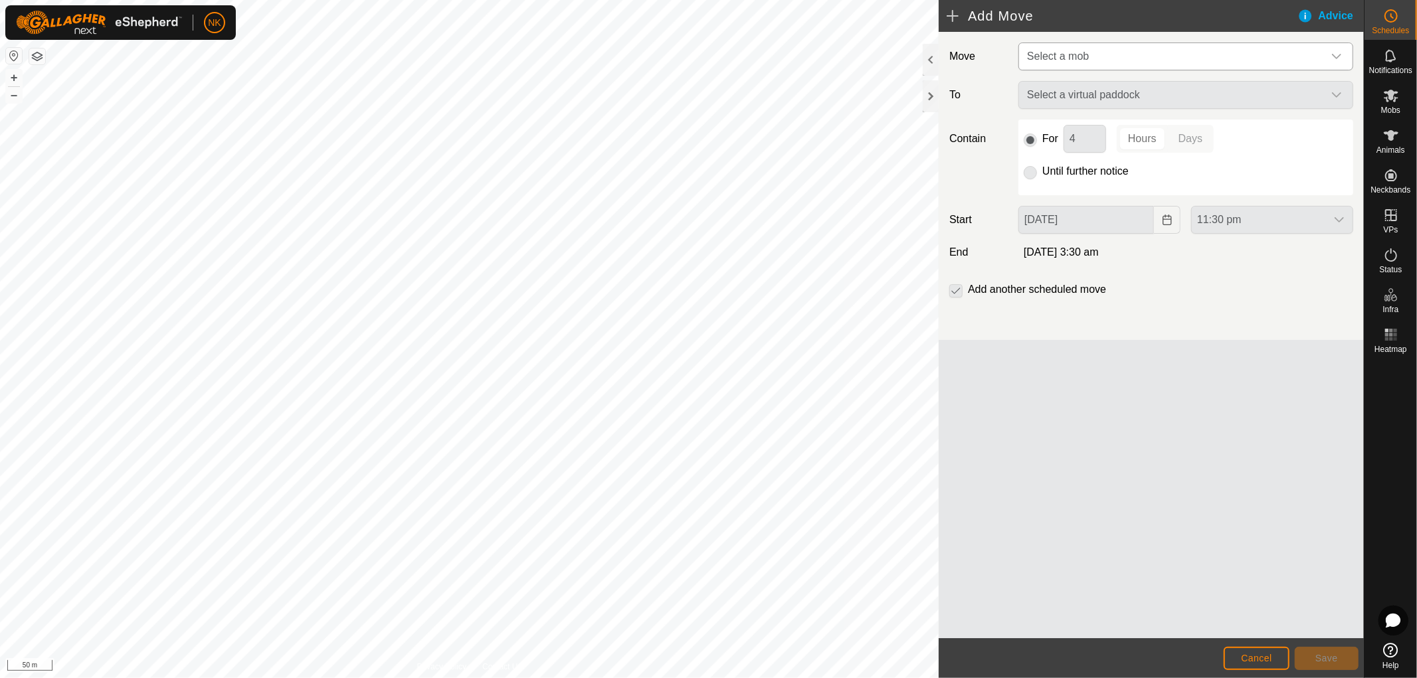
click at [1136, 53] on span "Select a mob" at bounding box center [1173, 56] width 302 height 27
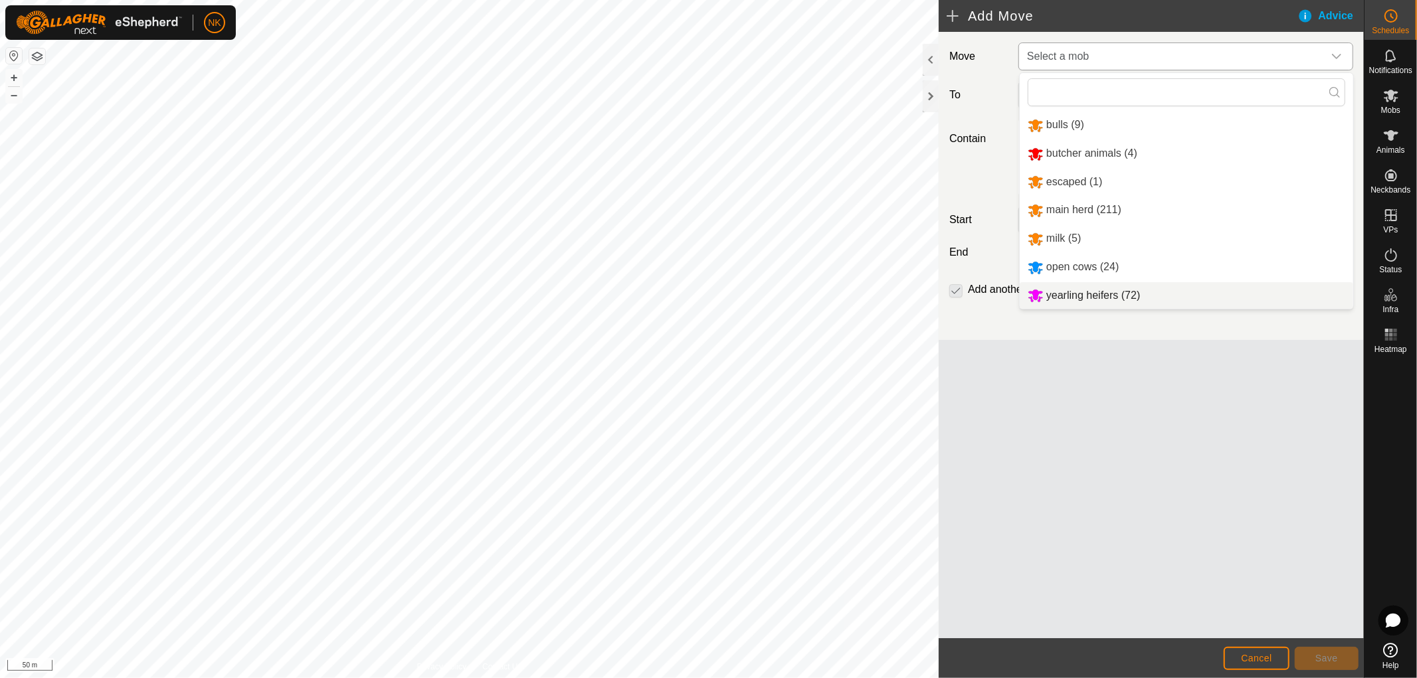
click at [1095, 295] on li "yearling heifers (72)" at bounding box center [1186, 295] width 333 height 27
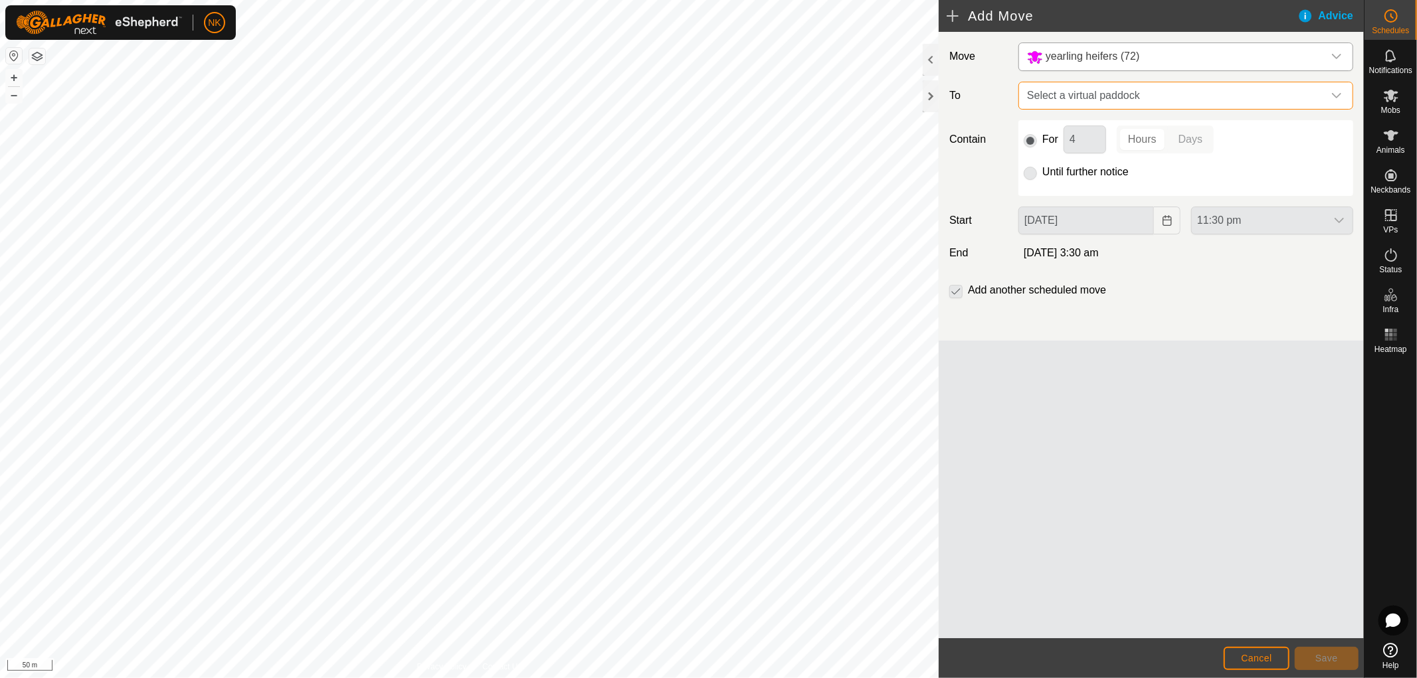
click at [1104, 90] on span "Select a virtual paddock" at bounding box center [1173, 95] width 302 height 27
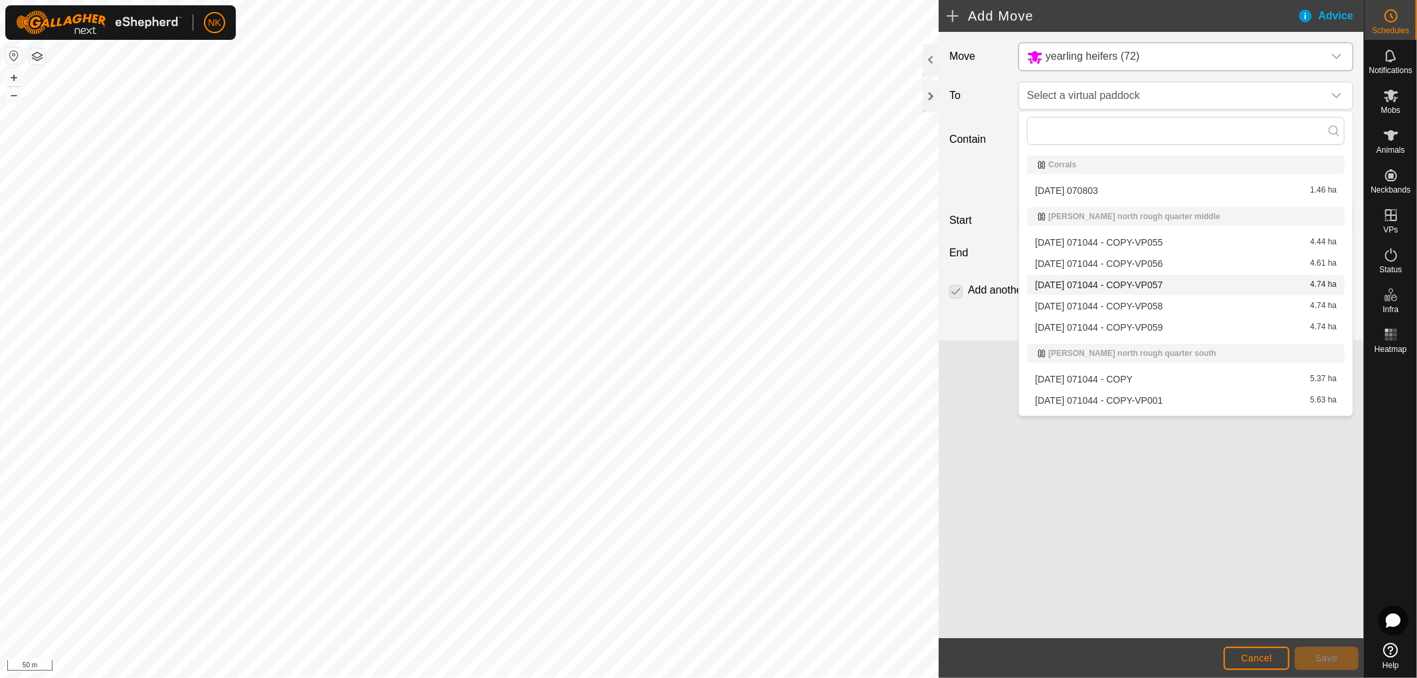
click at [1126, 284] on li "[DATE] 071044 - COPY-VP057 4.74 ha" at bounding box center [1186, 285] width 318 height 20
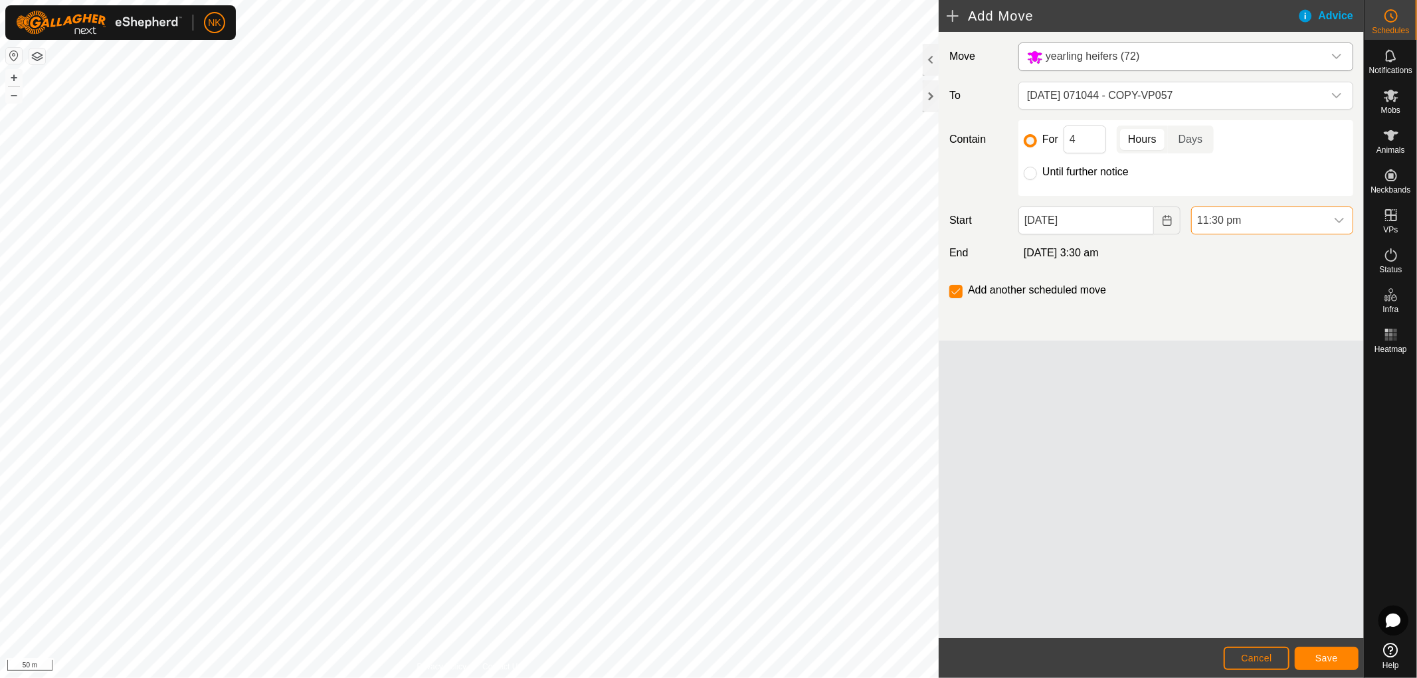
click at [1225, 214] on span "11:30 pm" at bounding box center [1259, 220] width 134 height 27
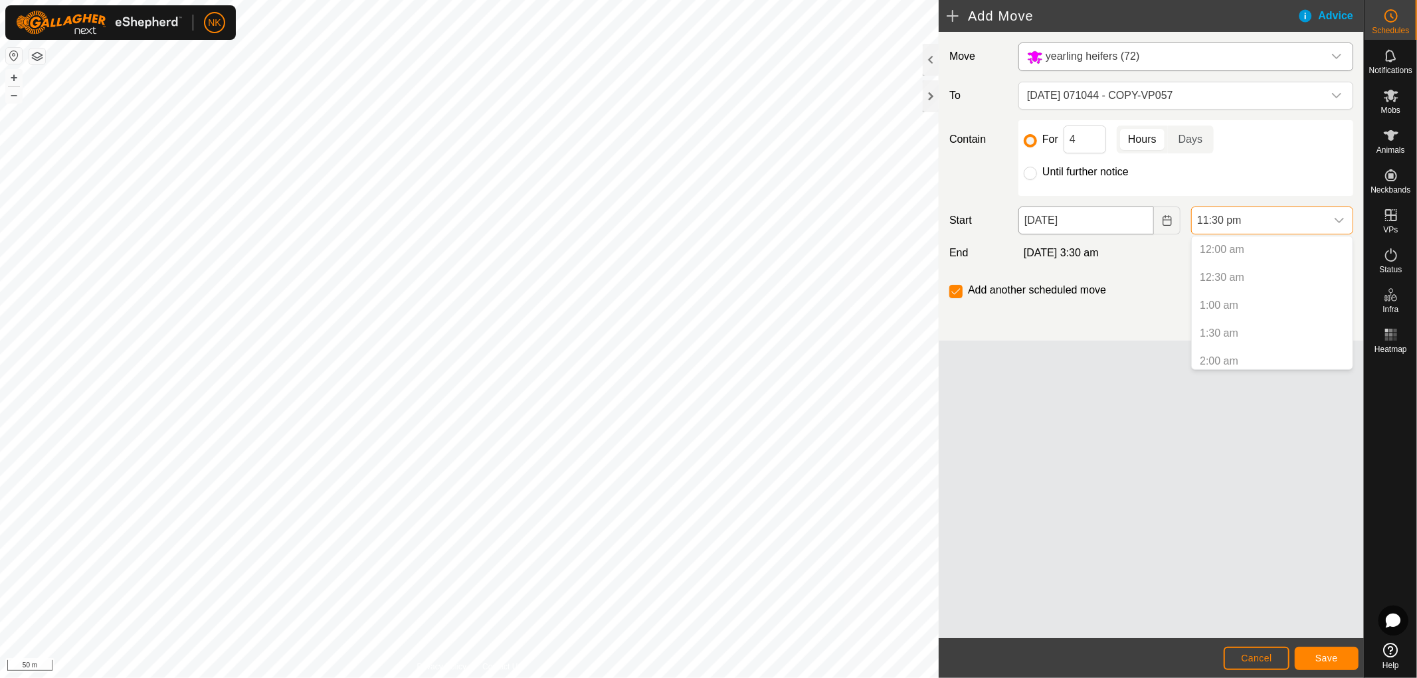
scroll to position [1204, 0]
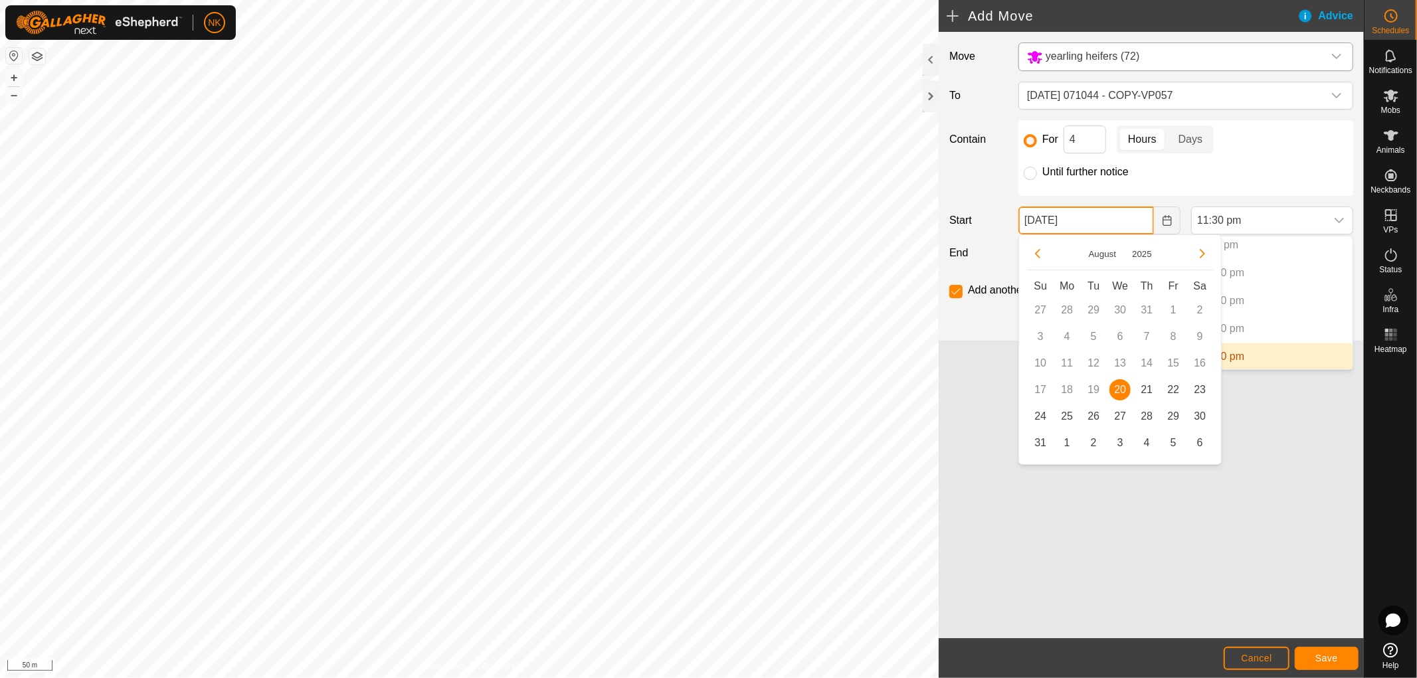
click at [1137, 213] on input "[DATE]" at bounding box center [1086, 221] width 136 height 28
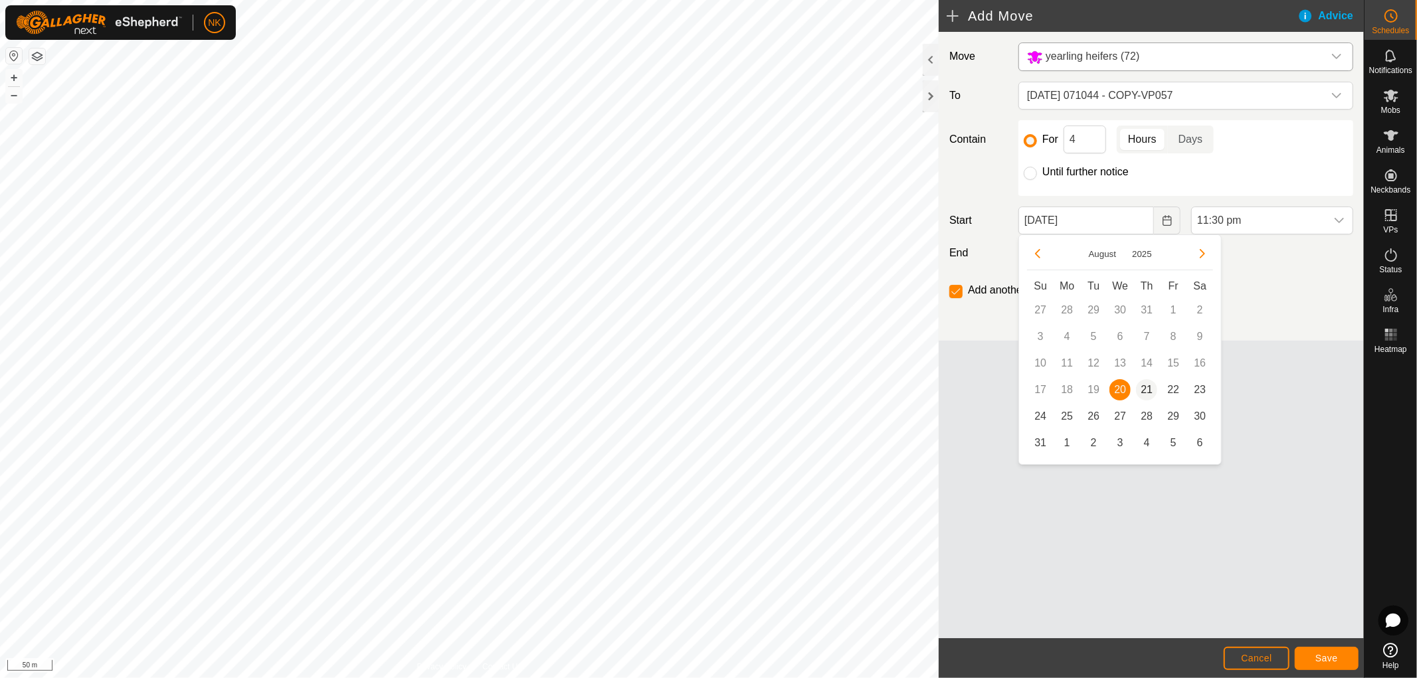
click at [1139, 389] on span "21" at bounding box center [1146, 389] width 21 height 21
type input "[DATE]"
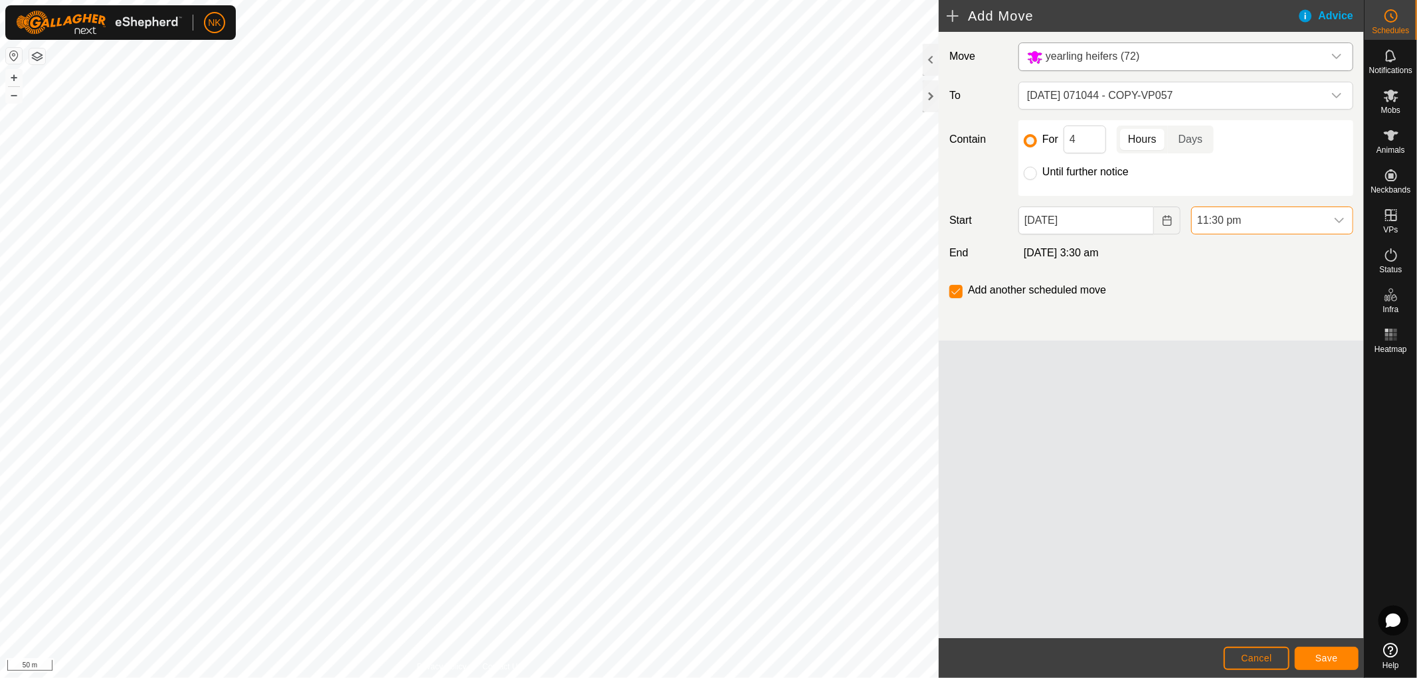
click at [1228, 217] on span "11:30 pm" at bounding box center [1259, 220] width 134 height 27
click at [1211, 292] on li "5:00 am" at bounding box center [1272, 289] width 161 height 27
click at [1330, 652] on button "Save" at bounding box center [1327, 658] width 64 height 23
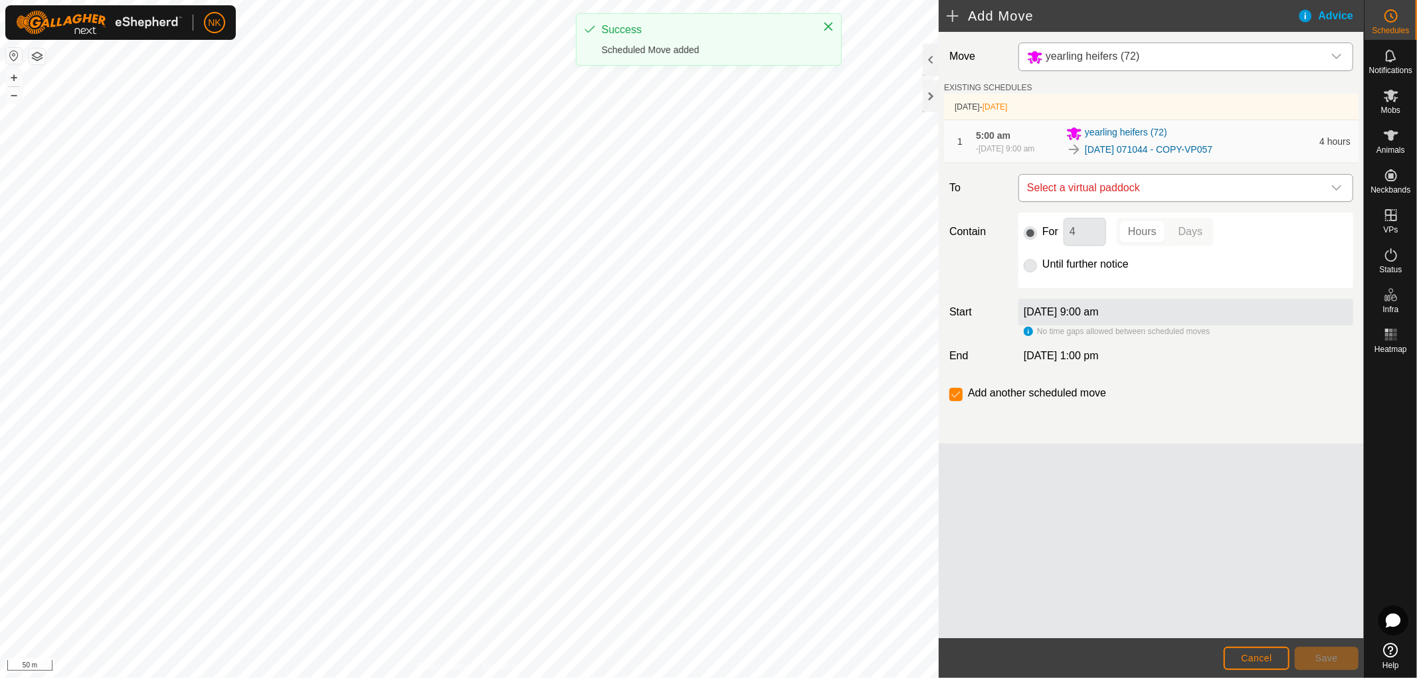
click at [1165, 189] on span "Select a virtual paddock" at bounding box center [1173, 188] width 302 height 27
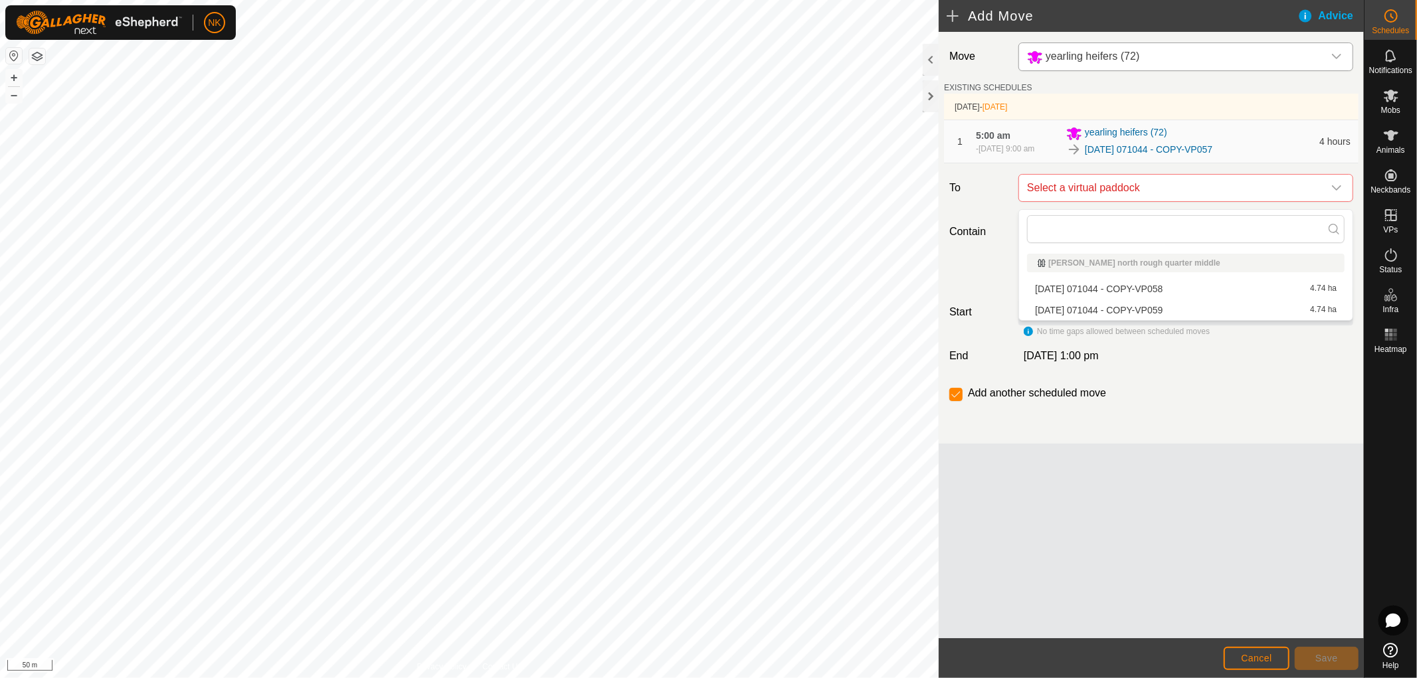
click at [1137, 306] on li "[DATE] 071044 - COPY-VP059 4.74 ha" at bounding box center [1186, 310] width 318 height 20
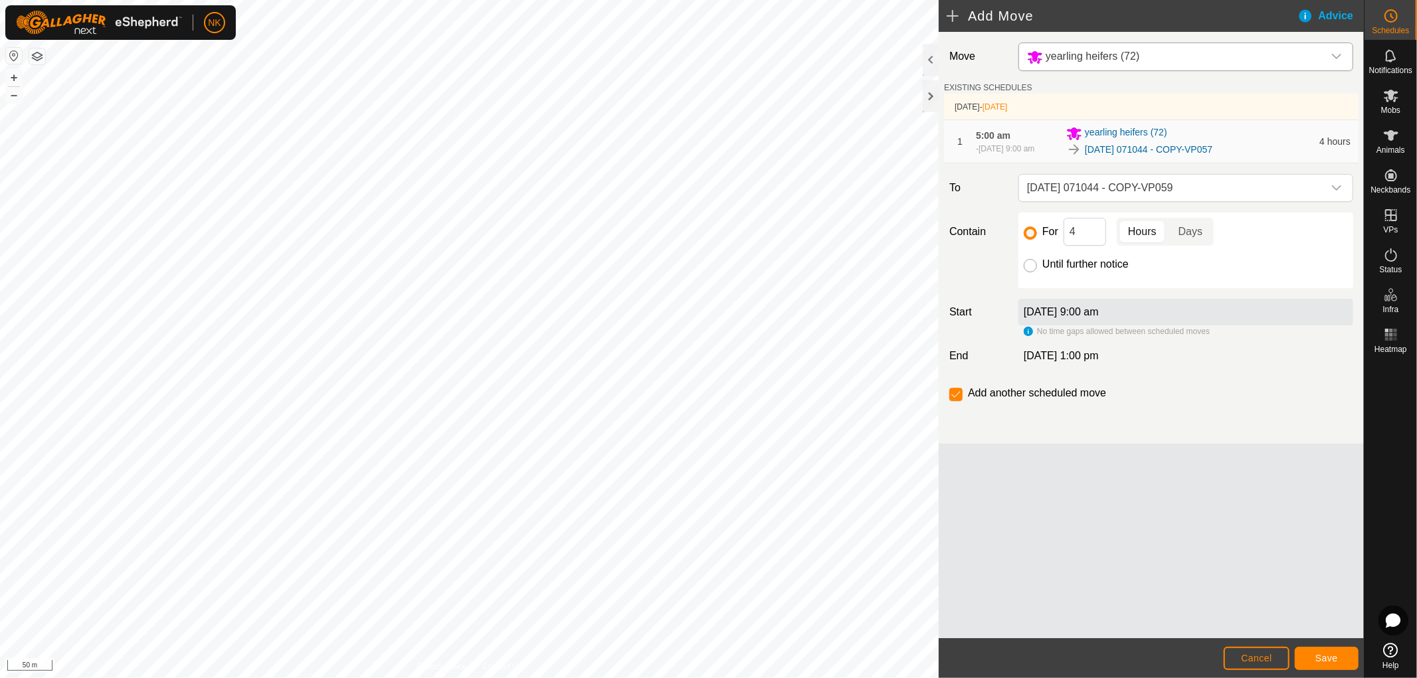
click at [1032, 272] on input "Until further notice" at bounding box center [1030, 265] width 13 height 13
radio input "true"
checkbox input "false"
click at [1318, 660] on span "Save" at bounding box center [1326, 658] width 23 height 11
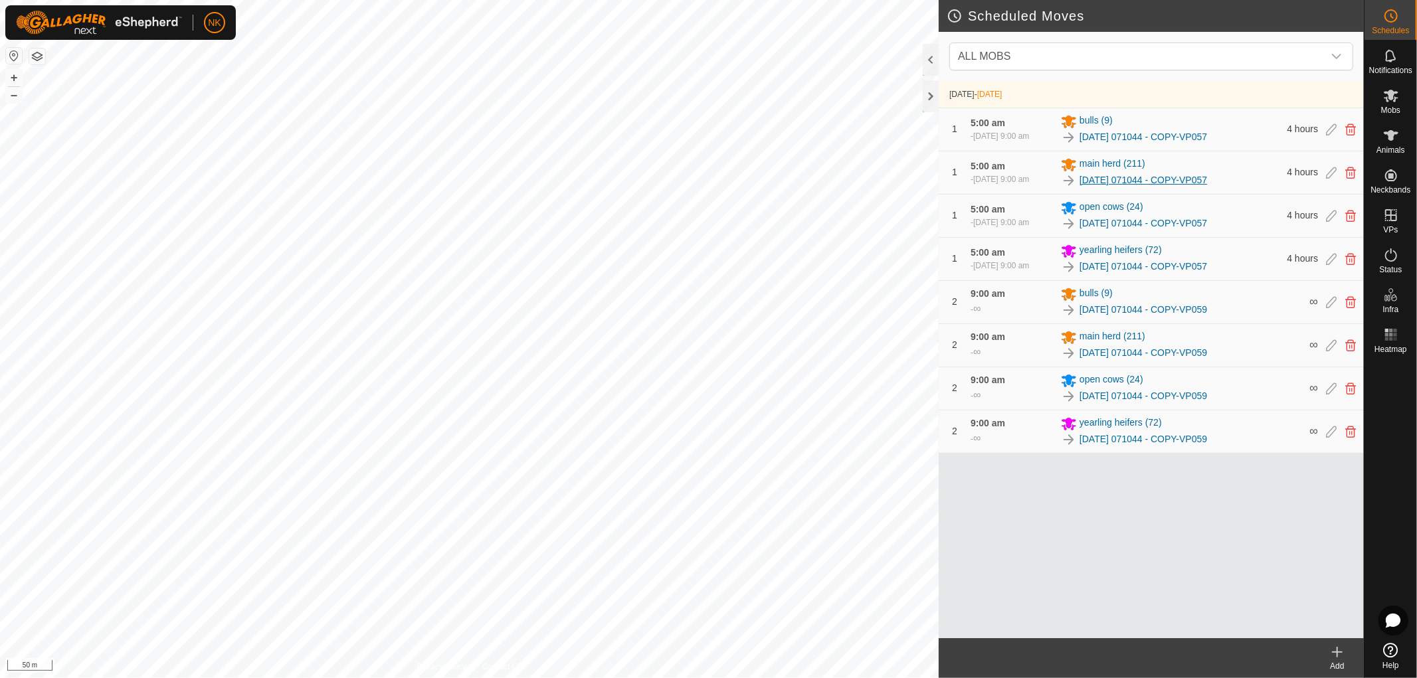
click at [1185, 186] on link "[DATE] 071044 - COPY-VP057" at bounding box center [1143, 180] width 128 height 14
